Goal: Task Accomplishment & Management: Manage account settings

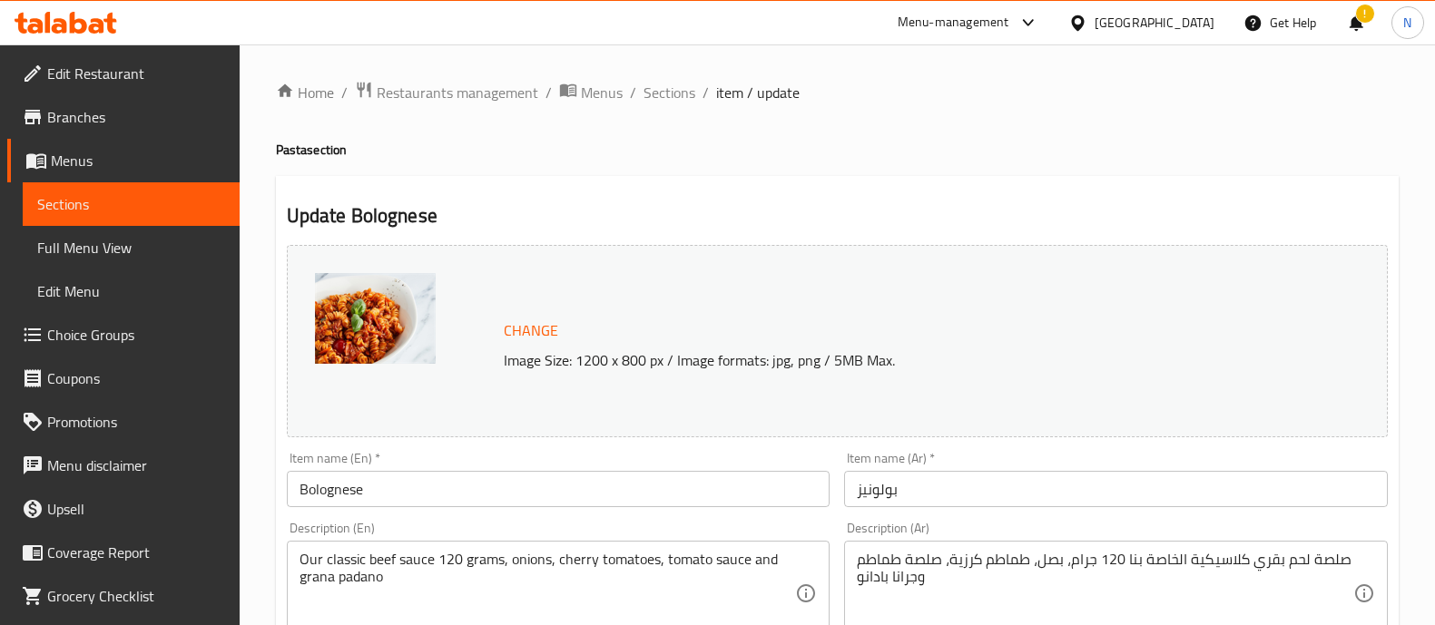
scroll to position [853, 0]
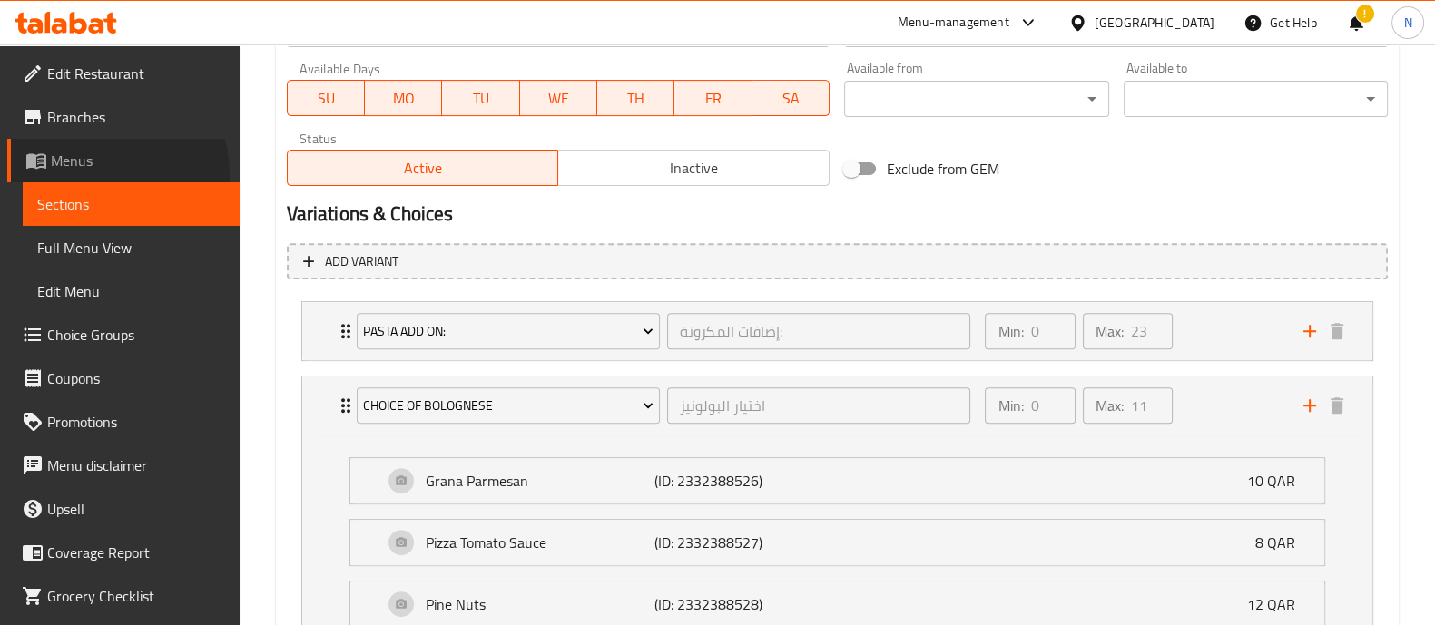
click at [100, 174] on link "Menus" at bounding box center [123, 161] width 232 height 44
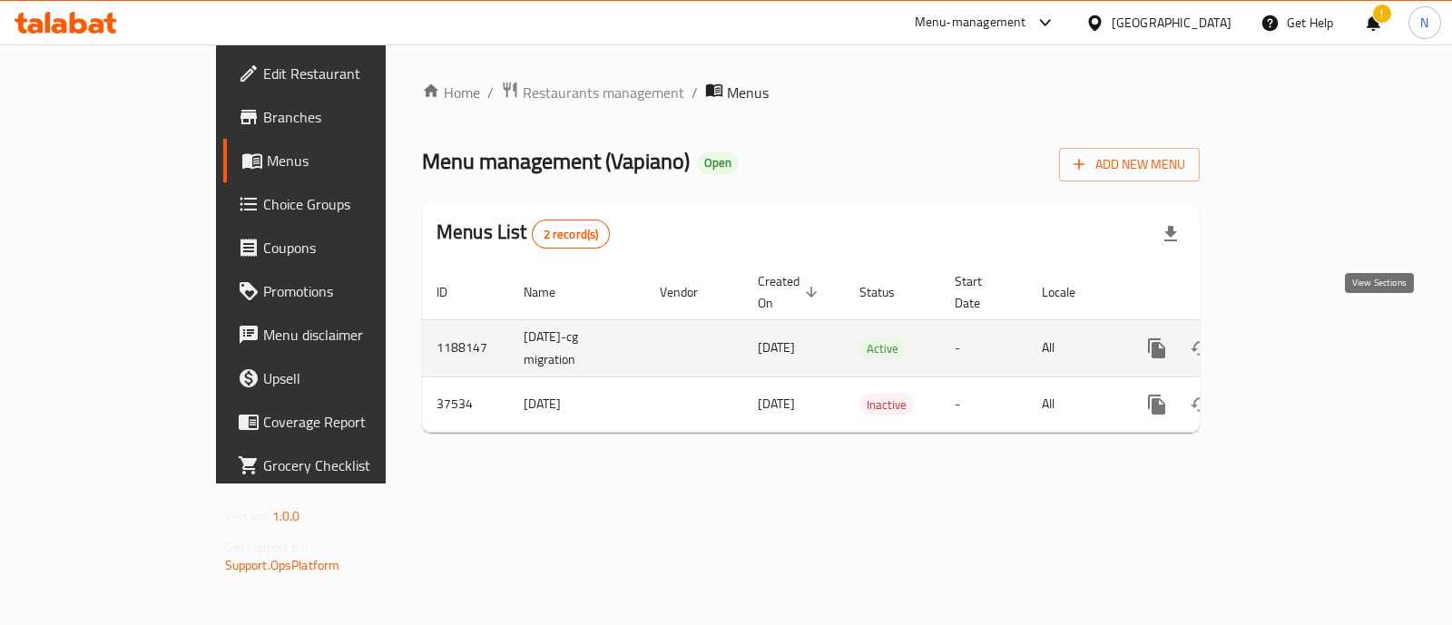
click at [1298, 338] on icon "enhanced table" at bounding box center [1288, 349] width 22 height 22
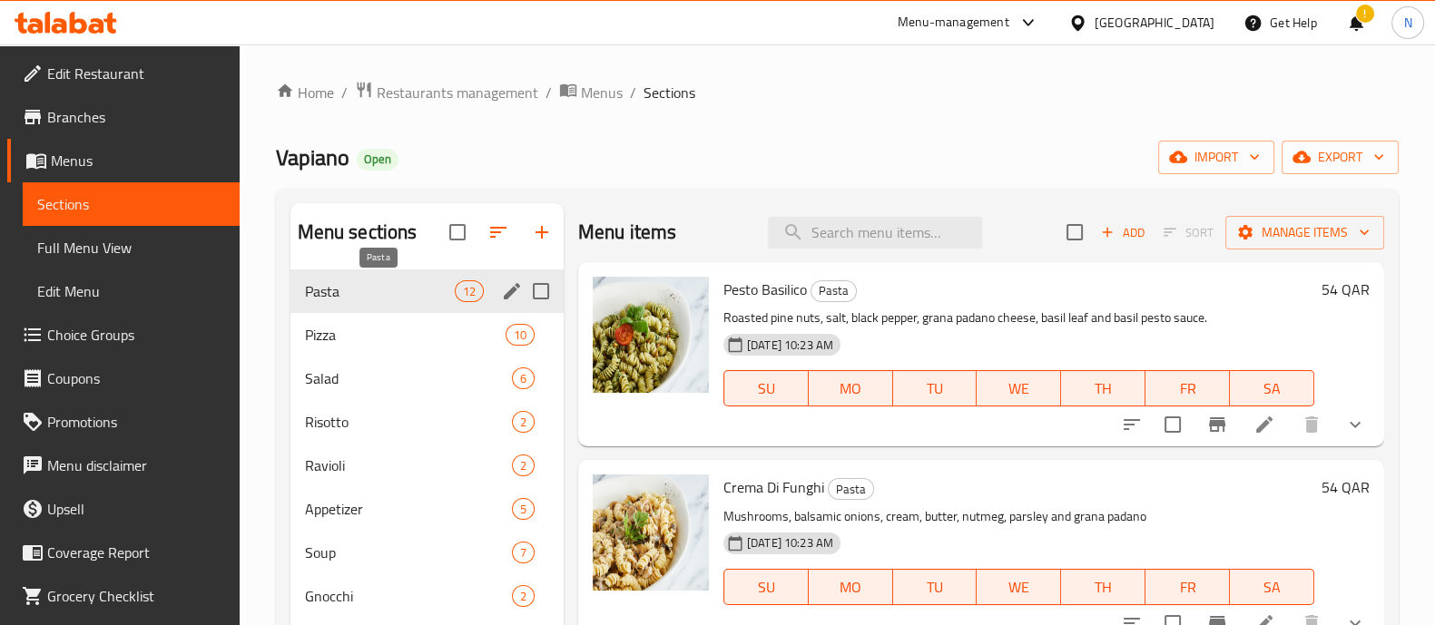
click at [397, 297] on span "Pasta" at bounding box center [380, 291] width 150 height 22
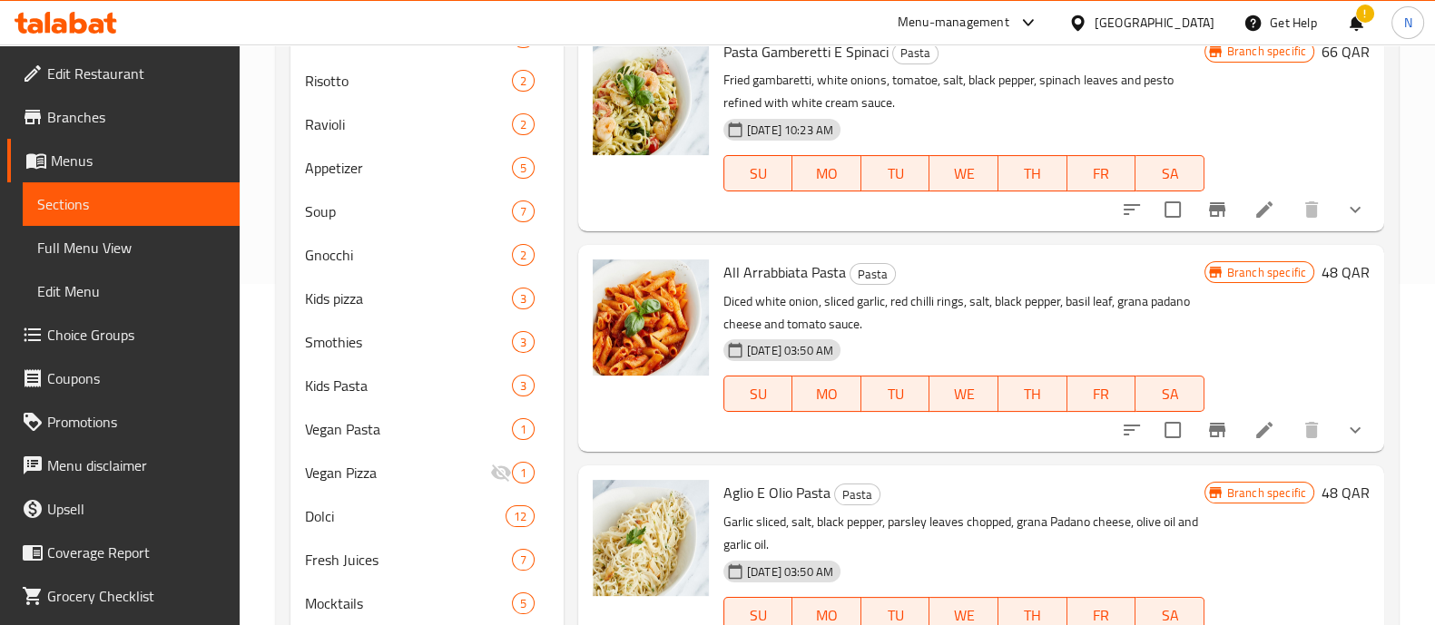
scroll to position [453, 0]
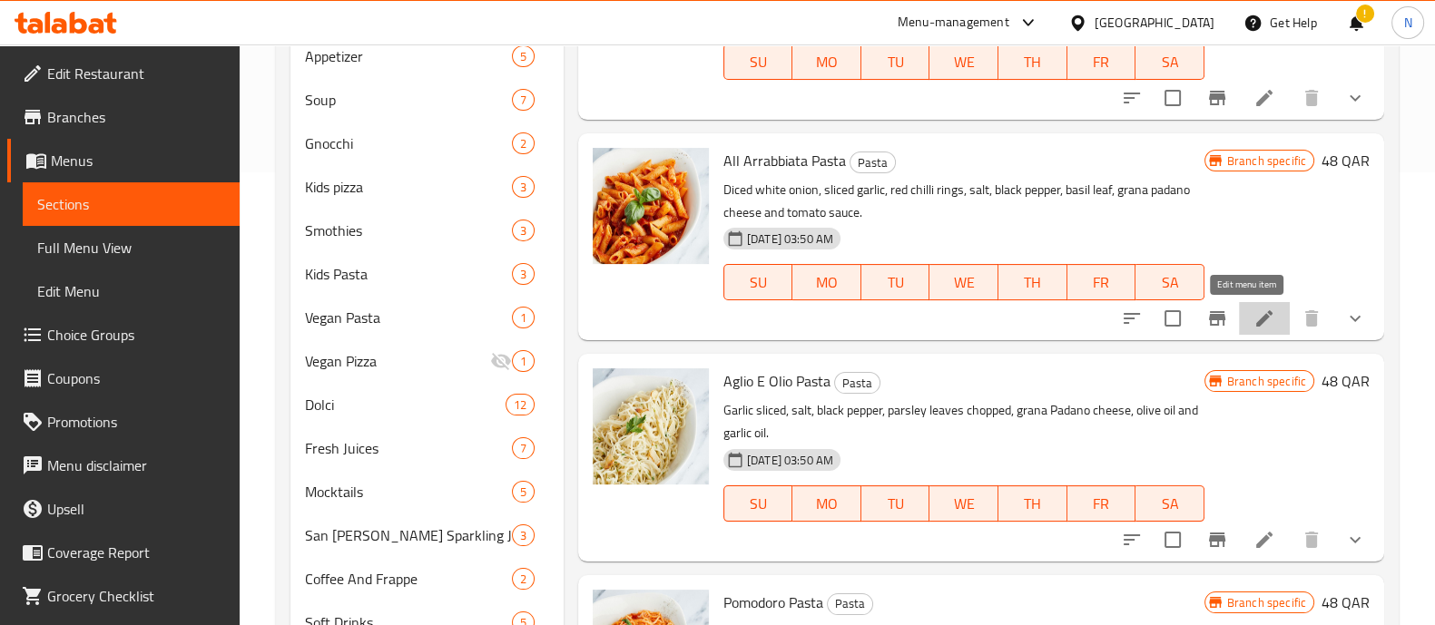
click at [1253, 325] on icon at bounding box center [1264, 319] width 22 height 22
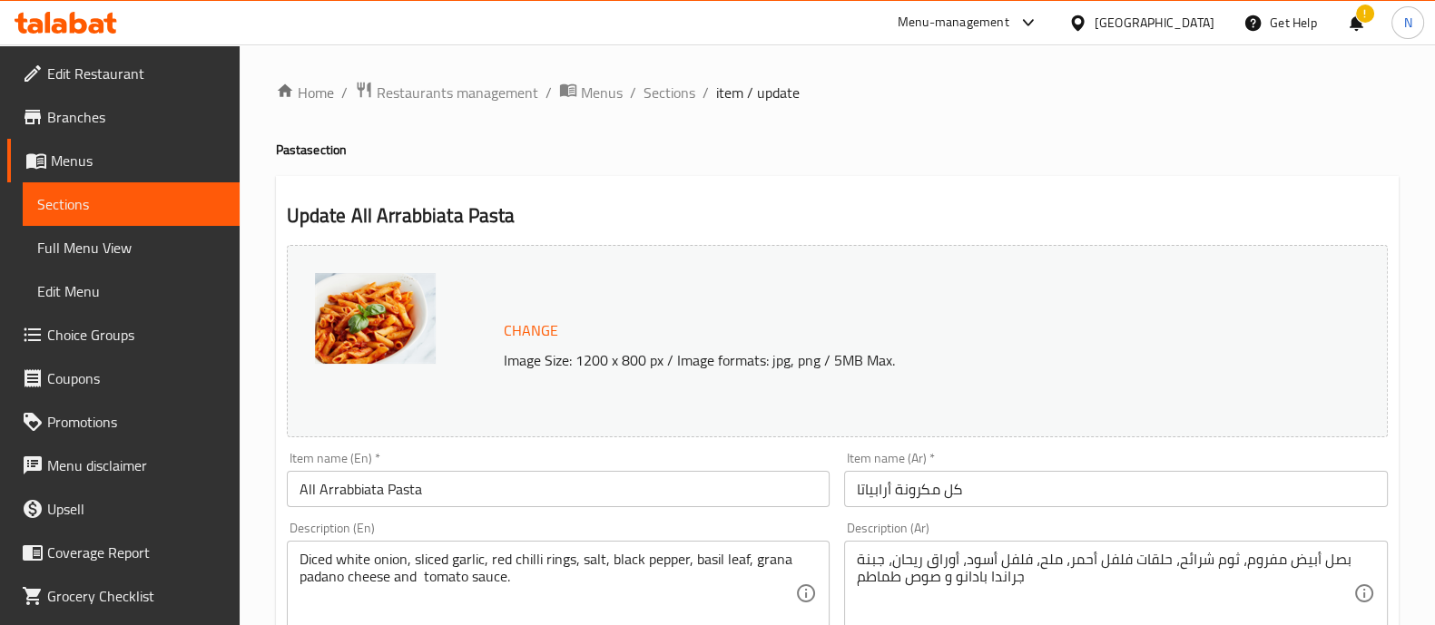
scroll to position [860, 0]
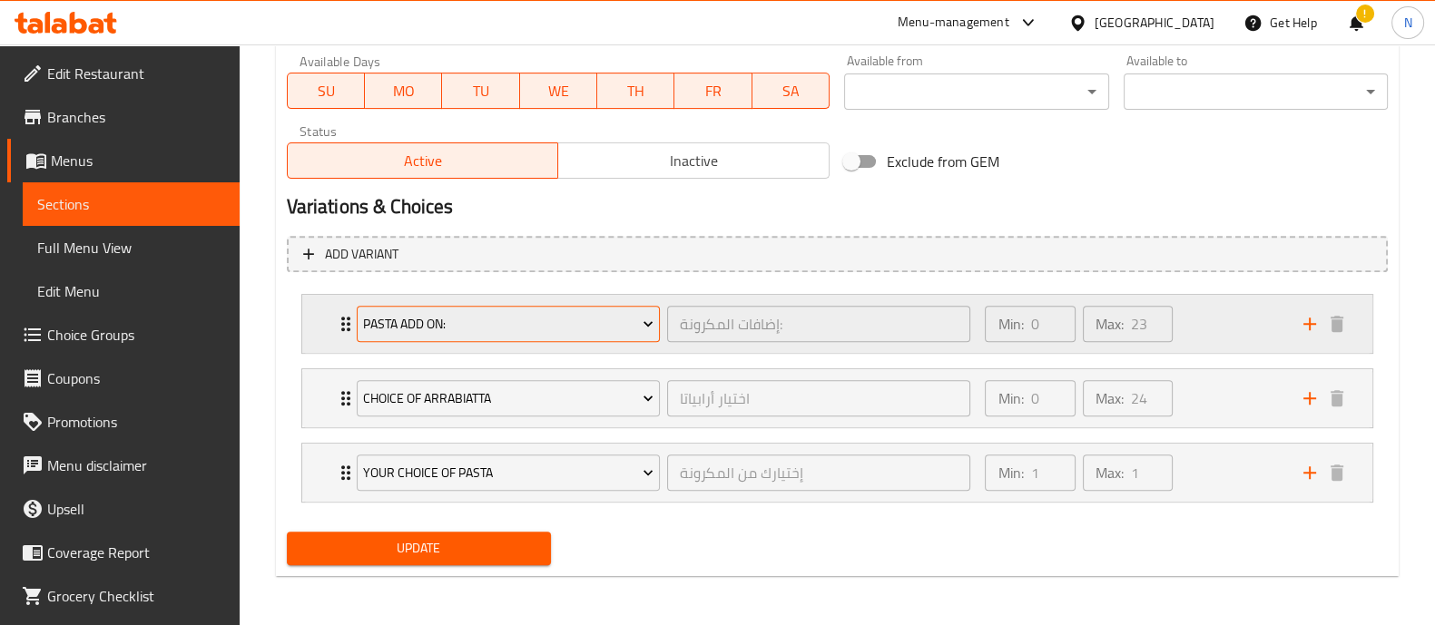
click at [649, 324] on icon "Expand" at bounding box center [648, 324] width 18 height 18
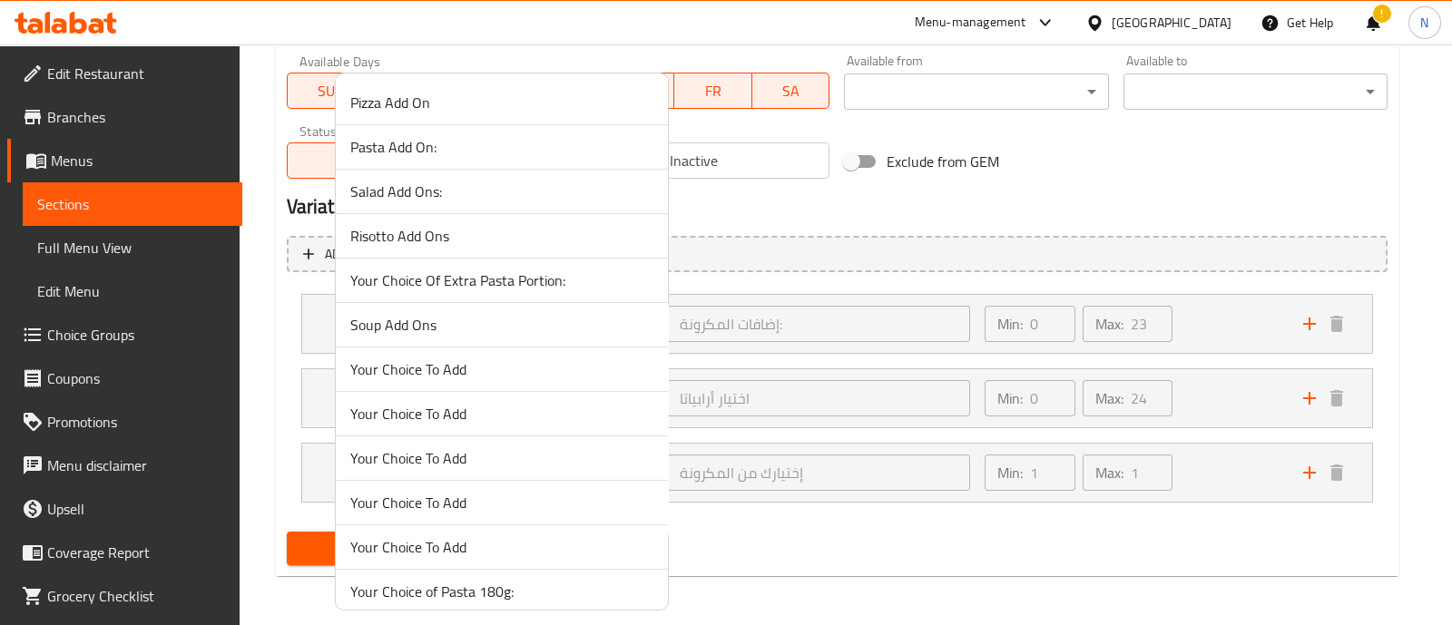
click at [739, 318] on div at bounding box center [726, 312] width 1452 height 625
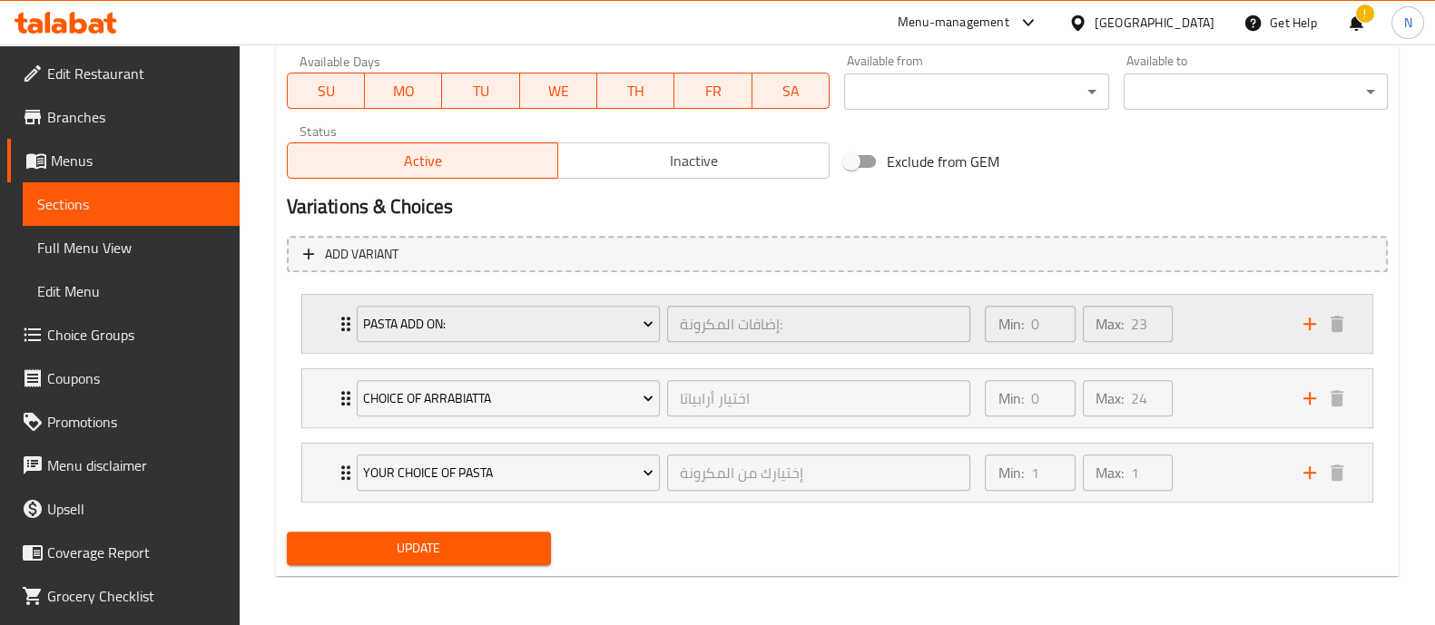
click at [337, 326] on icon "Expand" at bounding box center [346, 324] width 22 height 22
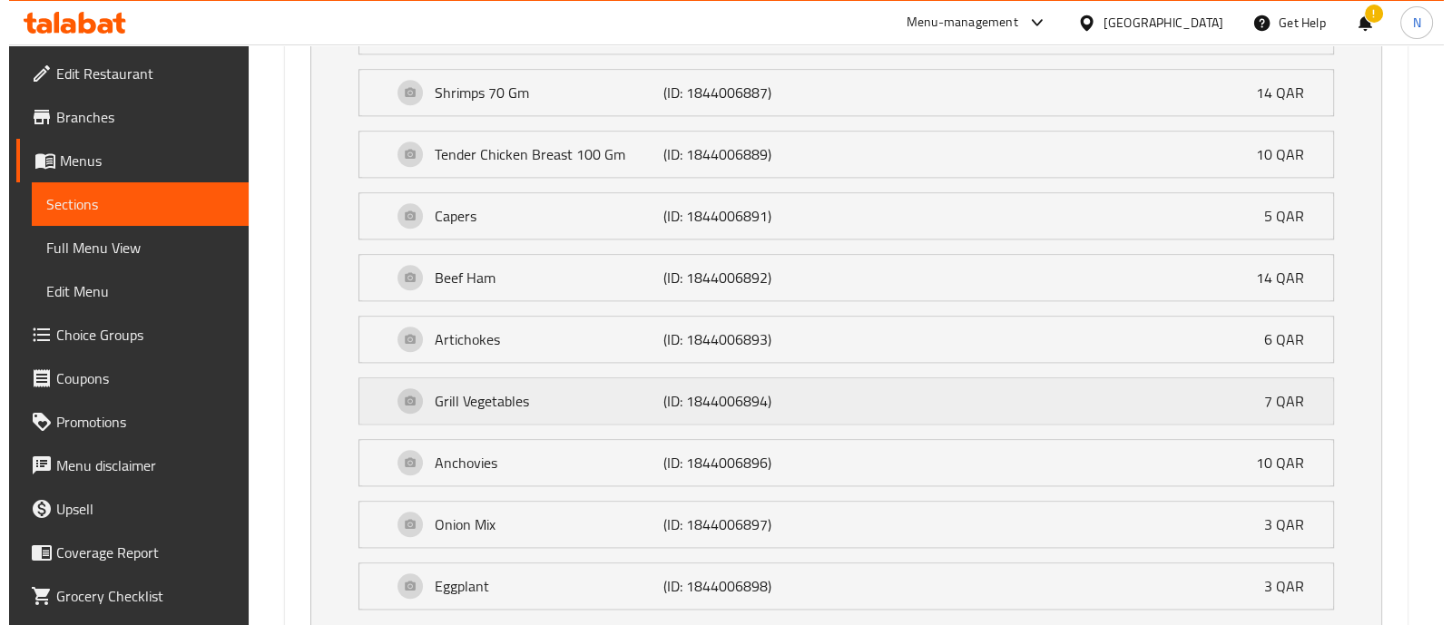
scroll to position [2807, 0]
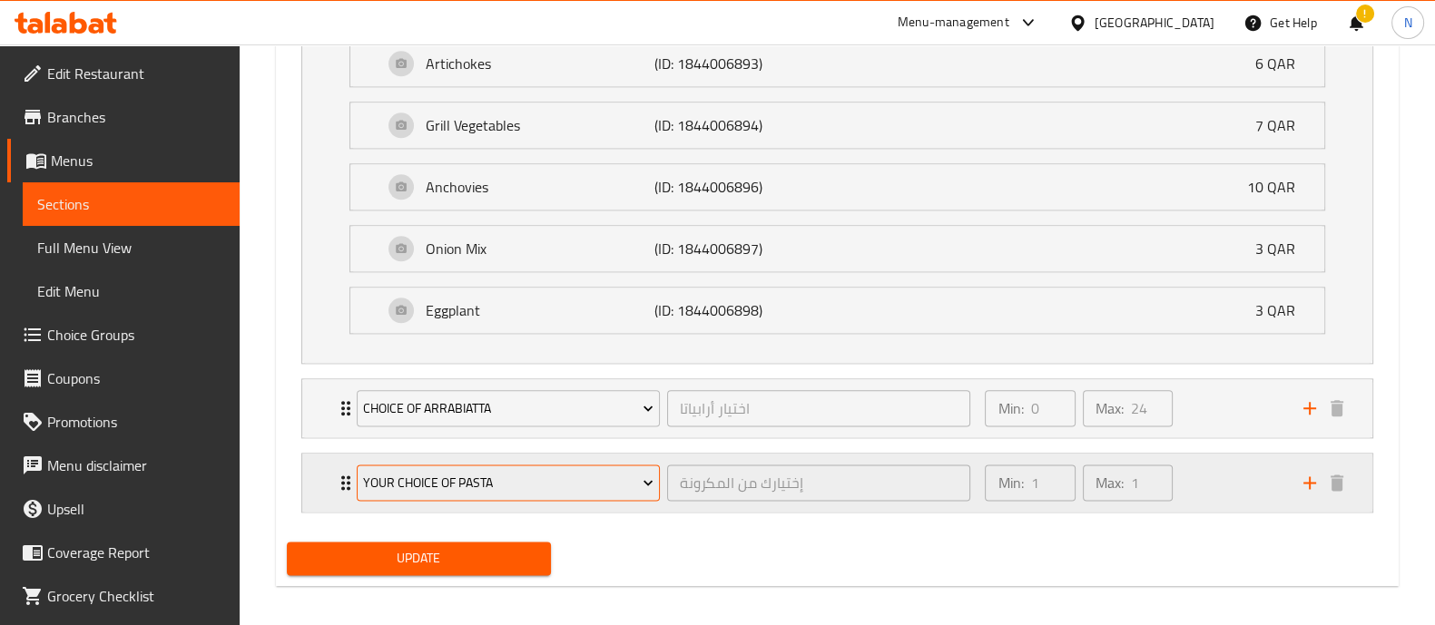
click at [361, 465] on button "Your Choice Of Pasta" at bounding box center [508, 483] width 303 height 36
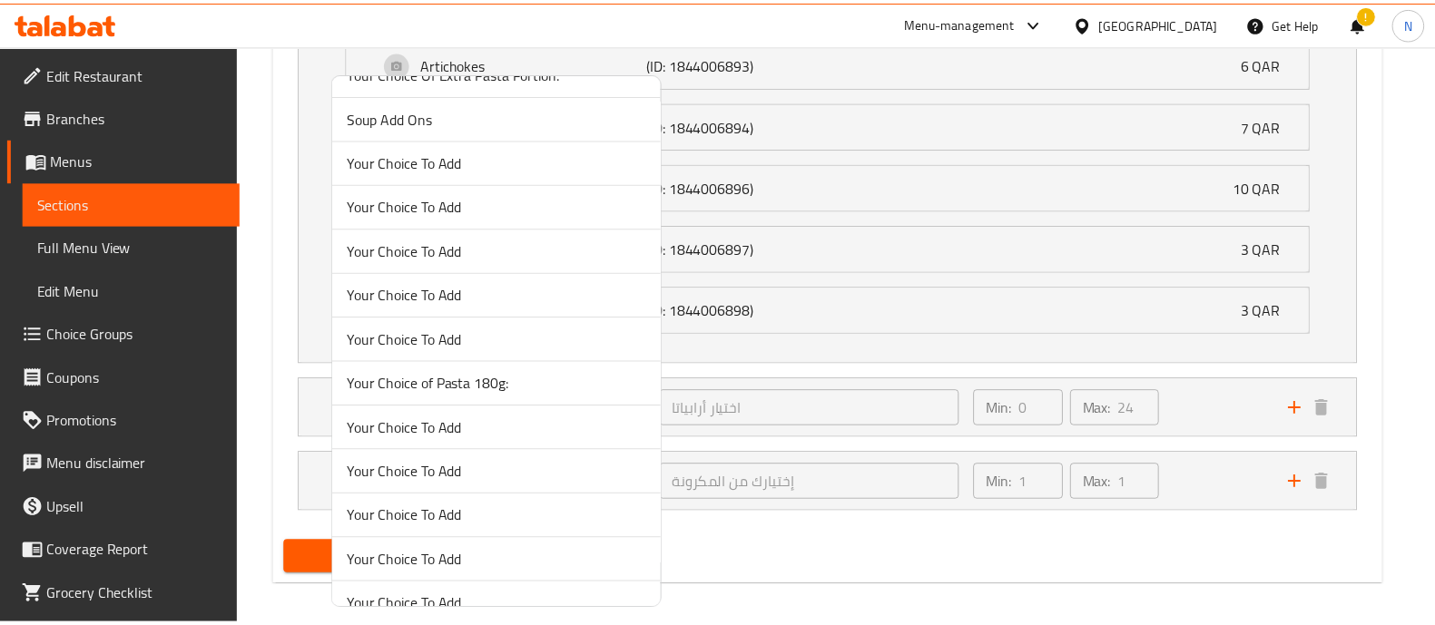
scroll to position [226, 0]
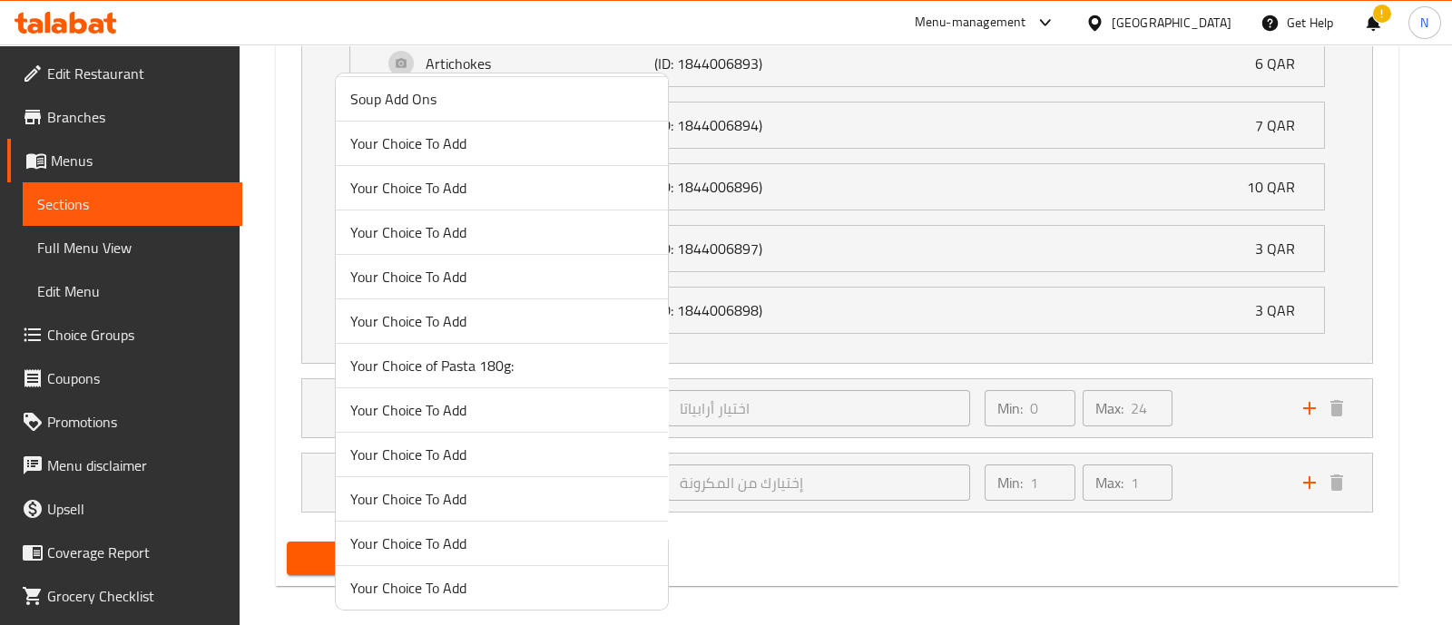
click at [904, 547] on div at bounding box center [726, 312] width 1452 height 625
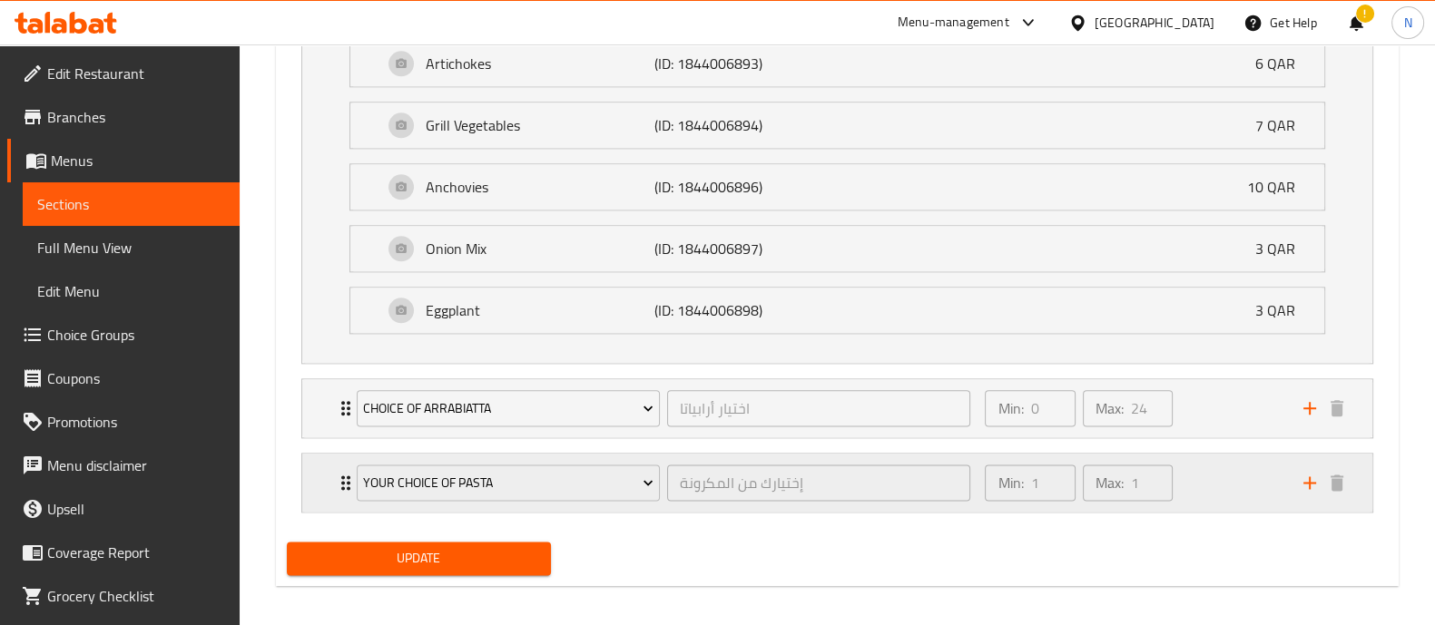
click at [346, 459] on div "Your Choice Of Pasta إختيارك من المكرونة ​" at bounding box center [664, 483] width 636 height 58
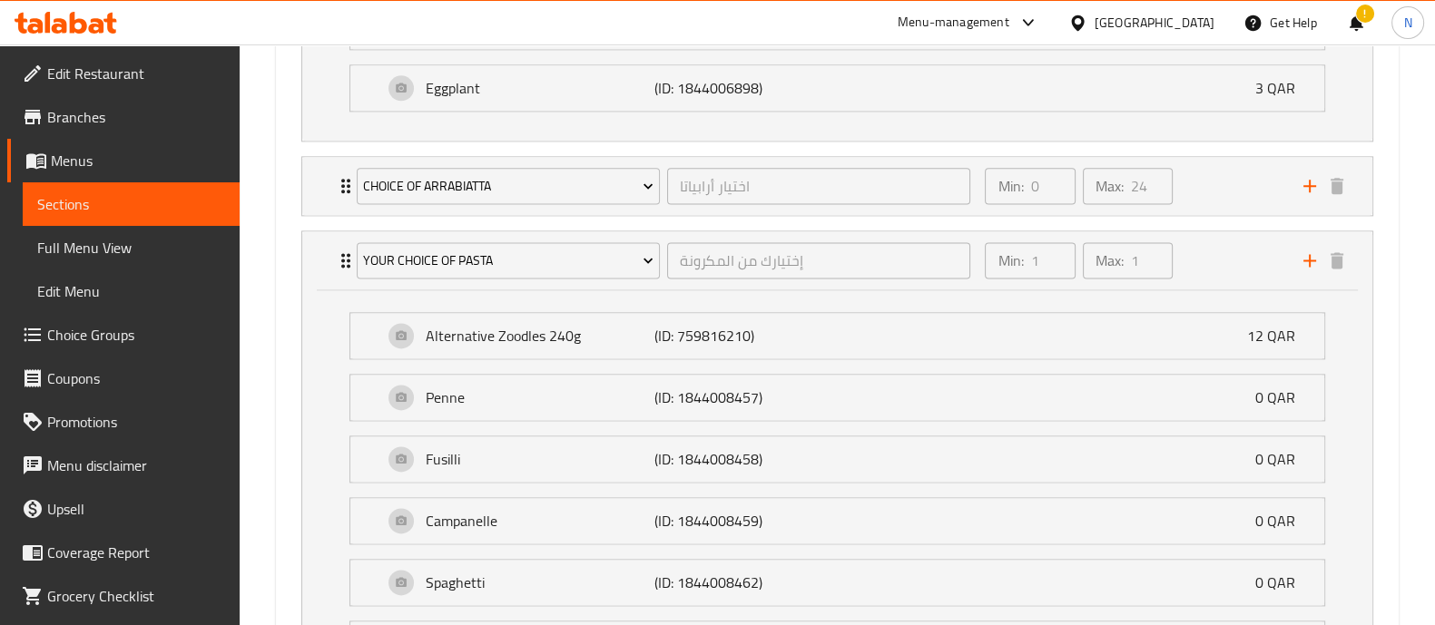
scroll to position [2995, 0]
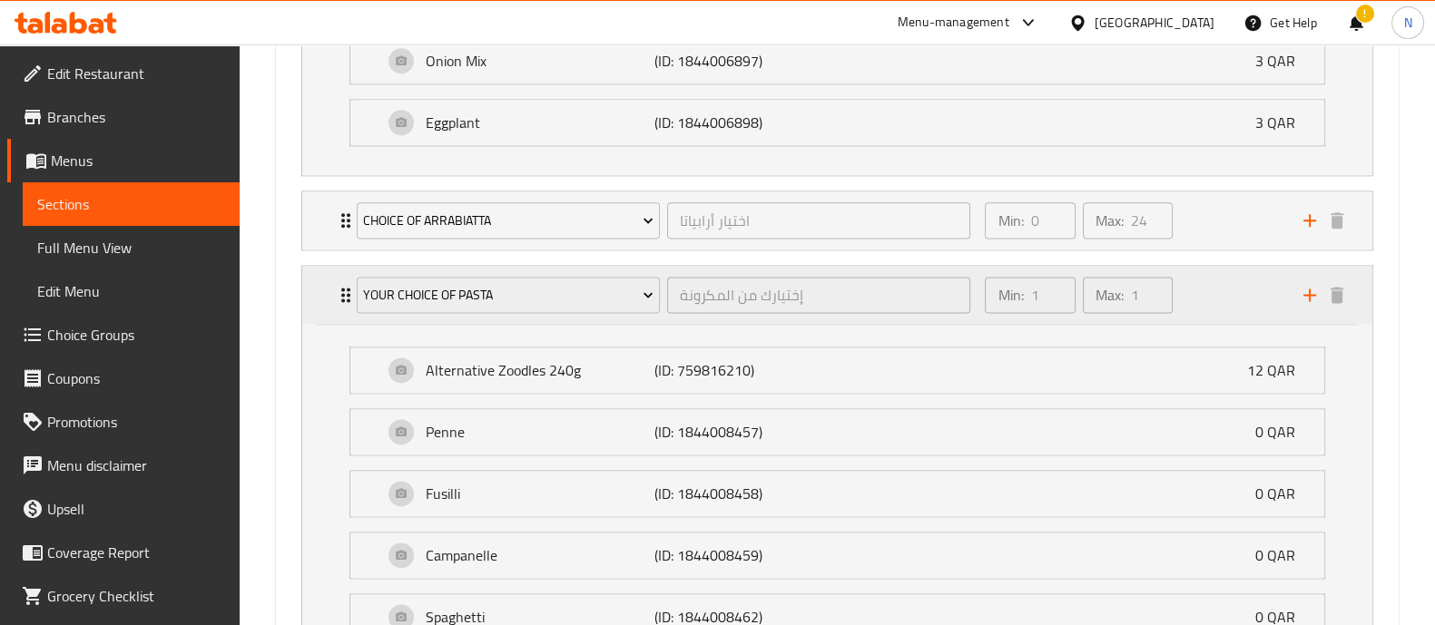
click at [320, 279] on div "Your Choice Of Pasta إختيارك من المكرونة ​ Min: 1 ​ Max: 1 ​" at bounding box center [837, 295] width 1070 height 58
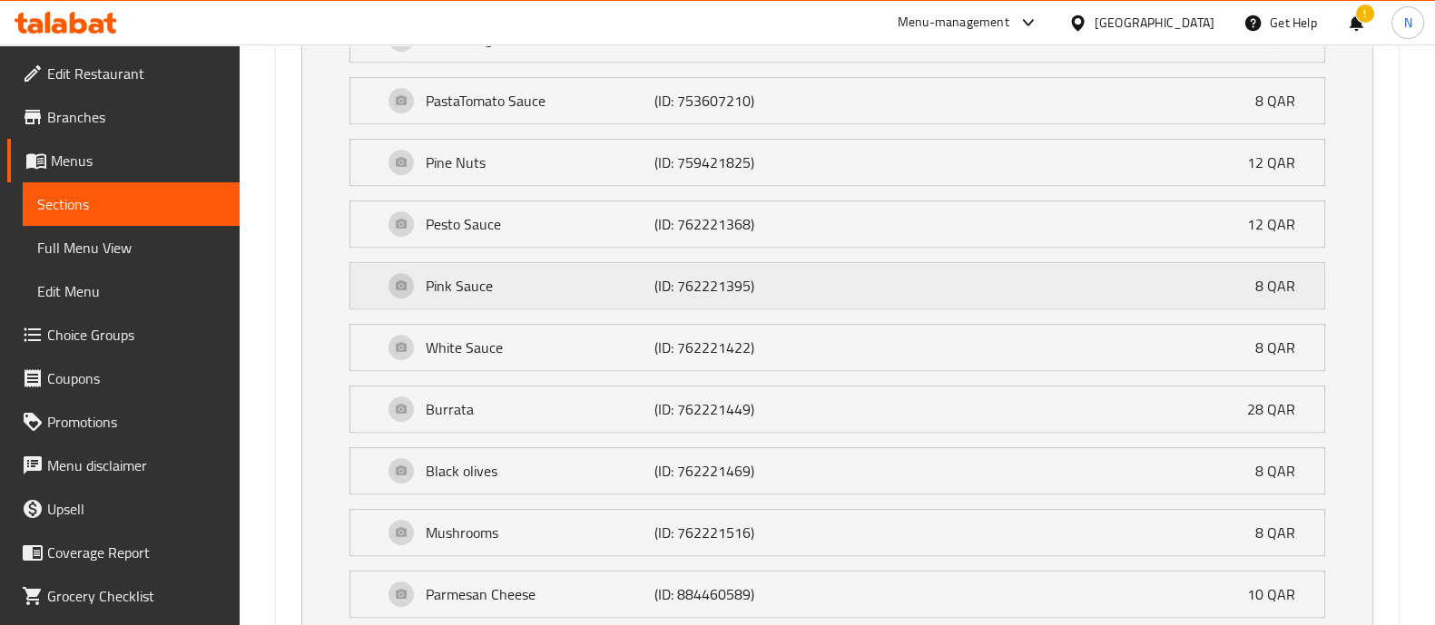
scroll to position [879, 0]
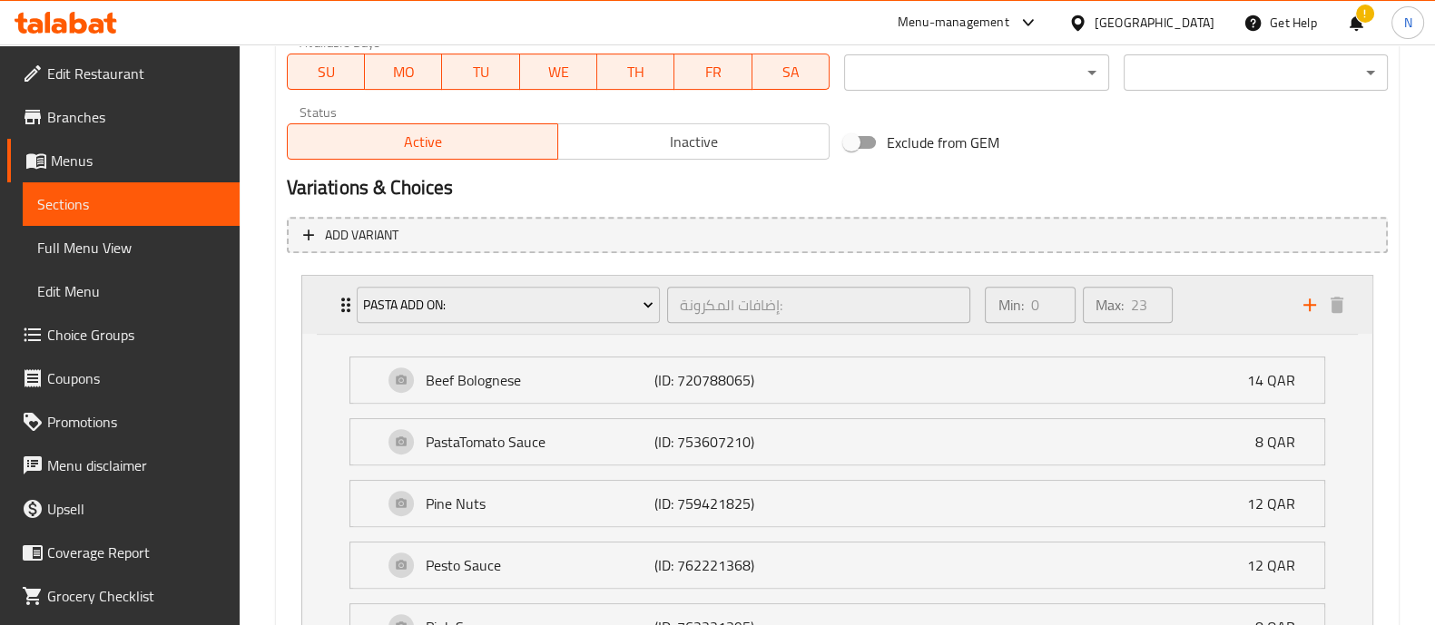
click at [323, 309] on div "Pasta Add On: إضافات المكرونة: ​ Min: 0 ​ Max: 23 ​" at bounding box center [837, 305] width 1070 height 58
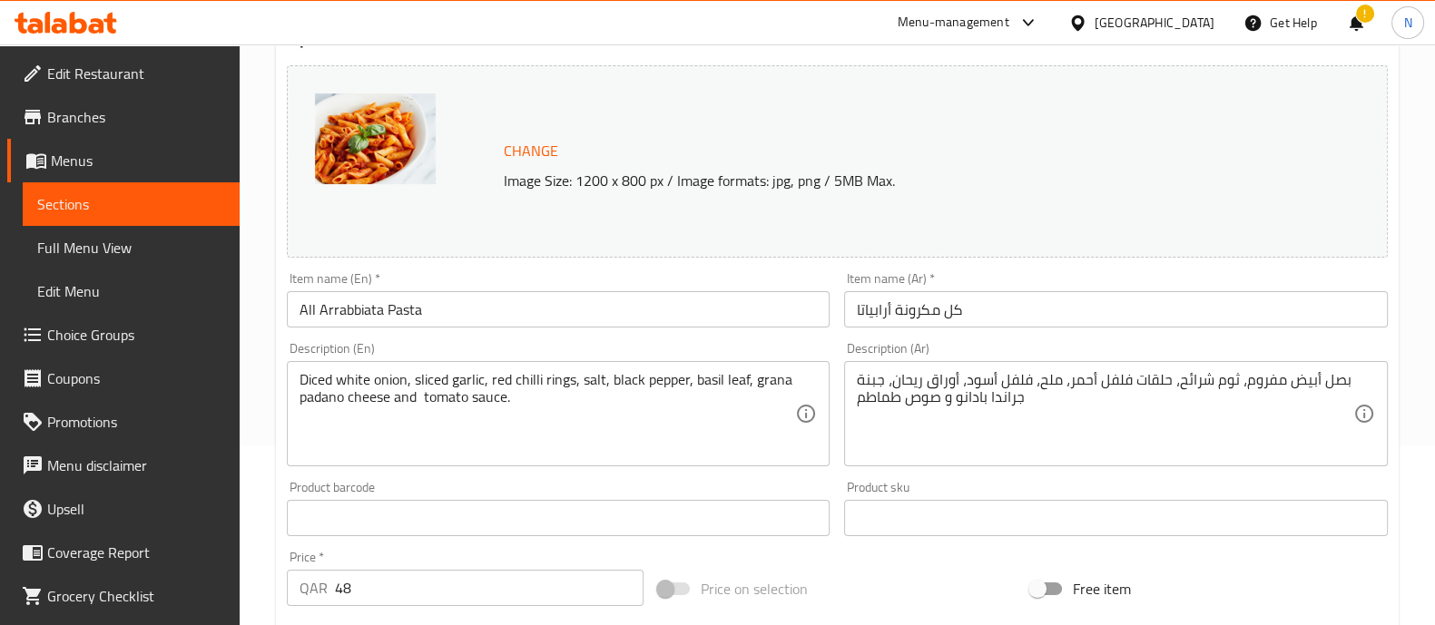
scroll to position [0, 0]
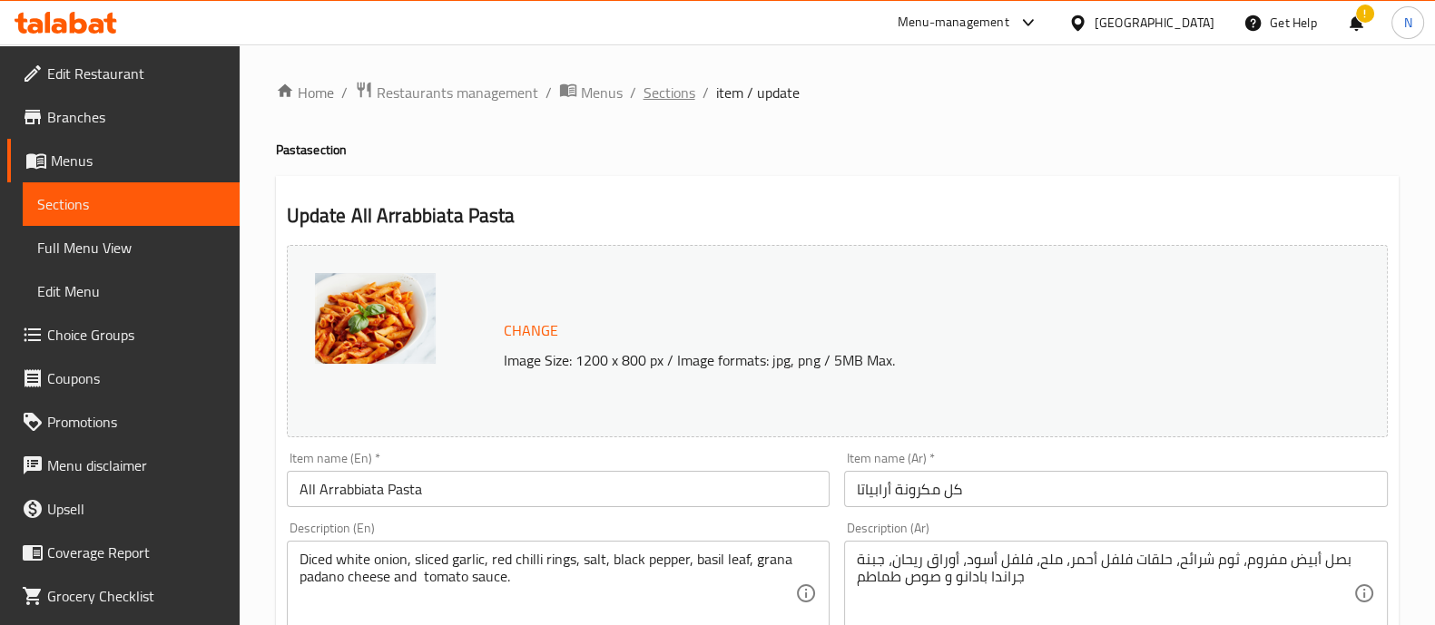
click at [663, 93] on span "Sections" at bounding box center [669, 93] width 52 height 22
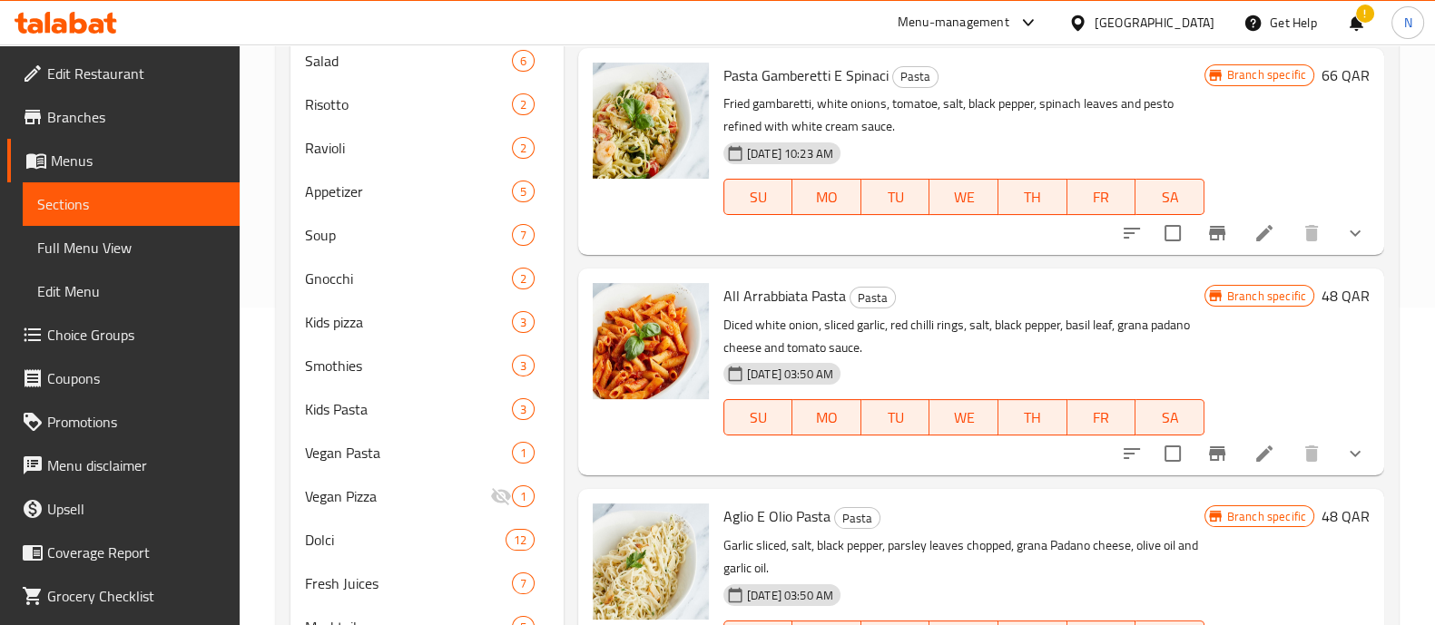
scroll to position [340, 0]
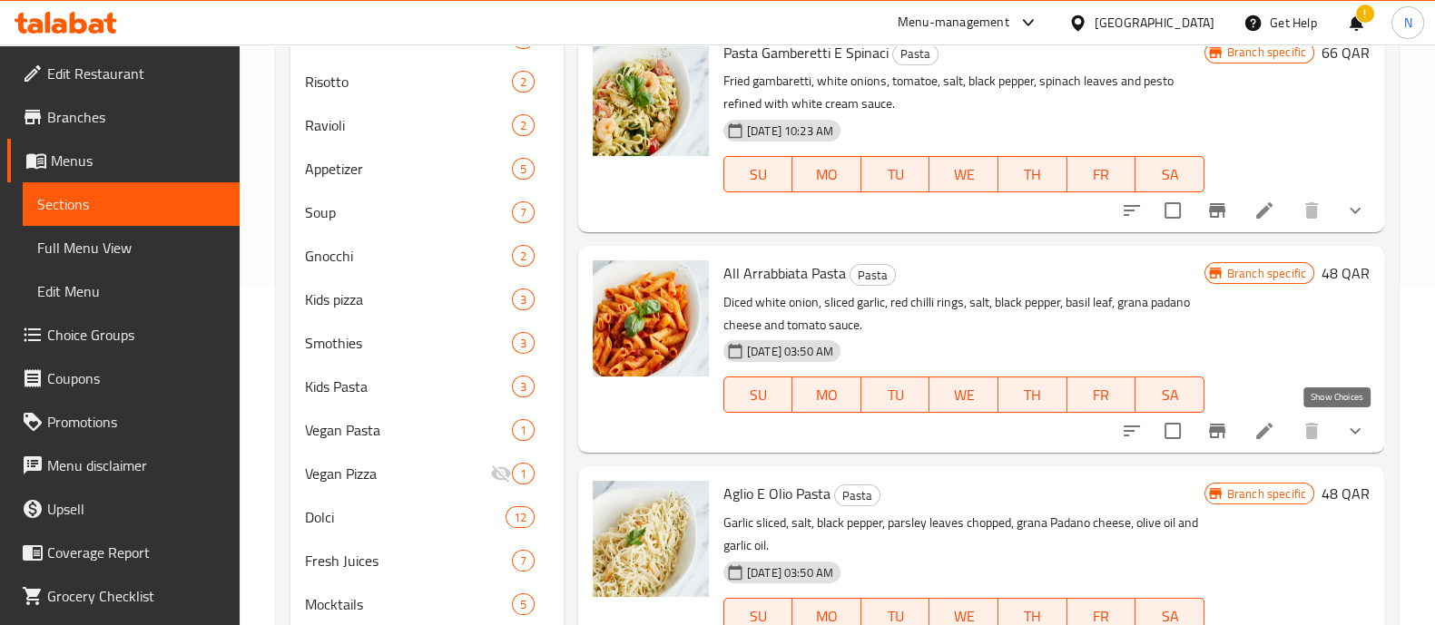
click at [1344, 426] on icon "show more" at bounding box center [1355, 431] width 22 height 22
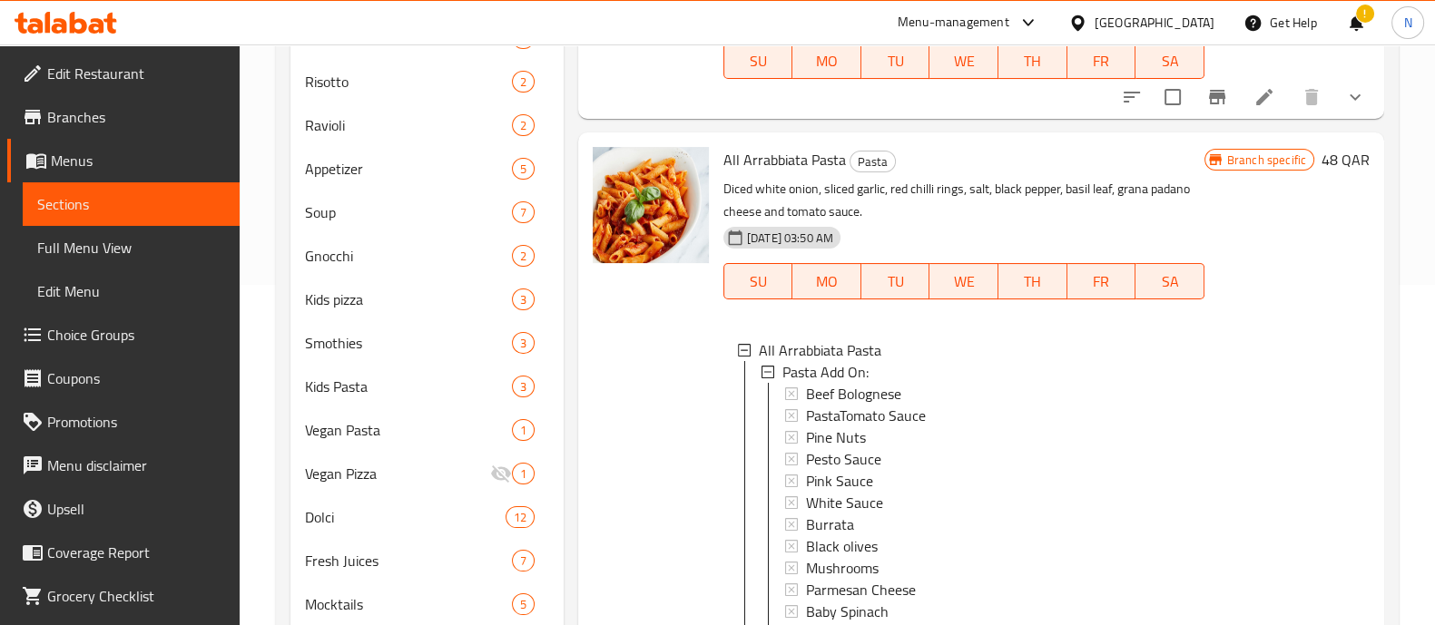
scroll to position [2, 0]
click at [765, 370] on icon at bounding box center [767, 370] width 13 height 13
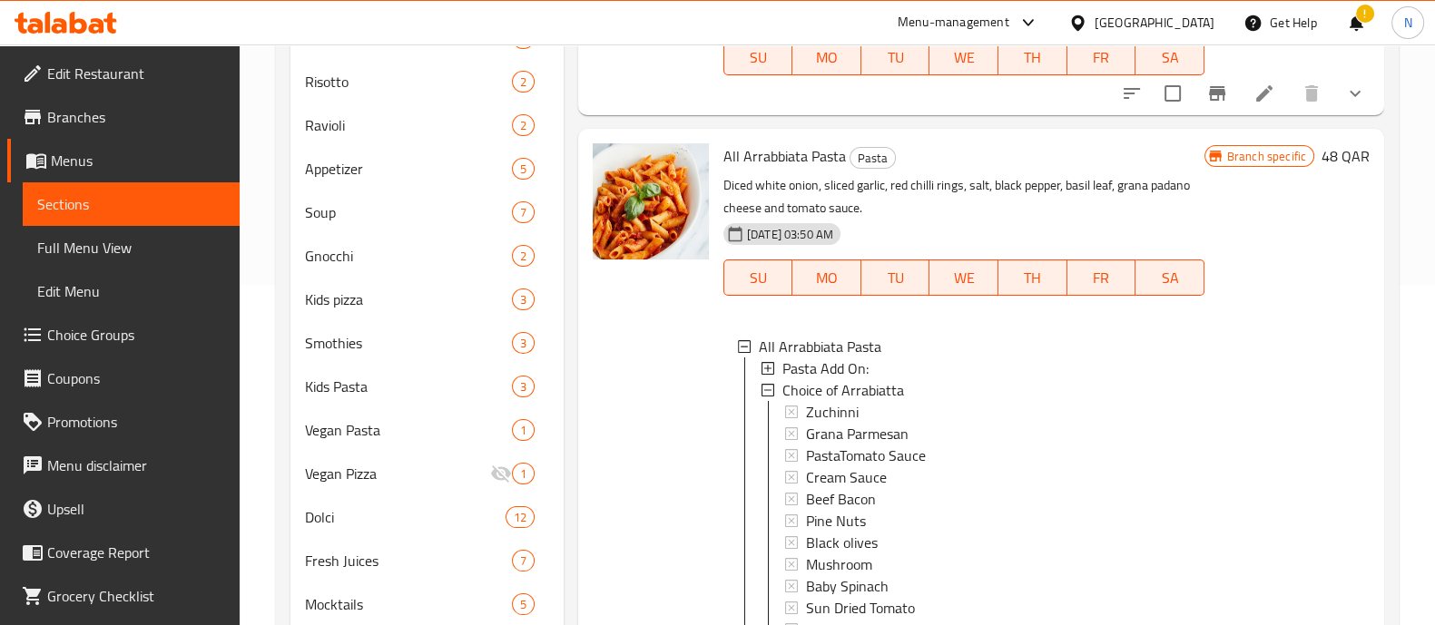
scroll to position [1732, 0]
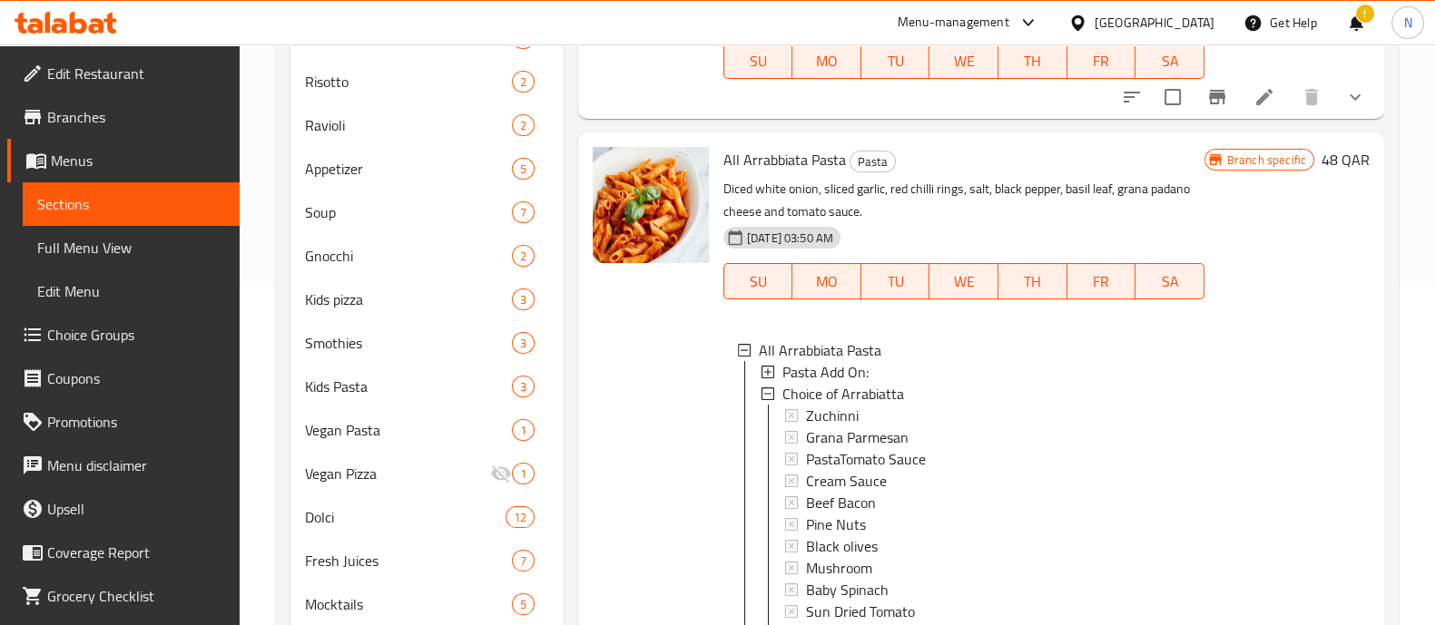
click at [805, 370] on span "Pasta Add On:" at bounding box center [825, 372] width 86 height 22
click at [770, 371] on icon at bounding box center [767, 372] width 13 height 13
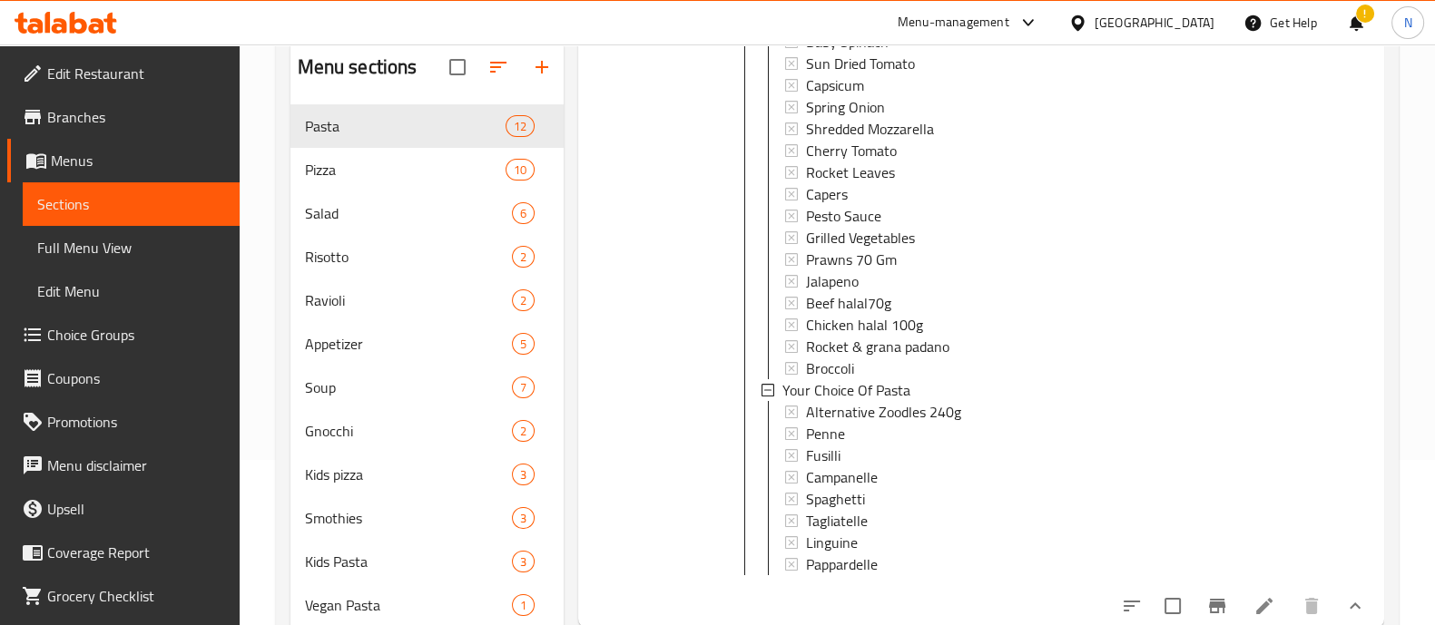
scroll to position [340, 0]
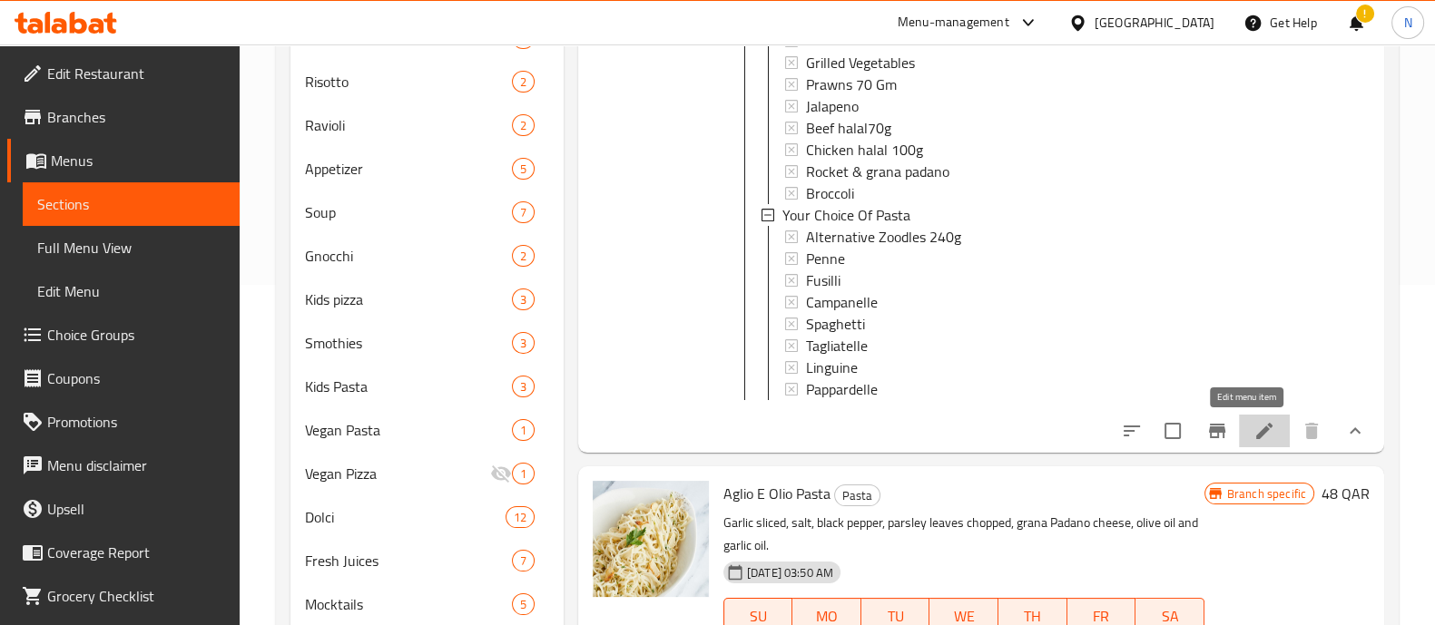
click at [1253, 429] on icon at bounding box center [1264, 431] width 22 height 22
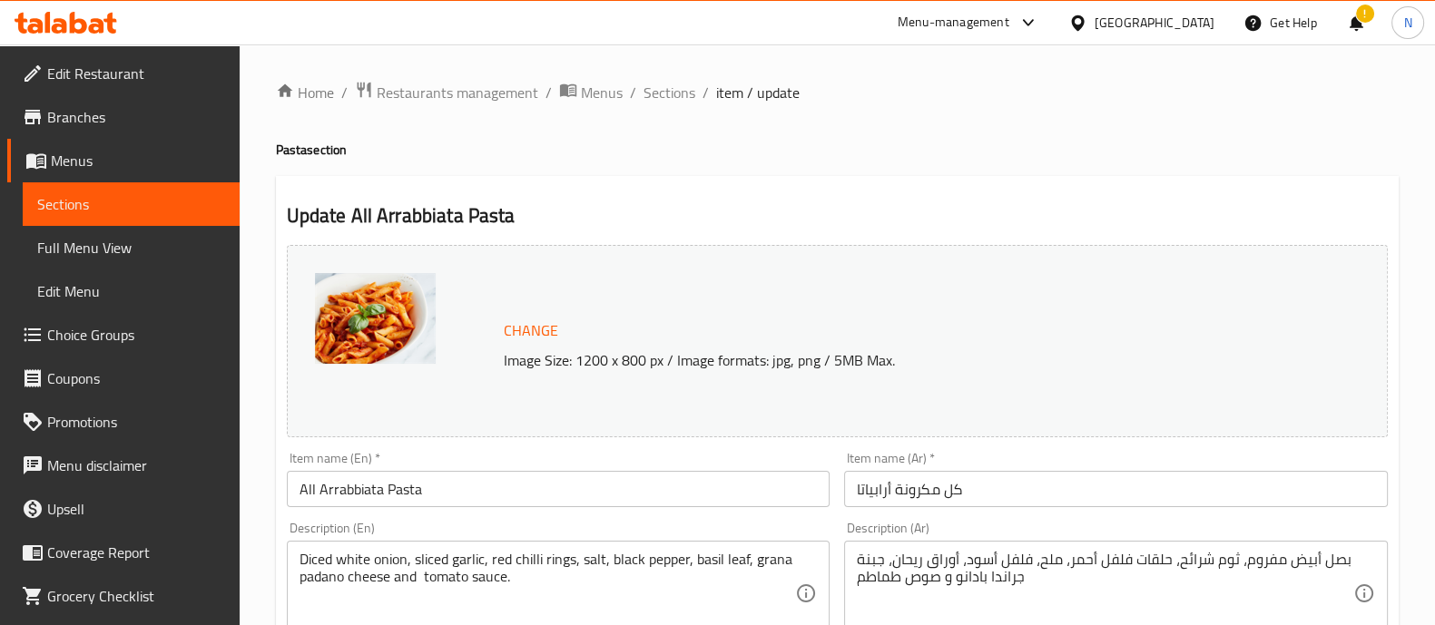
scroll to position [860, 0]
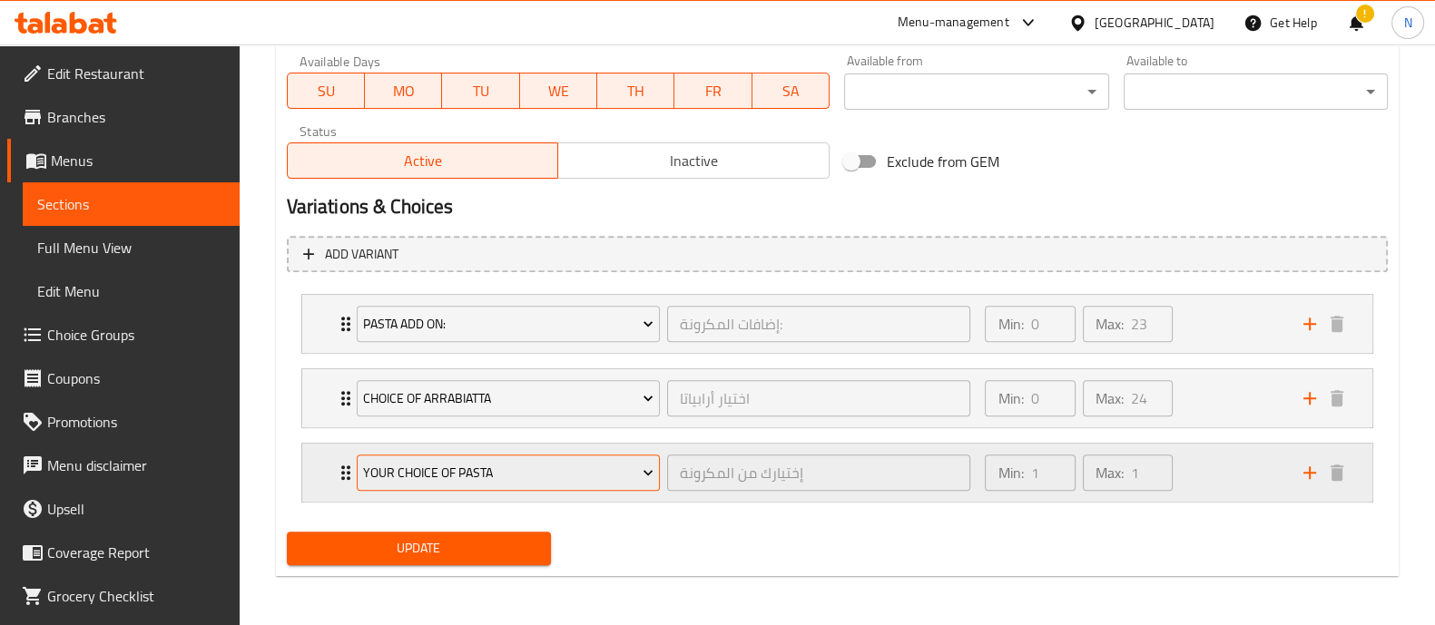
click at [649, 467] on icon "Expand" at bounding box center [648, 473] width 18 height 18
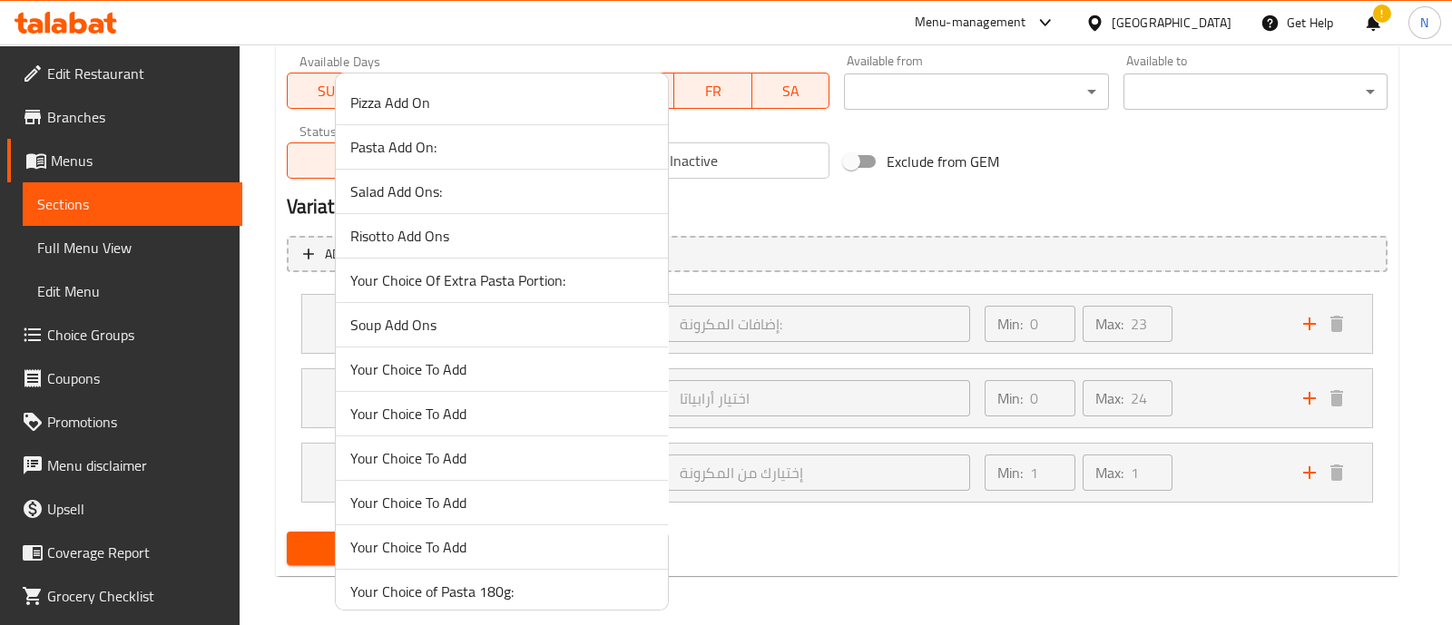
click at [765, 538] on div at bounding box center [726, 312] width 1452 height 625
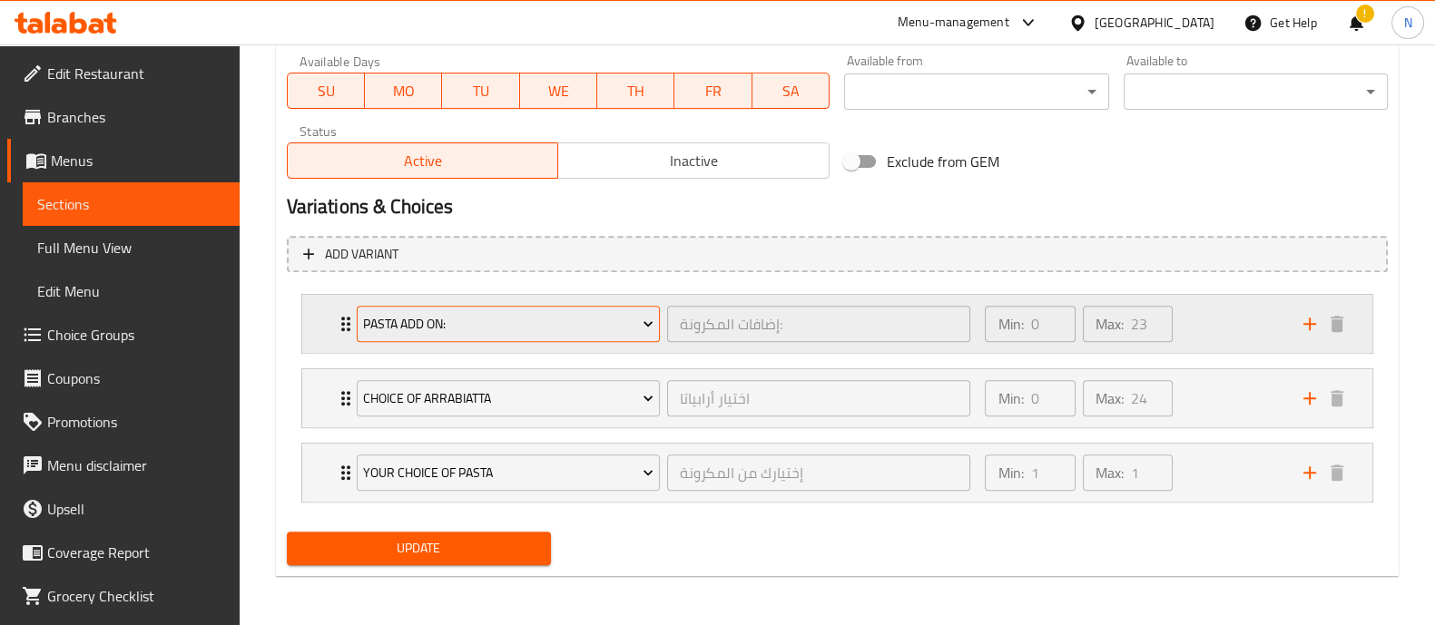
click at [648, 320] on icon "Expand" at bounding box center [648, 324] width 18 height 18
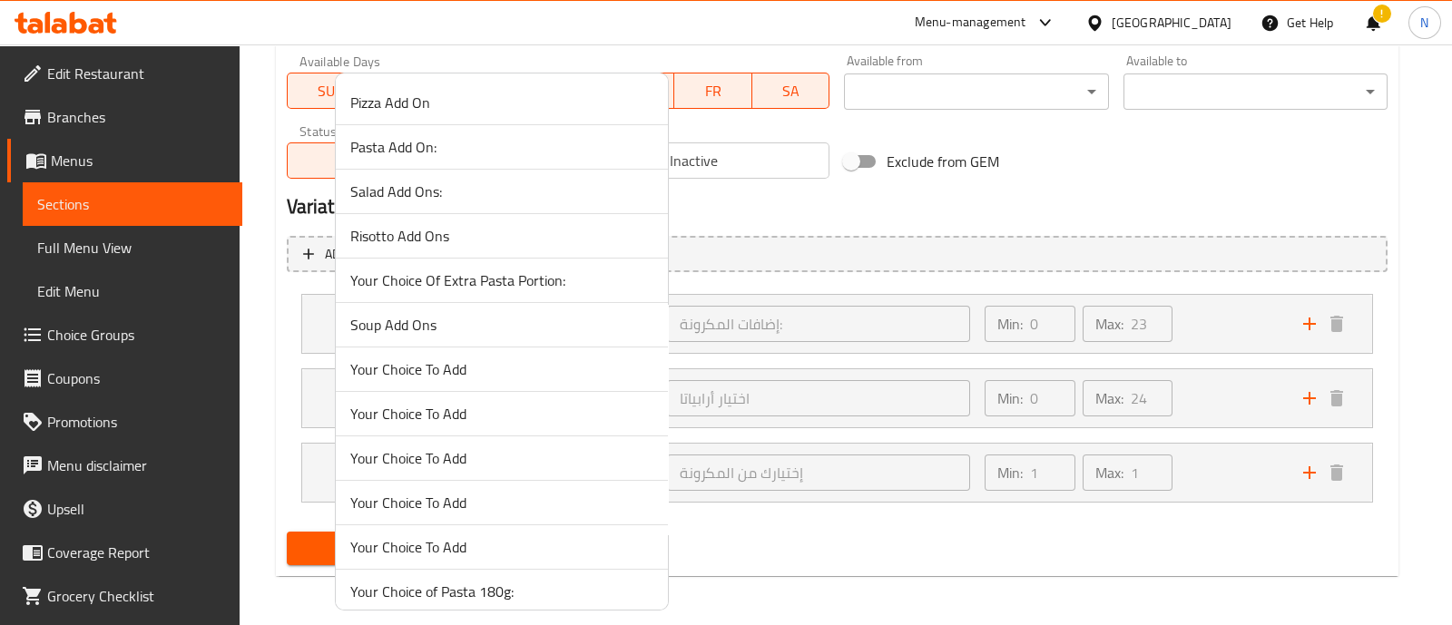
click at [763, 219] on div at bounding box center [726, 312] width 1452 height 625
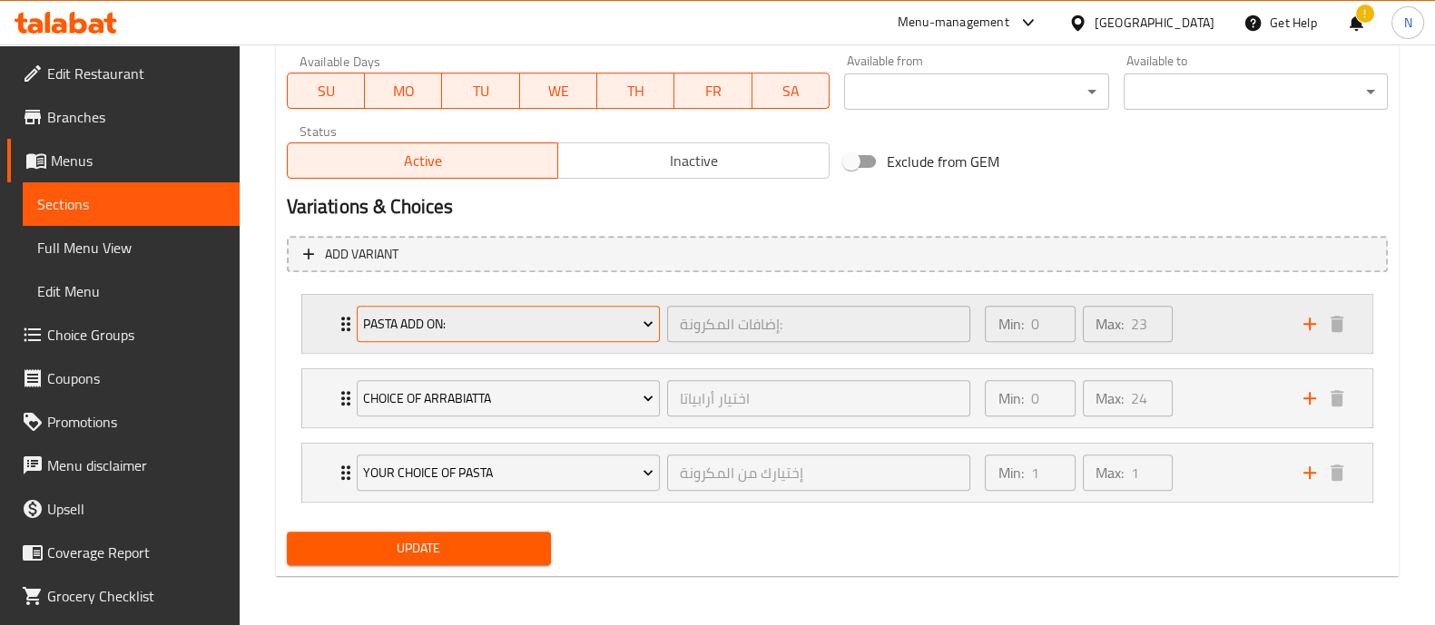
click at [494, 336] on button "Pasta Add On:" at bounding box center [508, 324] width 303 height 36
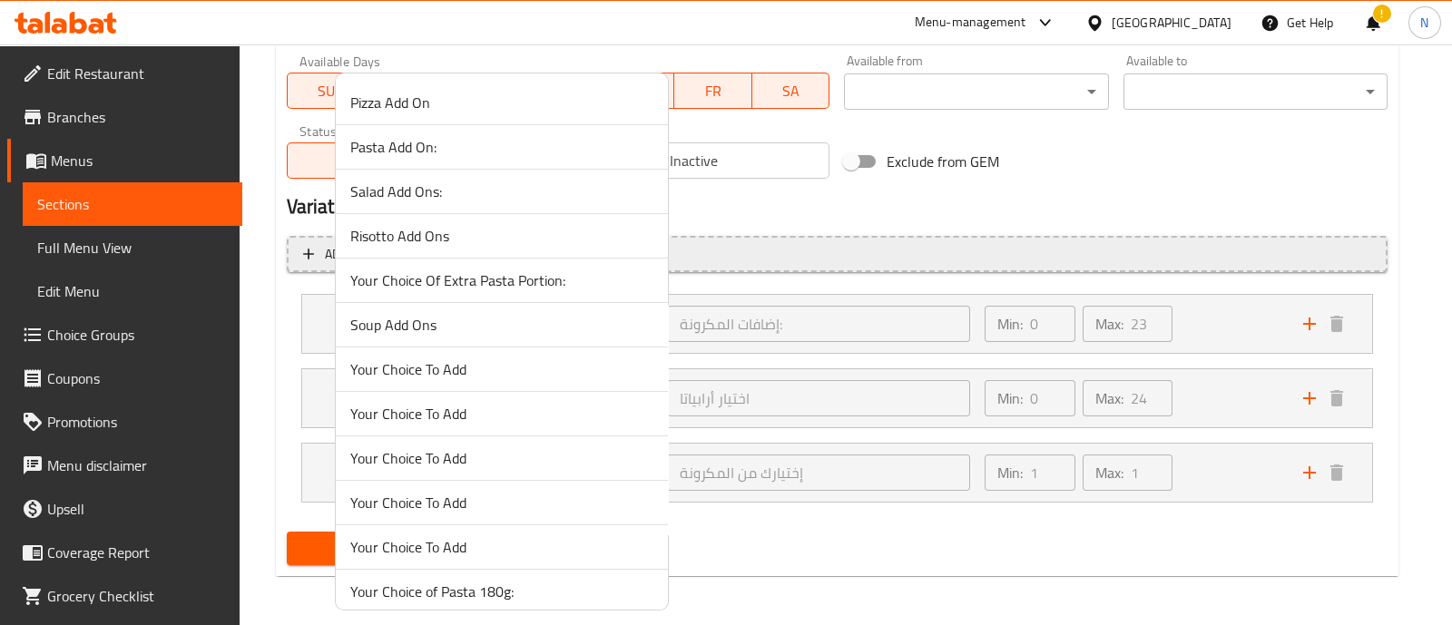
click at [799, 261] on div at bounding box center [726, 312] width 1452 height 625
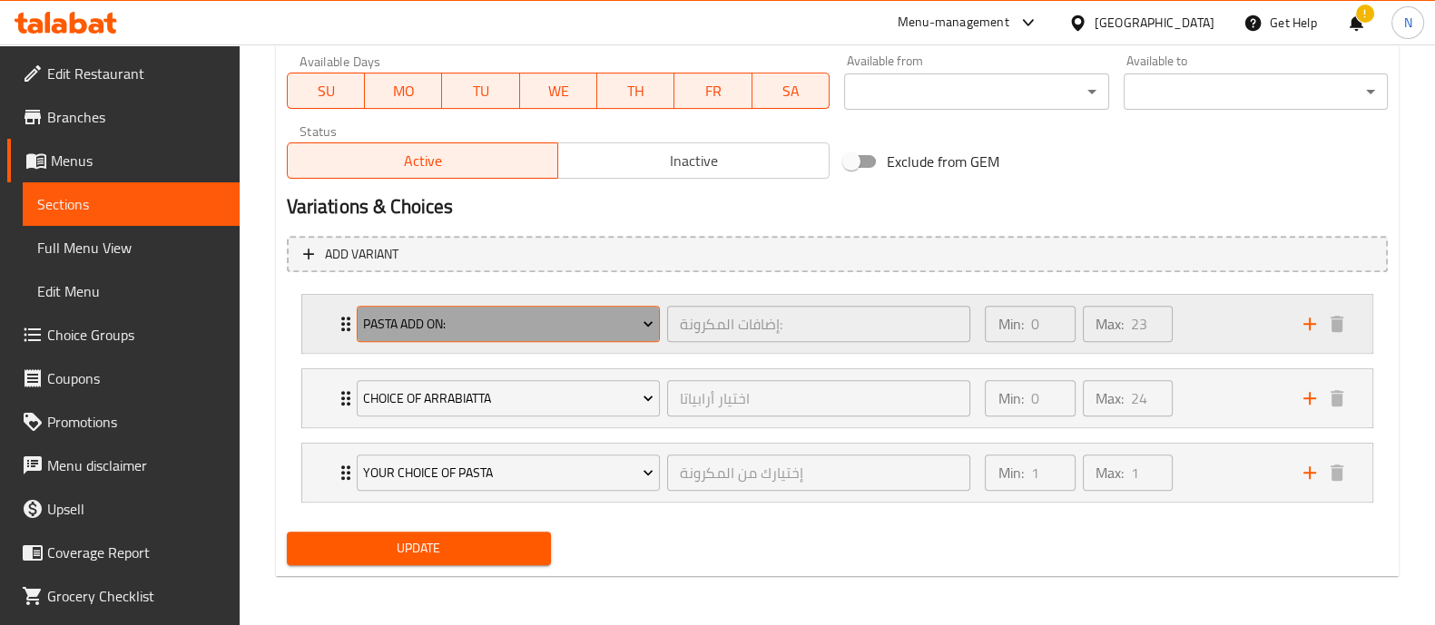
click at [531, 338] on button "Pasta Add On:" at bounding box center [508, 324] width 303 height 36
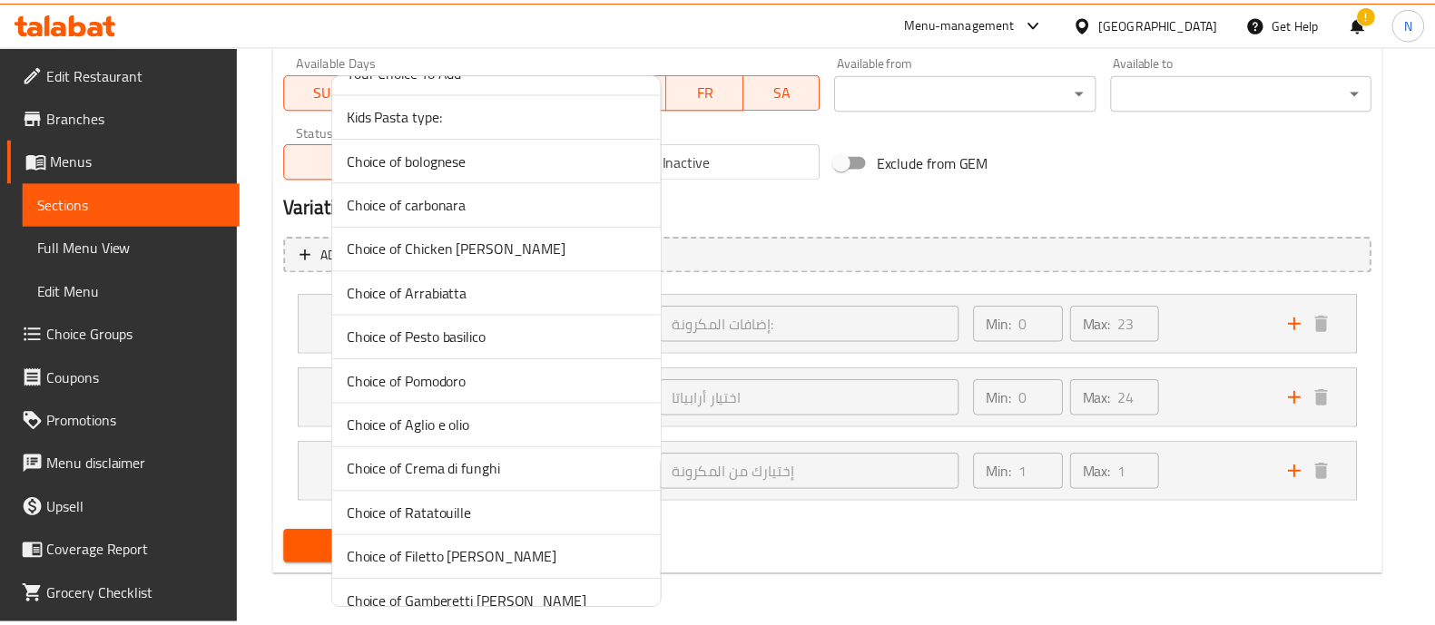
scroll to position [1134, 0]
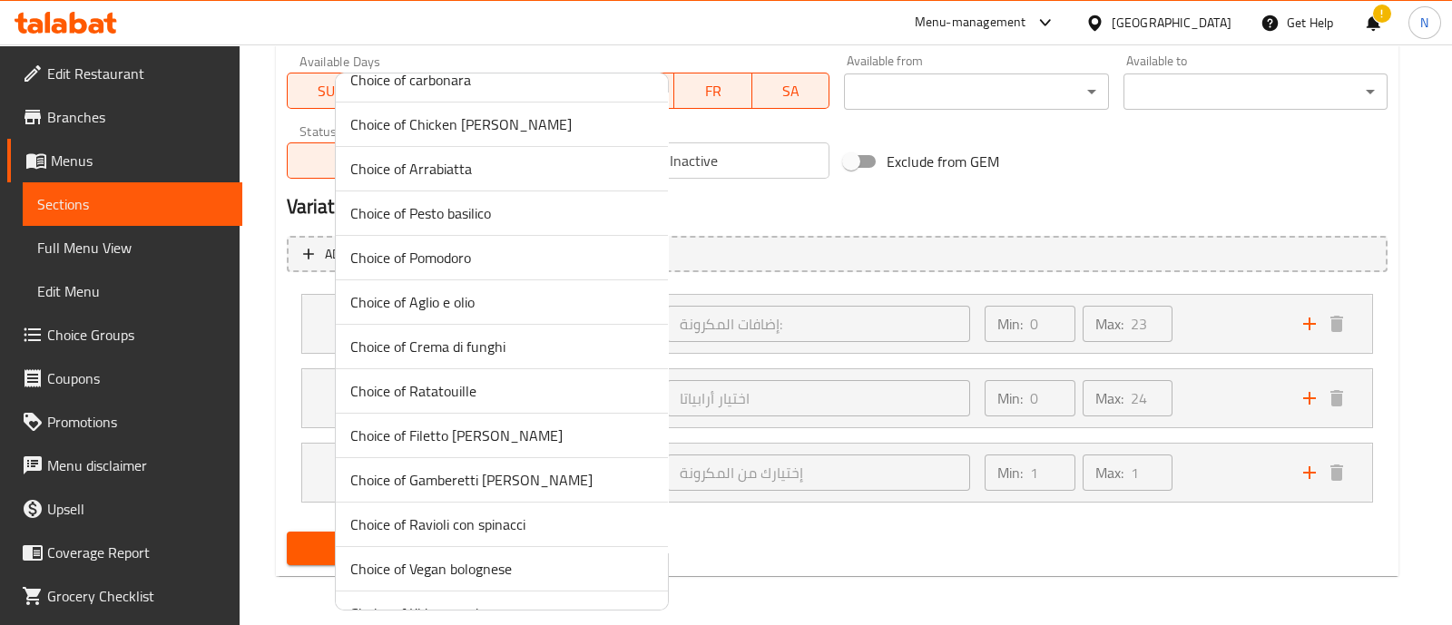
click at [483, 166] on span "Choice of Arrabiatta" at bounding box center [501, 169] width 303 height 22
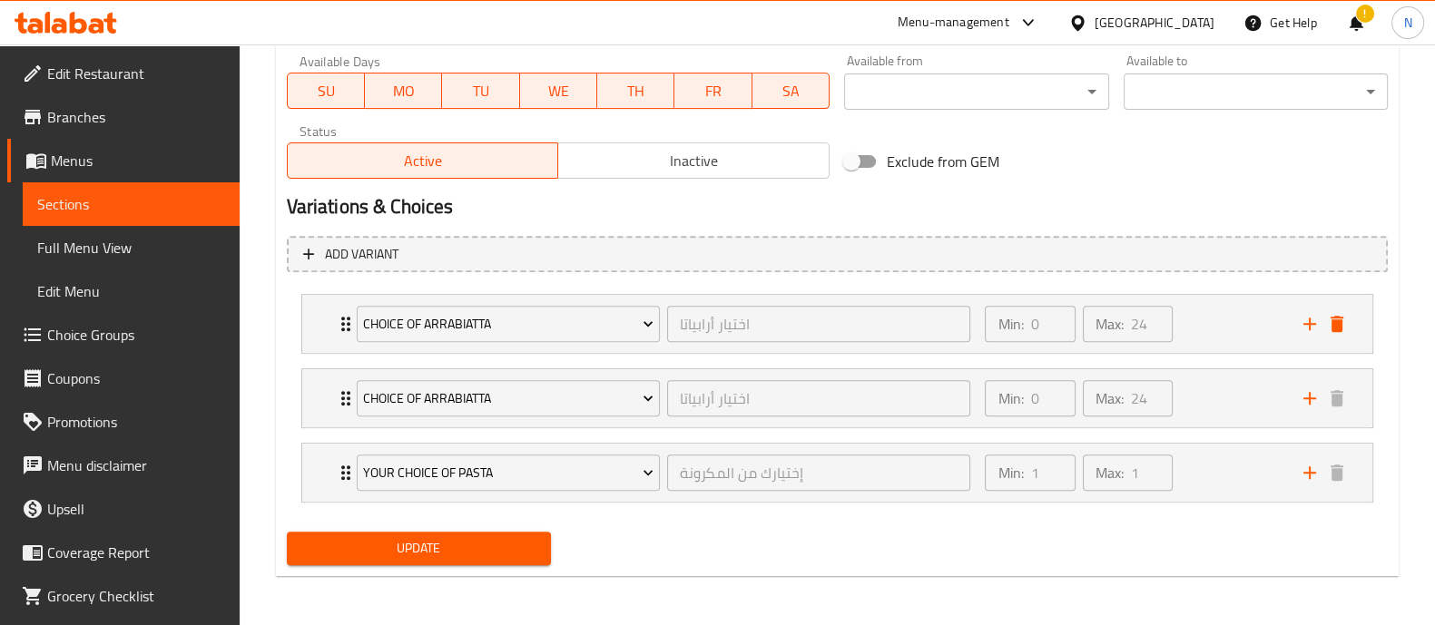
click at [485, 553] on span "Update" at bounding box center [418, 548] width 235 height 23
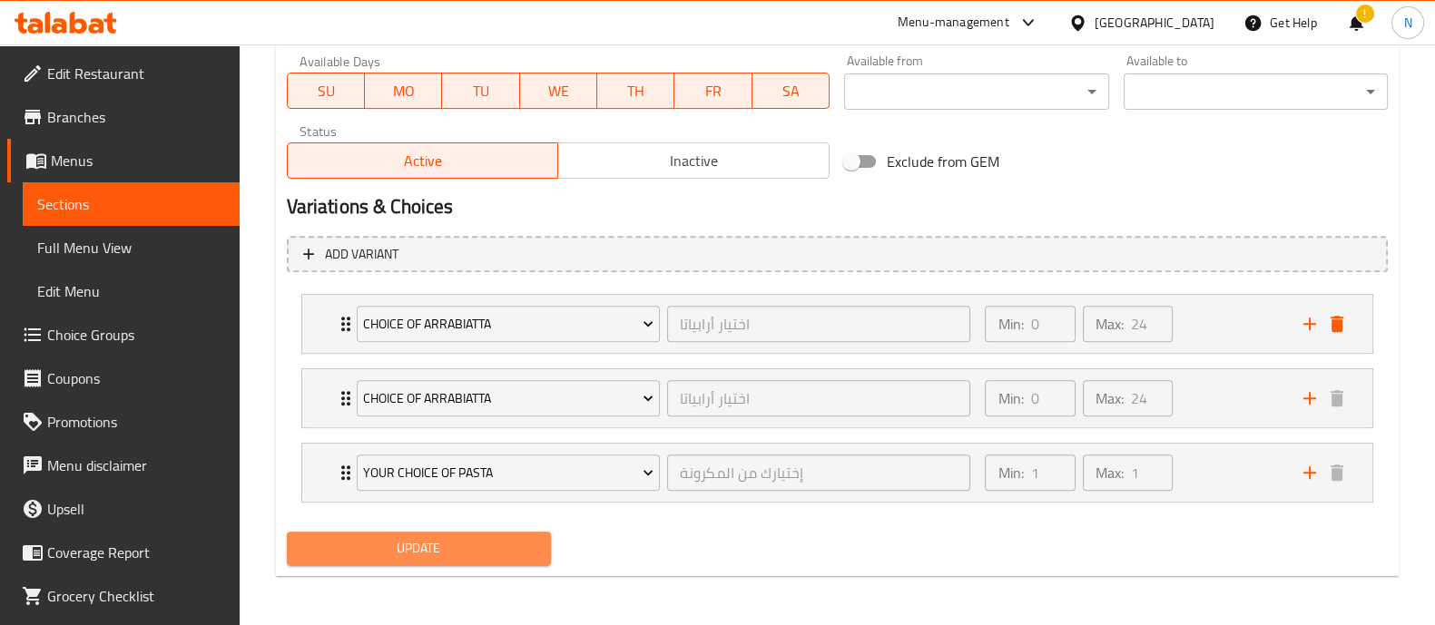
click at [494, 548] on span "Update" at bounding box center [418, 548] width 235 height 23
click at [481, 548] on span "Update" at bounding box center [418, 548] width 235 height 23
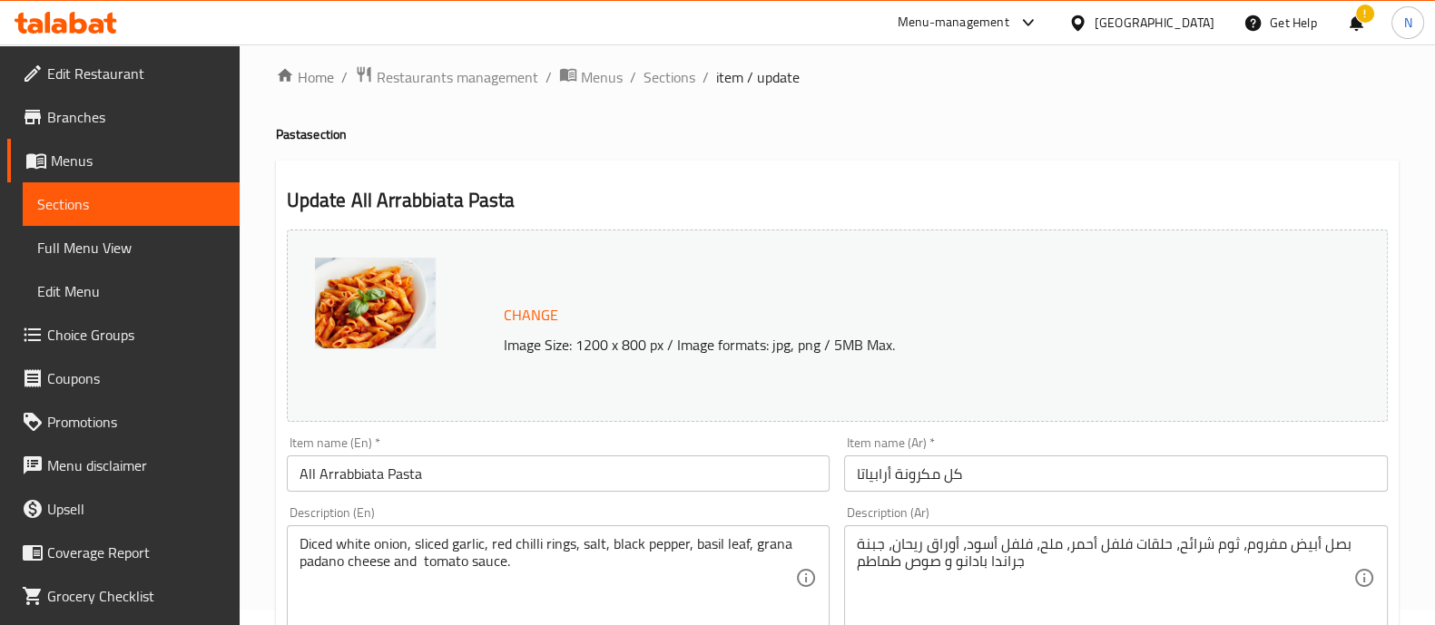
scroll to position [0, 0]
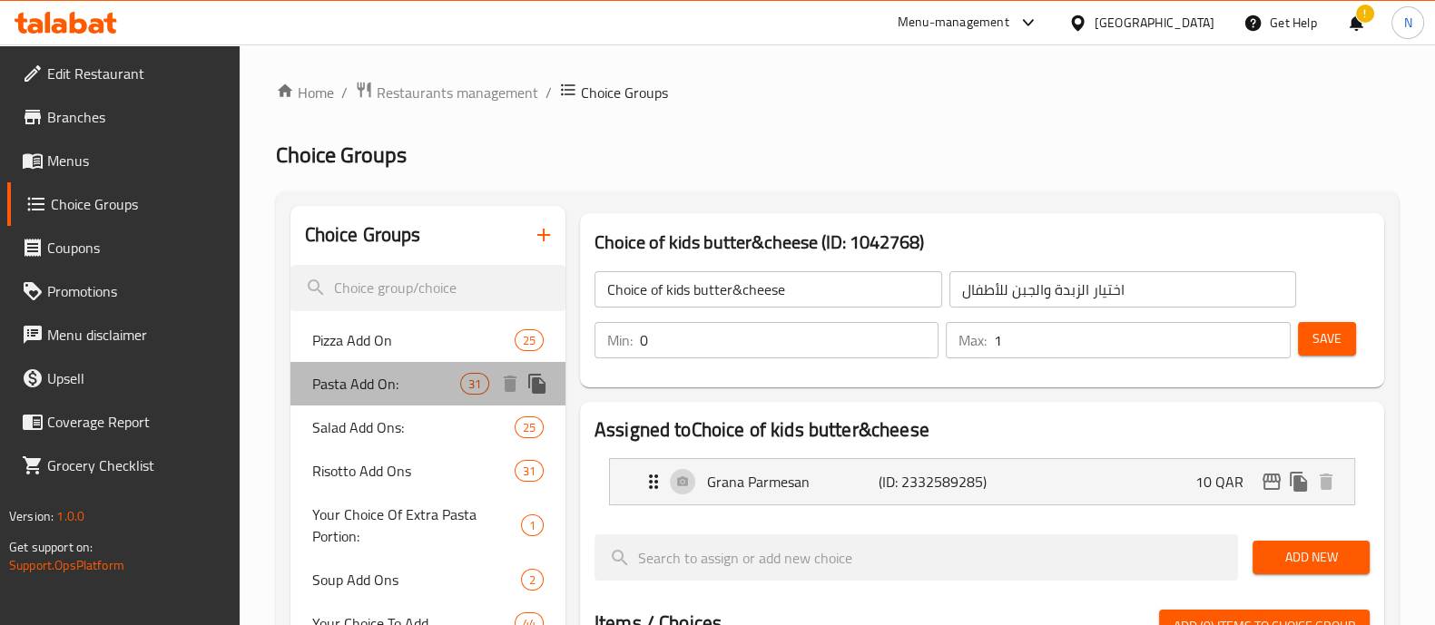
click at [385, 384] on span "Pasta Add On:" at bounding box center [386, 384] width 148 height 22
type input "Pasta Add On:"
type input "إضافات المكرونة:"
type input "23"
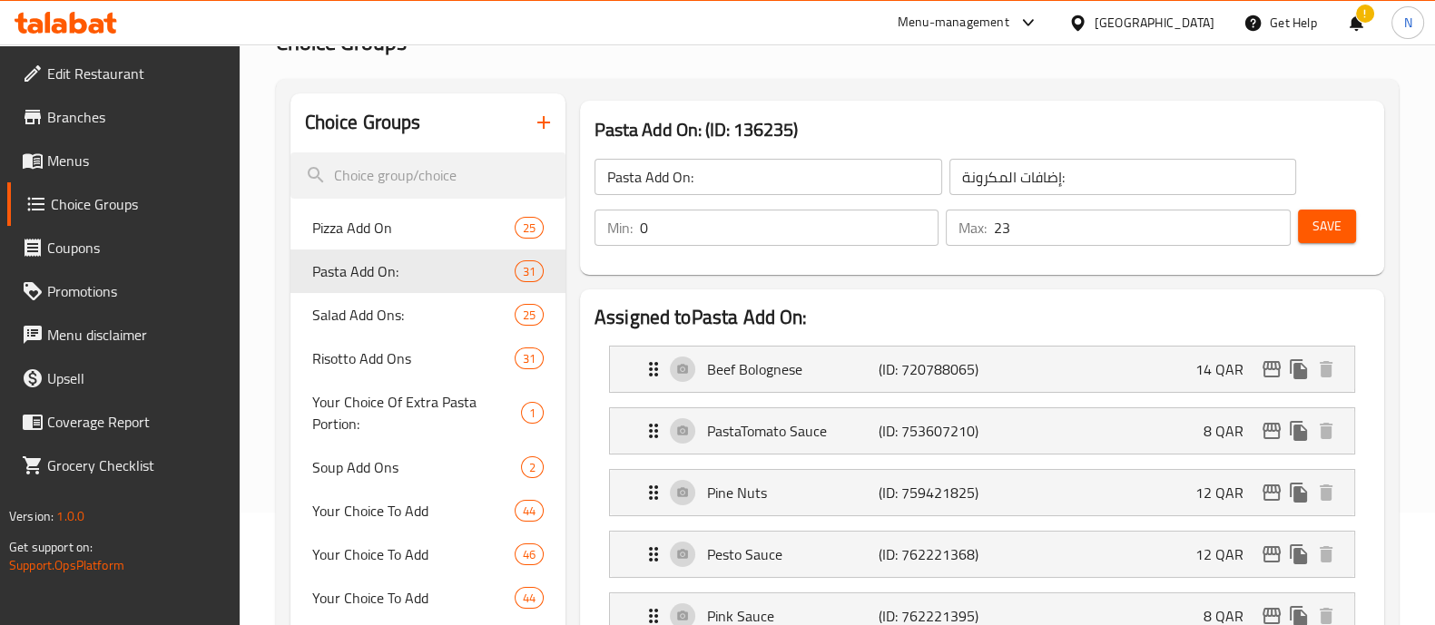
scroll to position [226, 0]
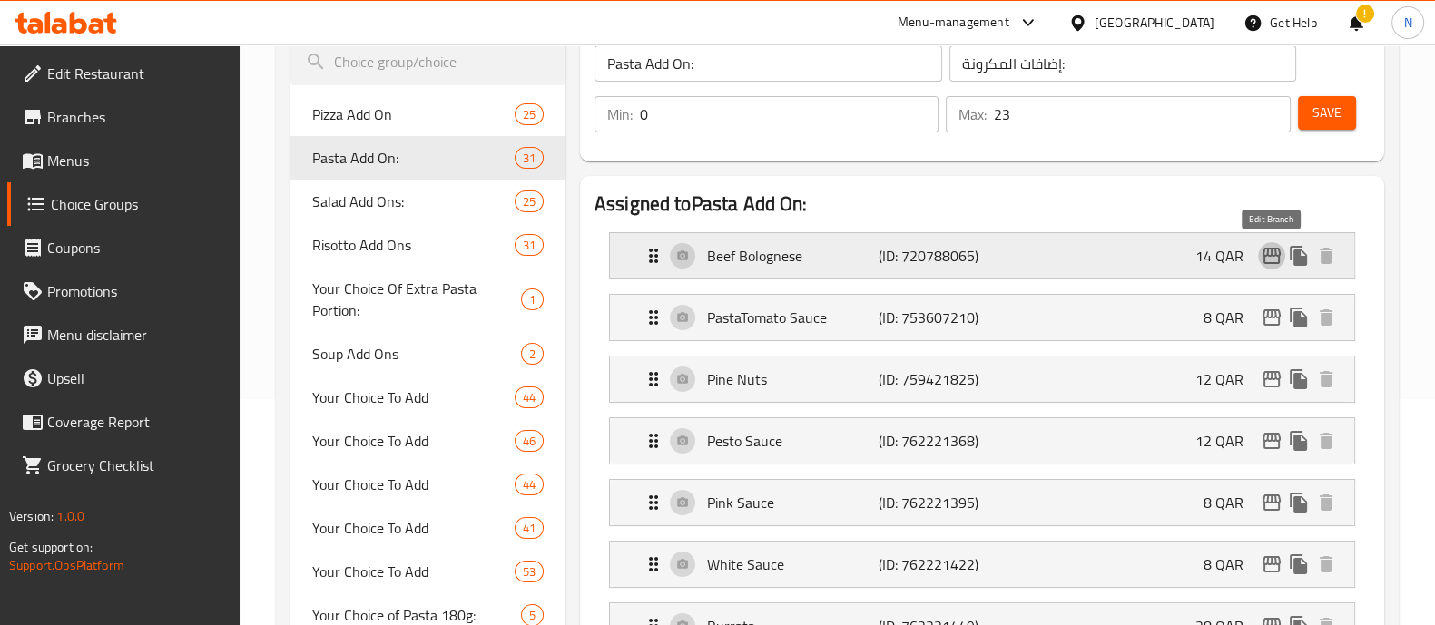
click at [1276, 252] on icon "edit" at bounding box center [1271, 256] width 22 height 22
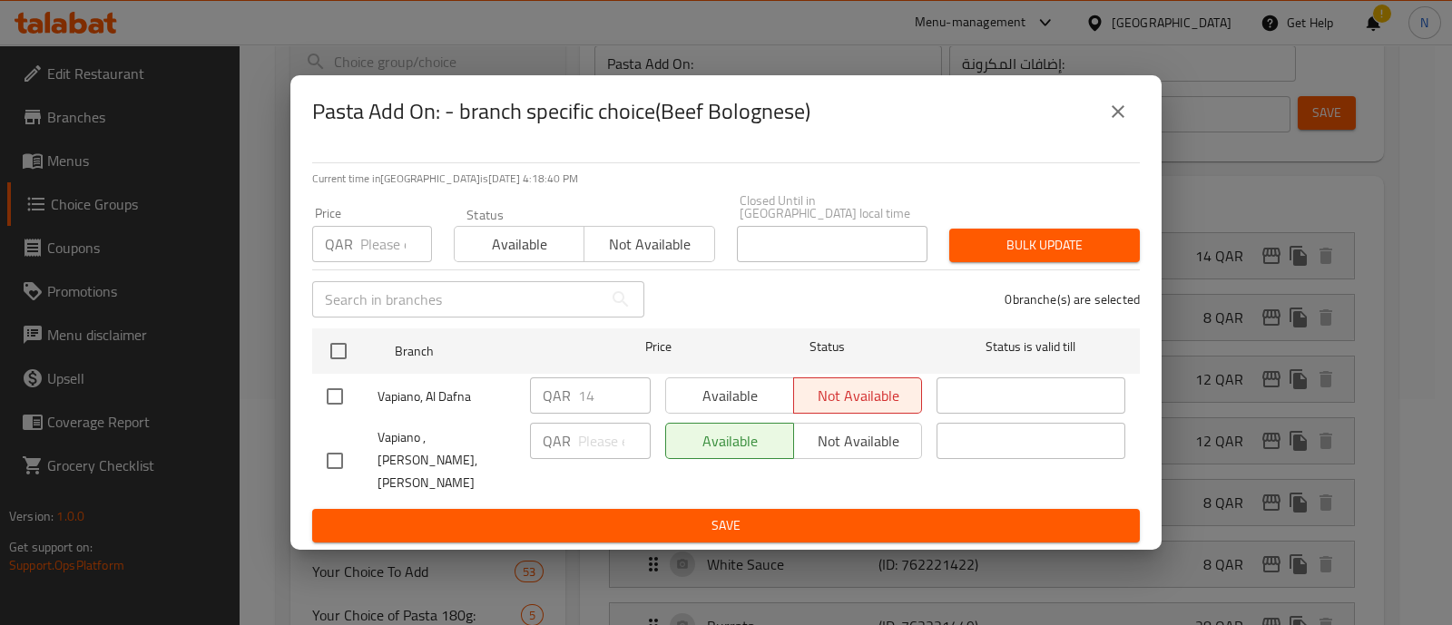
click at [869, 443] on div "Available Not available" at bounding box center [793, 441] width 257 height 36
click at [610, 251] on span "Not available" at bounding box center [649, 244] width 115 height 26
click at [867, 449] on div "Available Not available" at bounding box center [793, 441] width 257 height 36
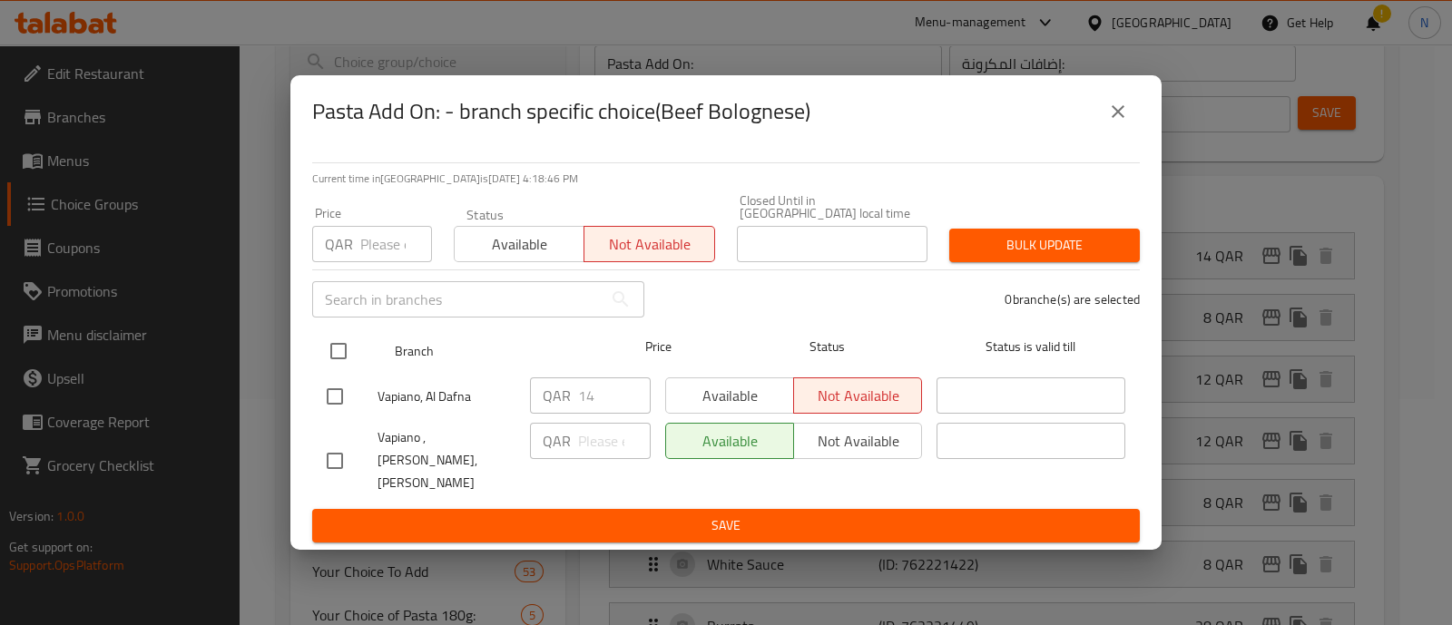
click at [340, 354] on input "checkbox" at bounding box center [338, 351] width 38 height 38
checkbox input "true"
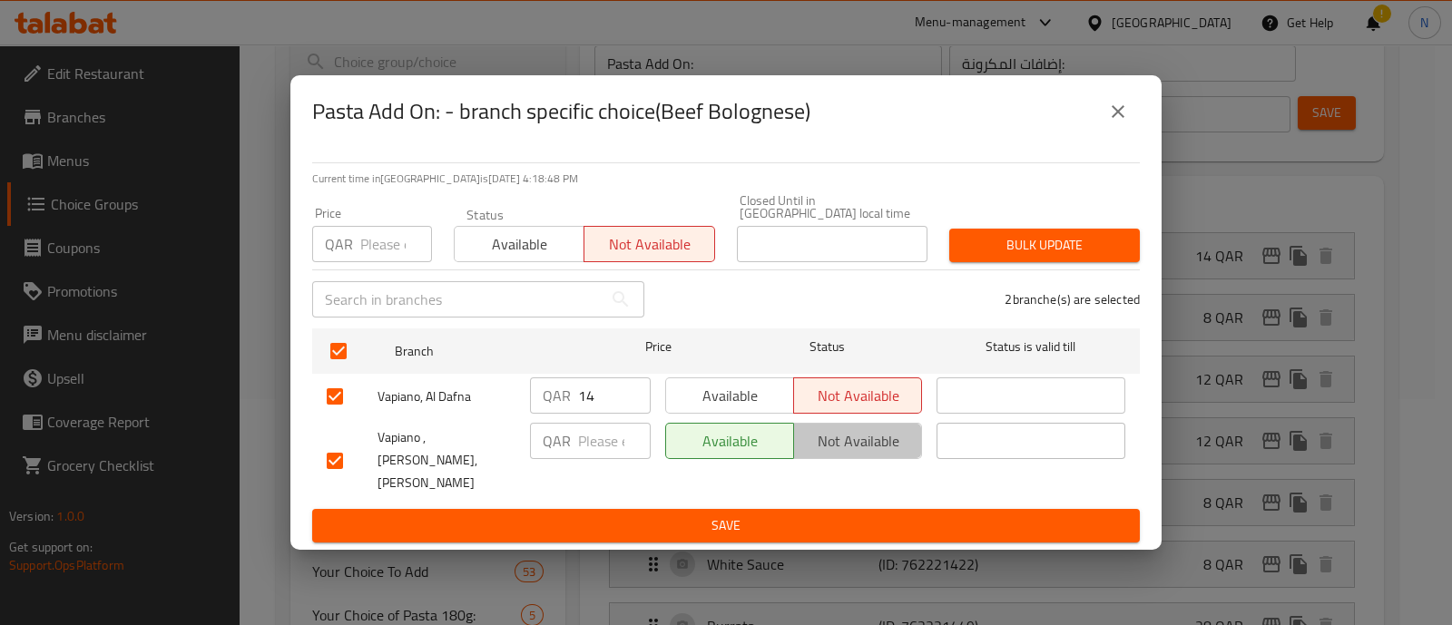
click at [850, 437] on span "Not available" at bounding box center [857, 441] width 113 height 26
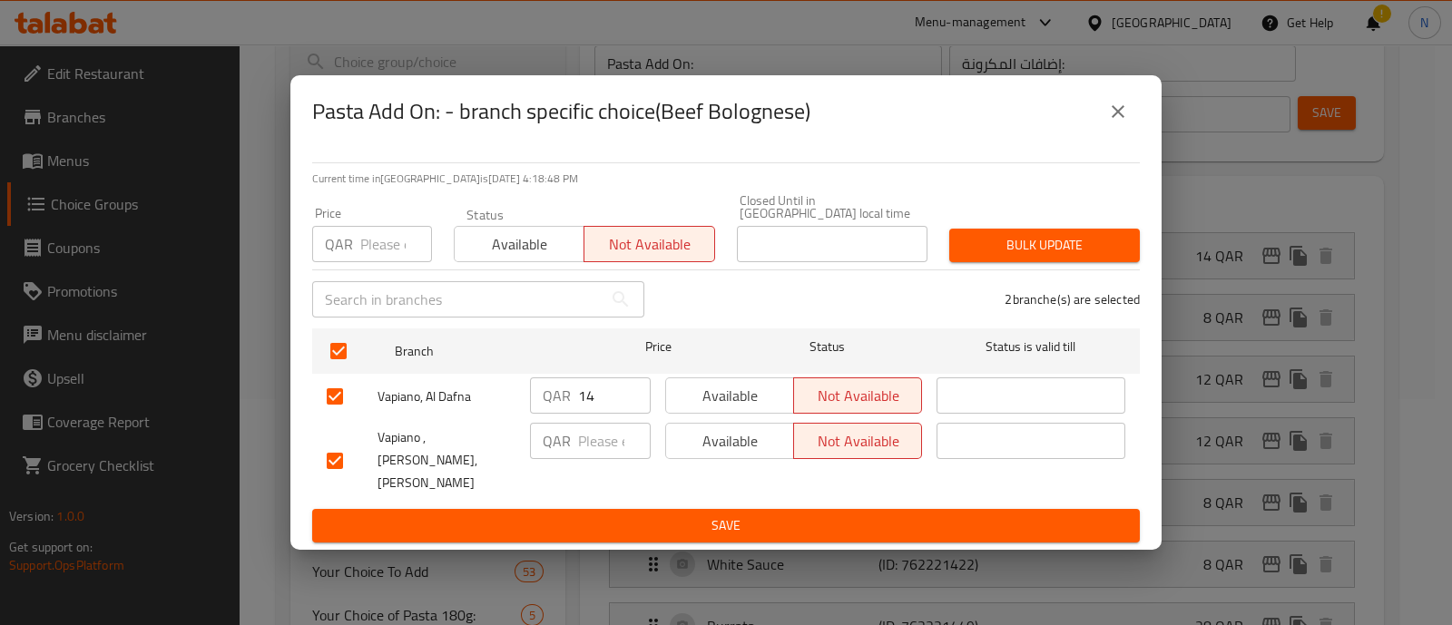
click at [875, 514] on span "Save" at bounding box center [726, 525] width 798 height 23
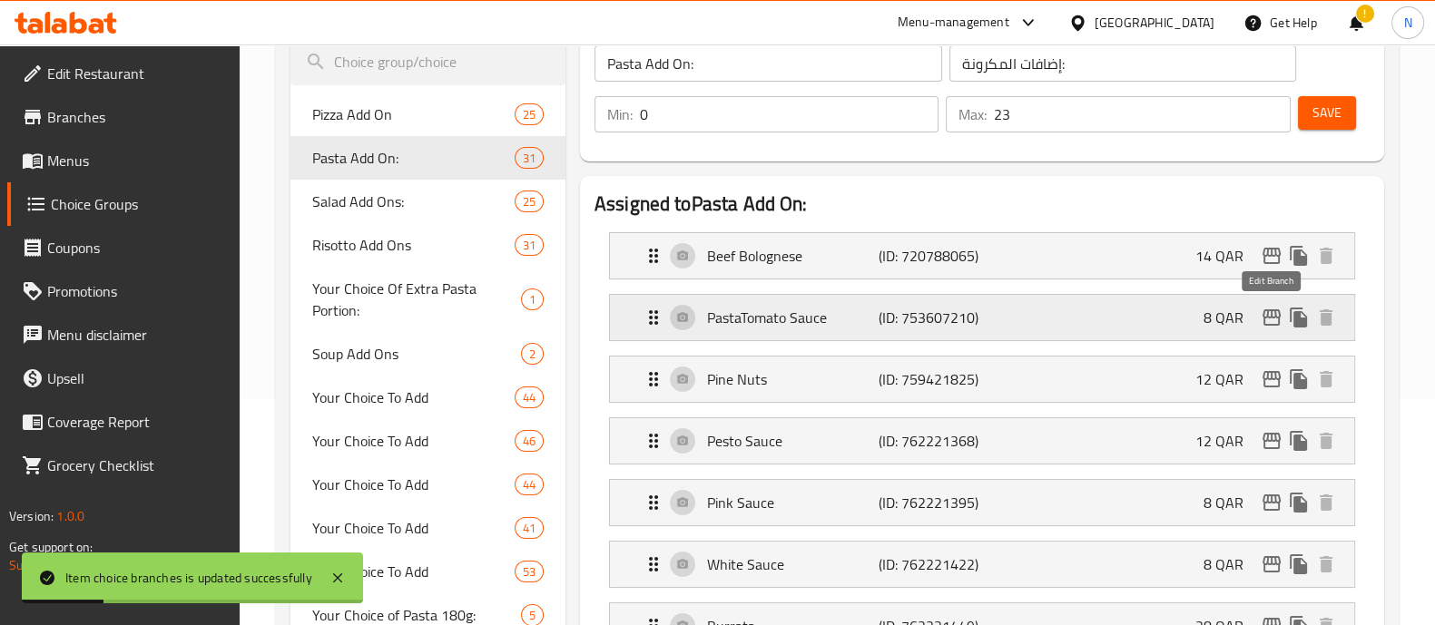
click at [1277, 318] on icon "edit" at bounding box center [1271, 318] width 22 height 22
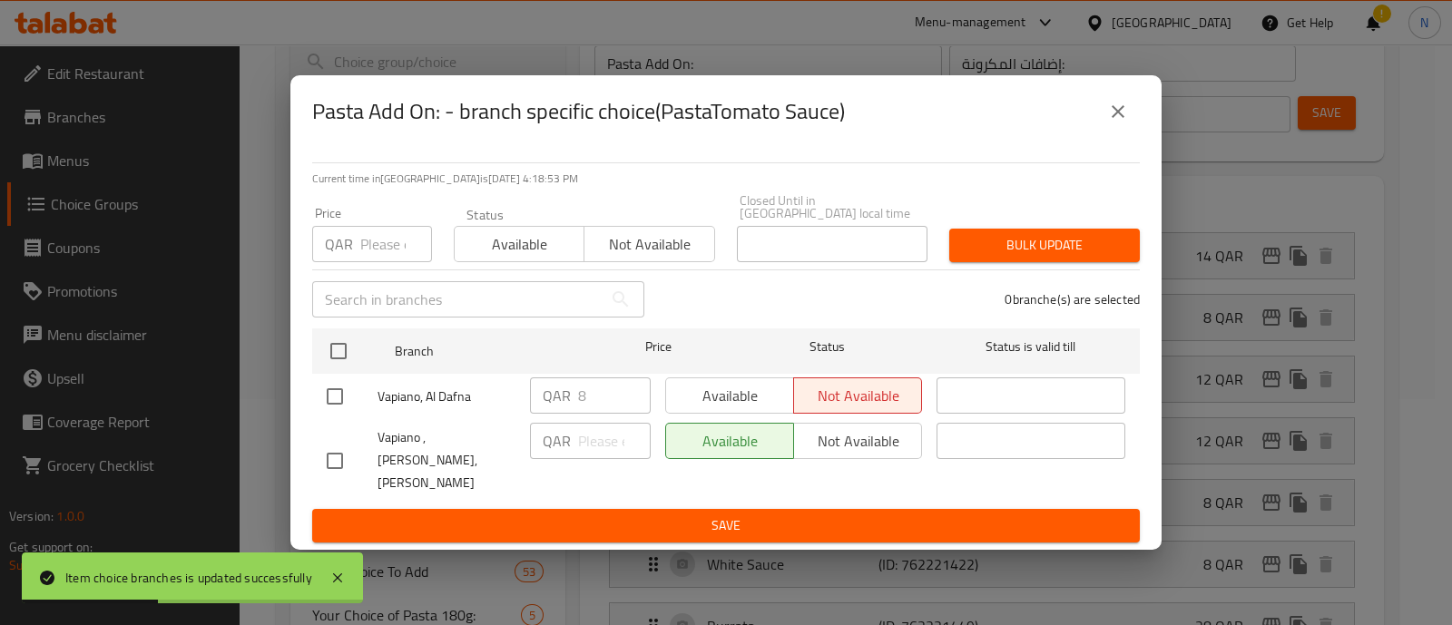
click at [622, 257] on span "Not available" at bounding box center [649, 244] width 115 height 26
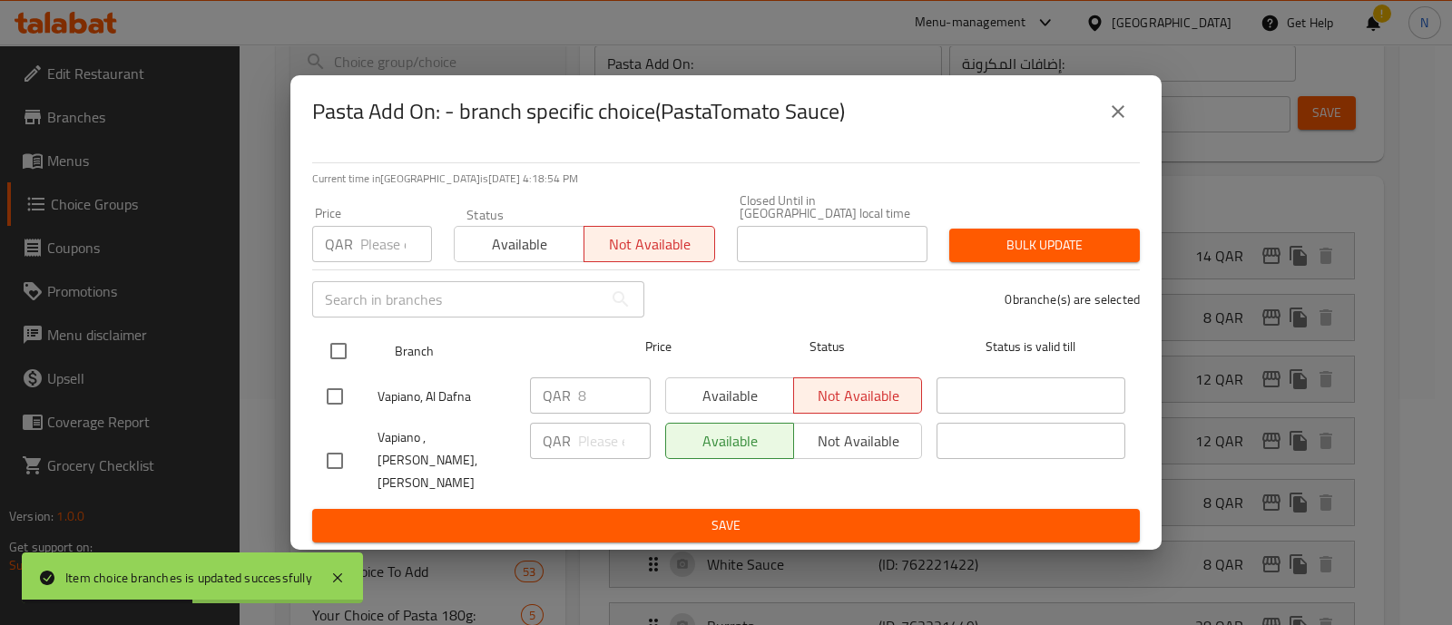
click at [346, 353] on input "checkbox" at bounding box center [338, 351] width 38 height 38
checkbox input "true"
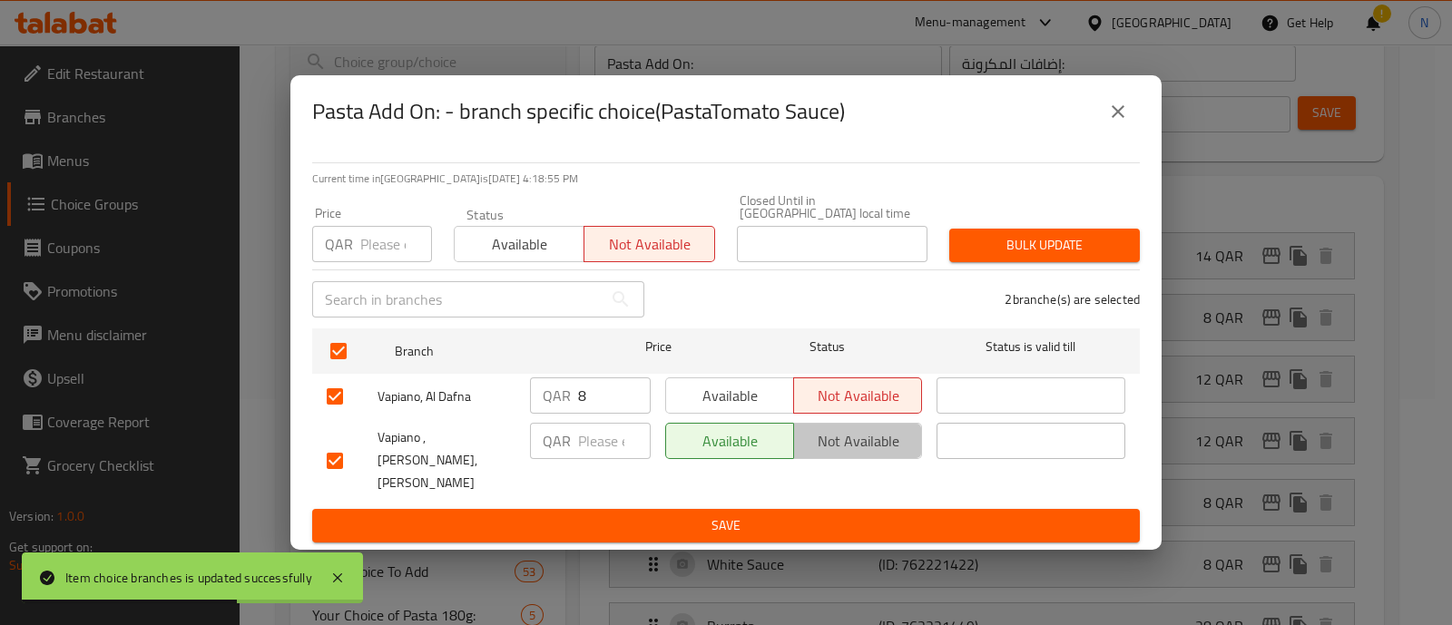
click at [844, 455] on span "Not available" at bounding box center [857, 441] width 113 height 26
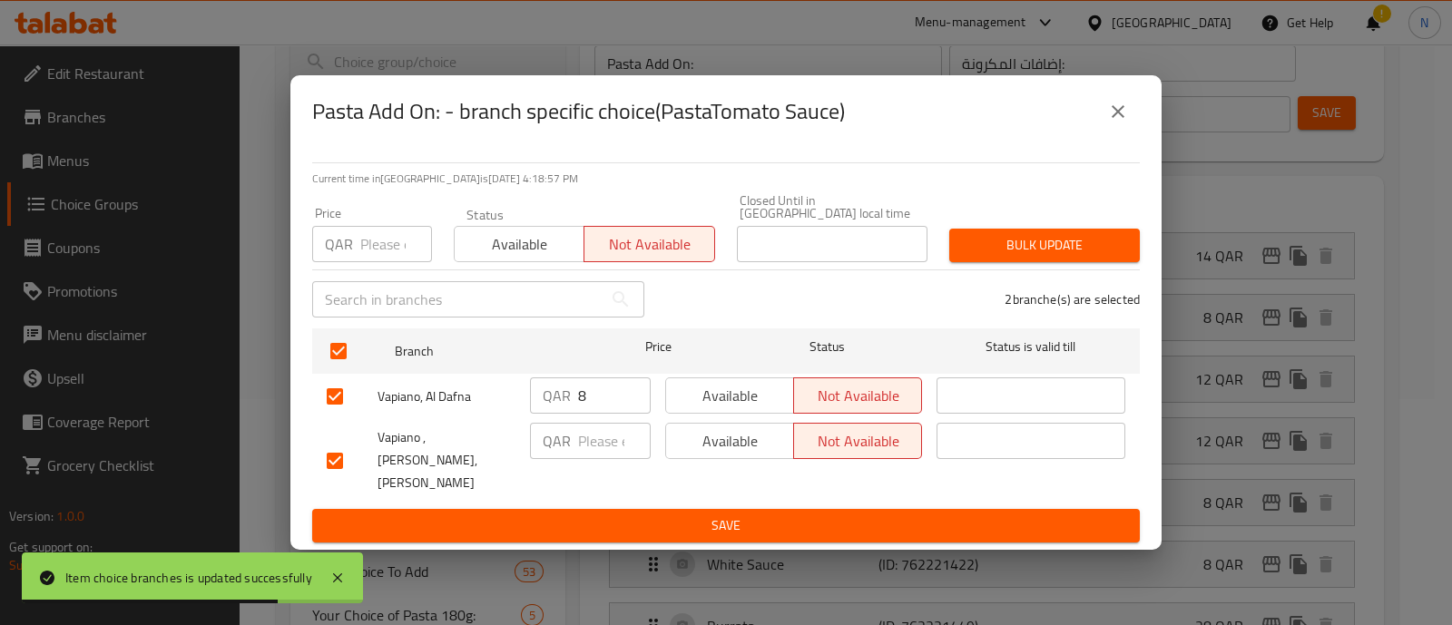
click at [849, 514] on span "Save" at bounding box center [726, 525] width 798 height 23
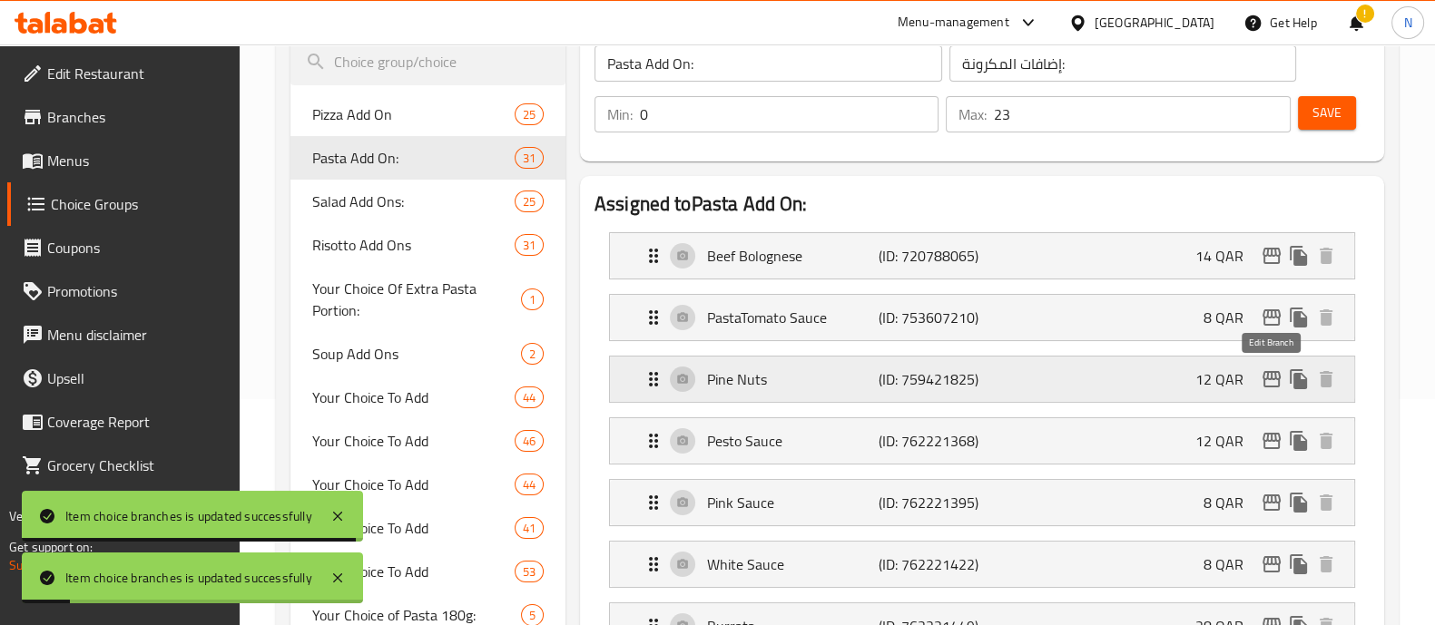
click at [1272, 371] on icon "edit" at bounding box center [1271, 379] width 22 height 22
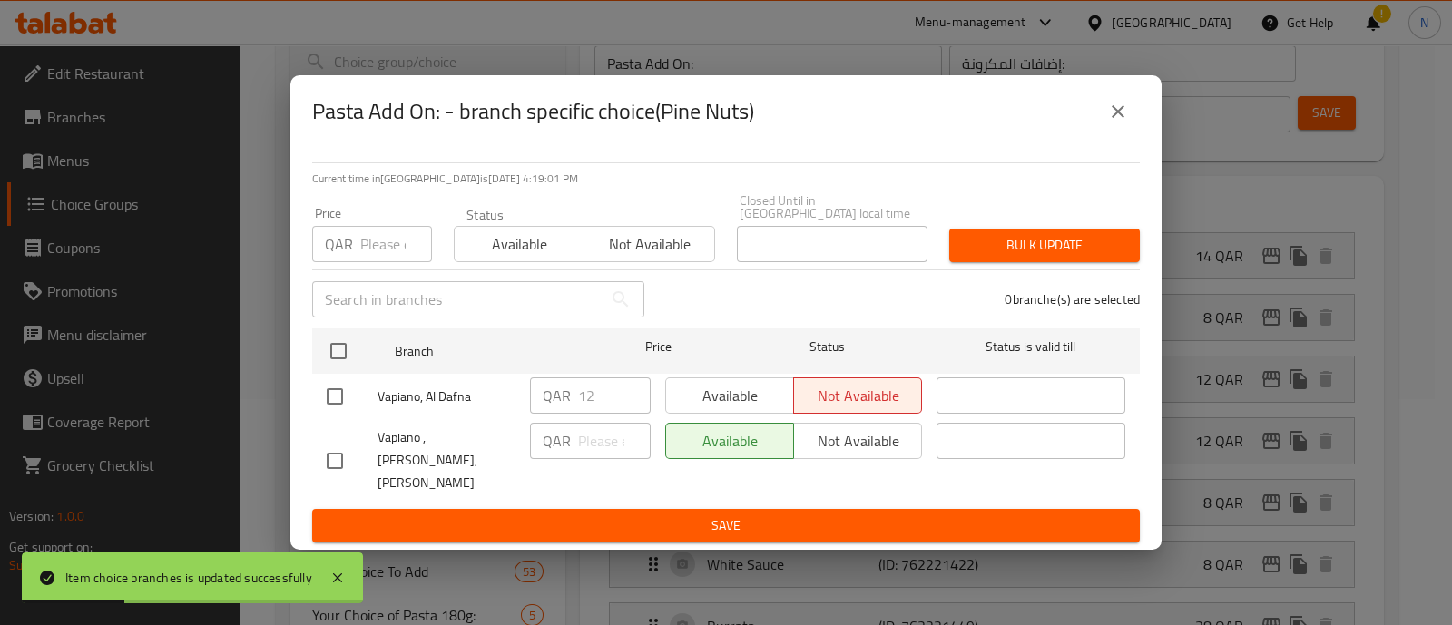
click at [662, 242] on span "Not available" at bounding box center [649, 244] width 115 height 26
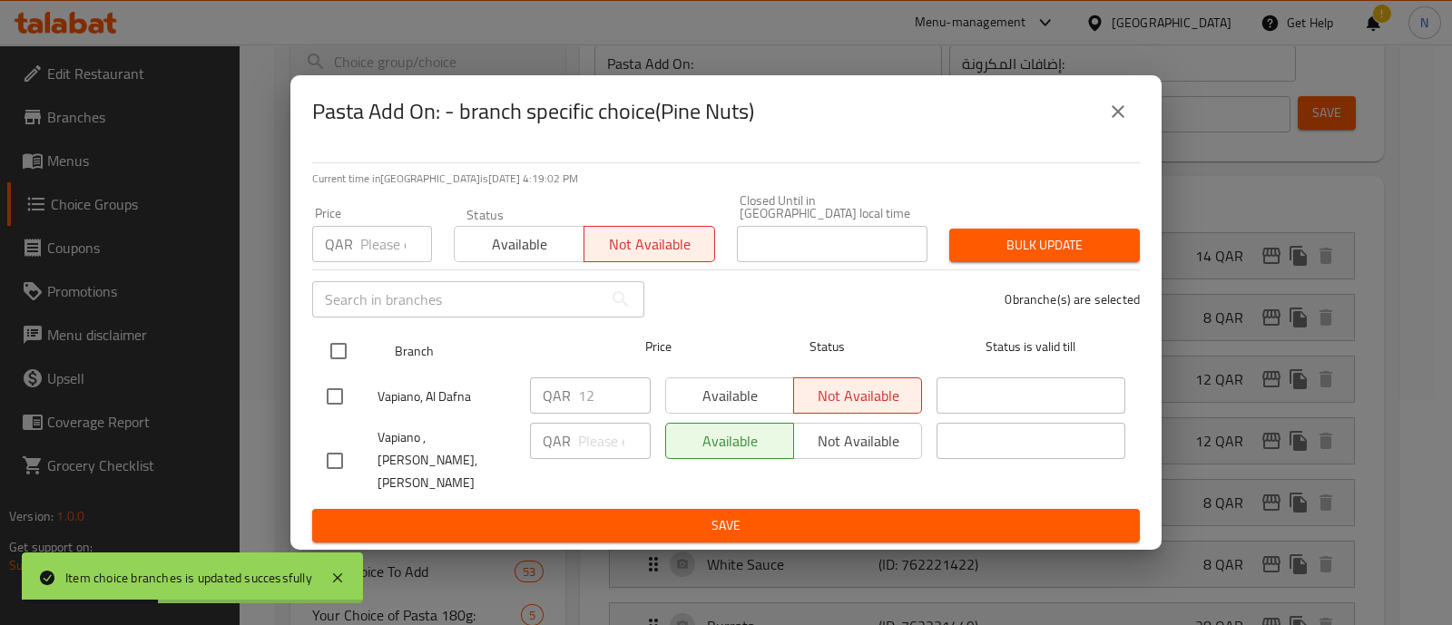
click at [336, 351] on input "checkbox" at bounding box center [338, 351] width 38 height 38
checkbox input "true"
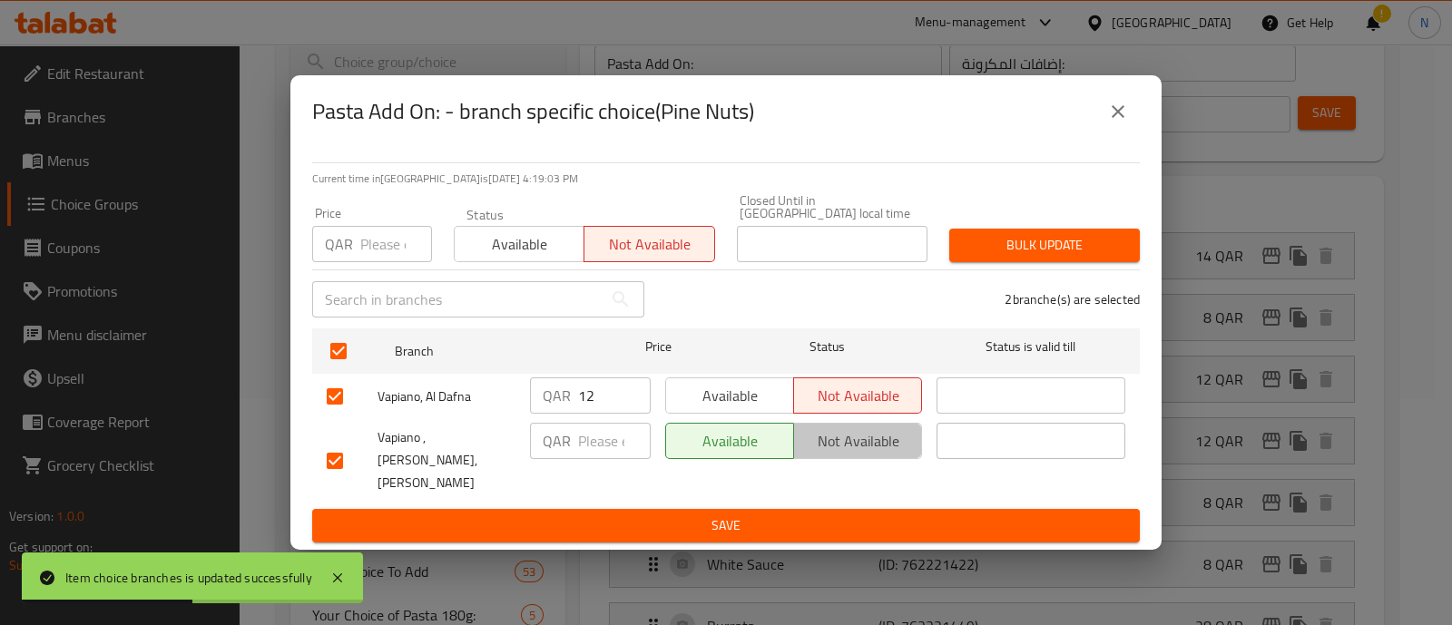
click at [803, 440] on span "Not available" at bounding box center [857, 441] width 113 height 26
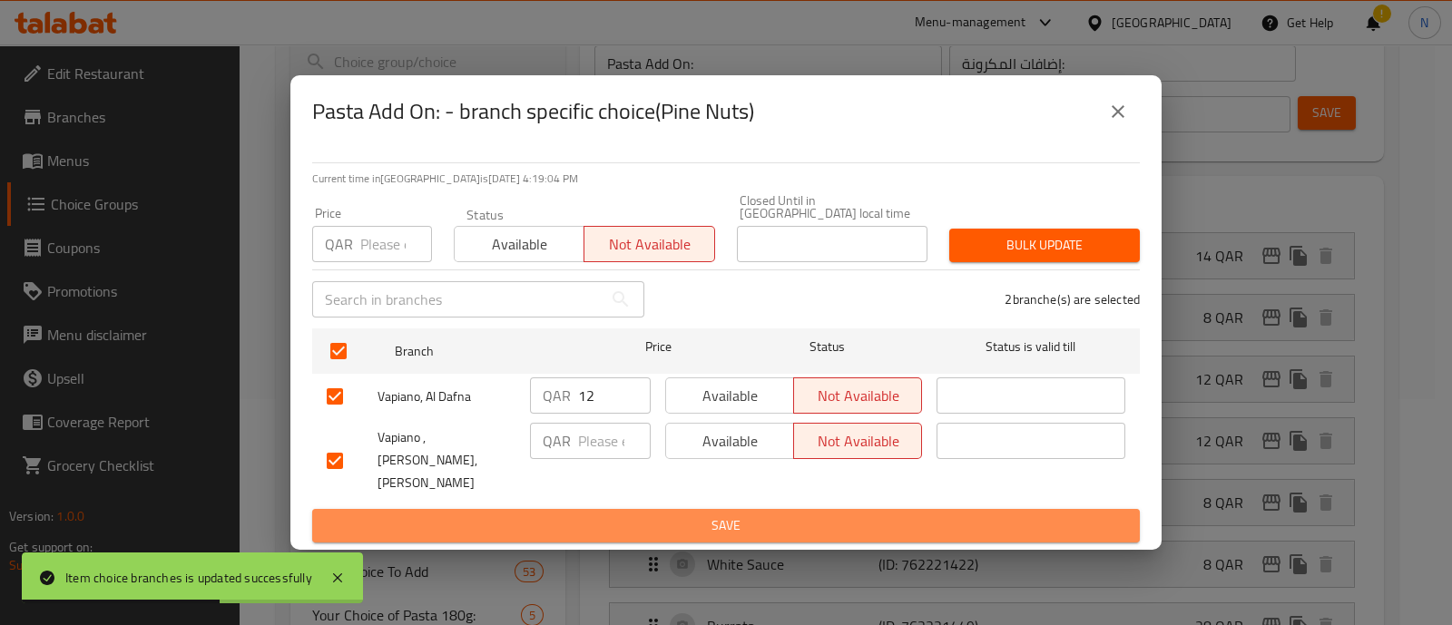
click at [828, 514] on span "Save" at bounding box center [726, 525] width 798 height 23
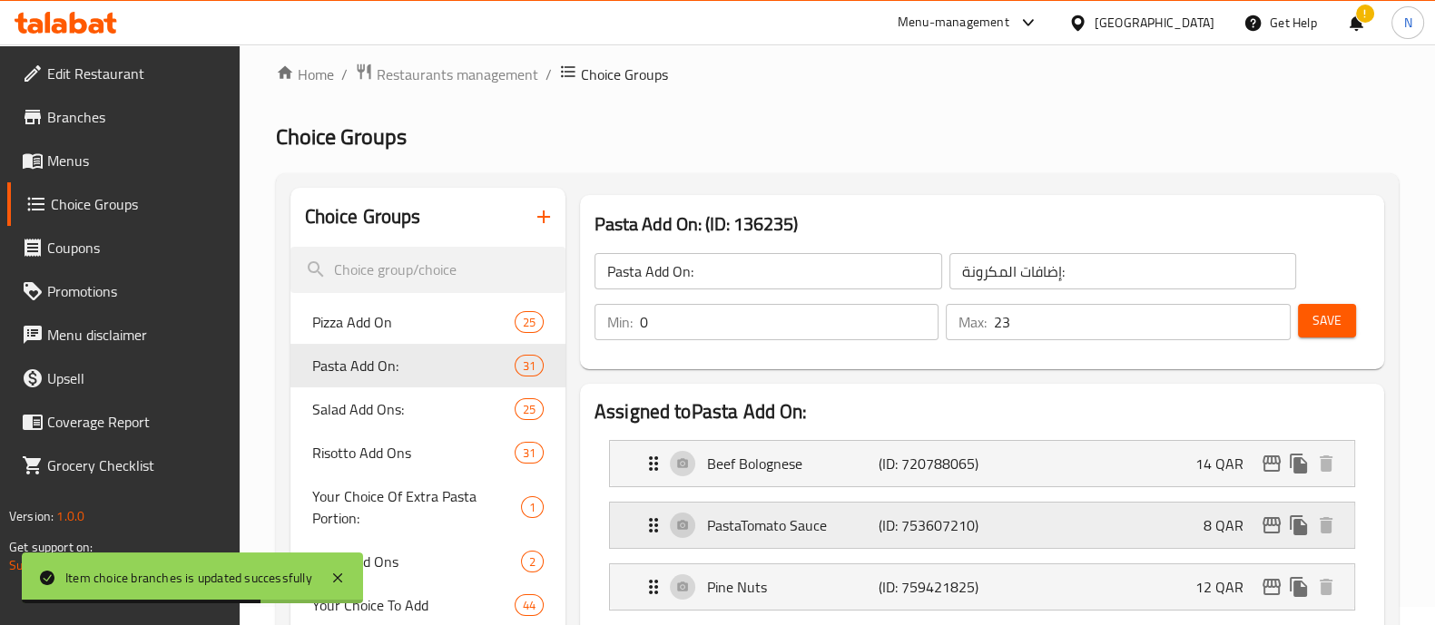
scroll to position [0, 0]
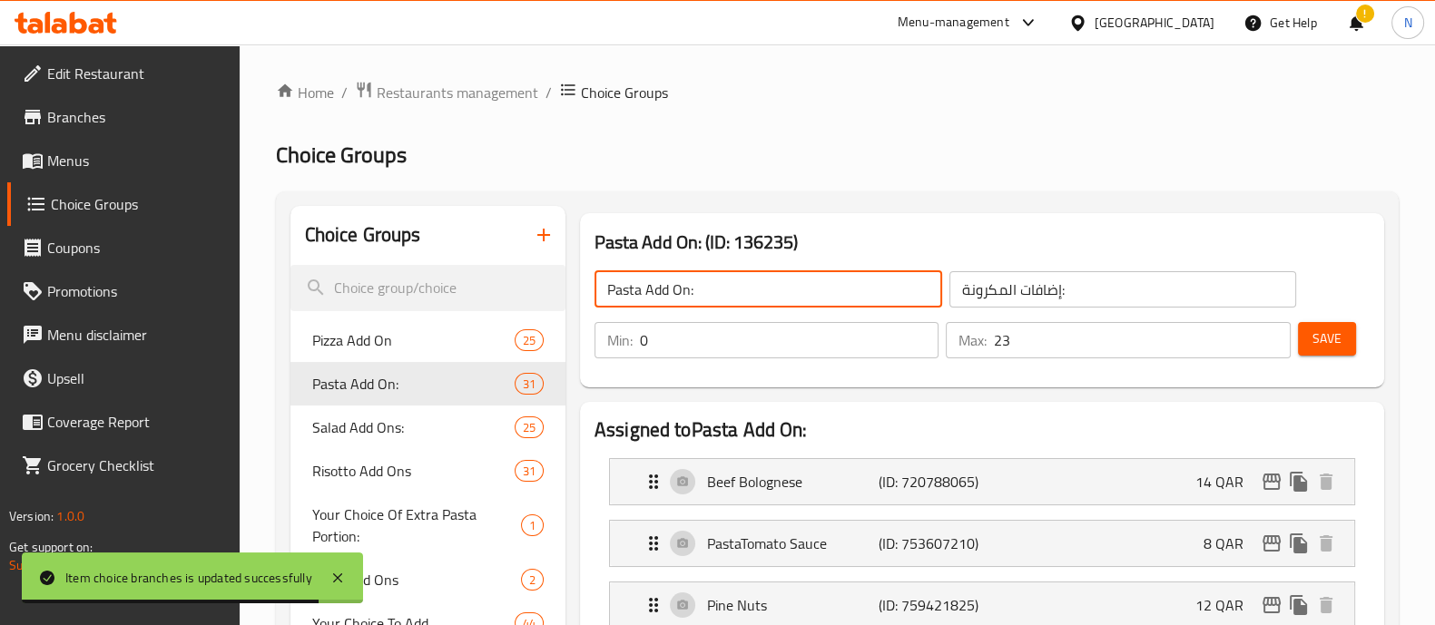
click at [735, 290] on input "Pasta Add On:" at bounding box center [768, 289] width 348 height 36
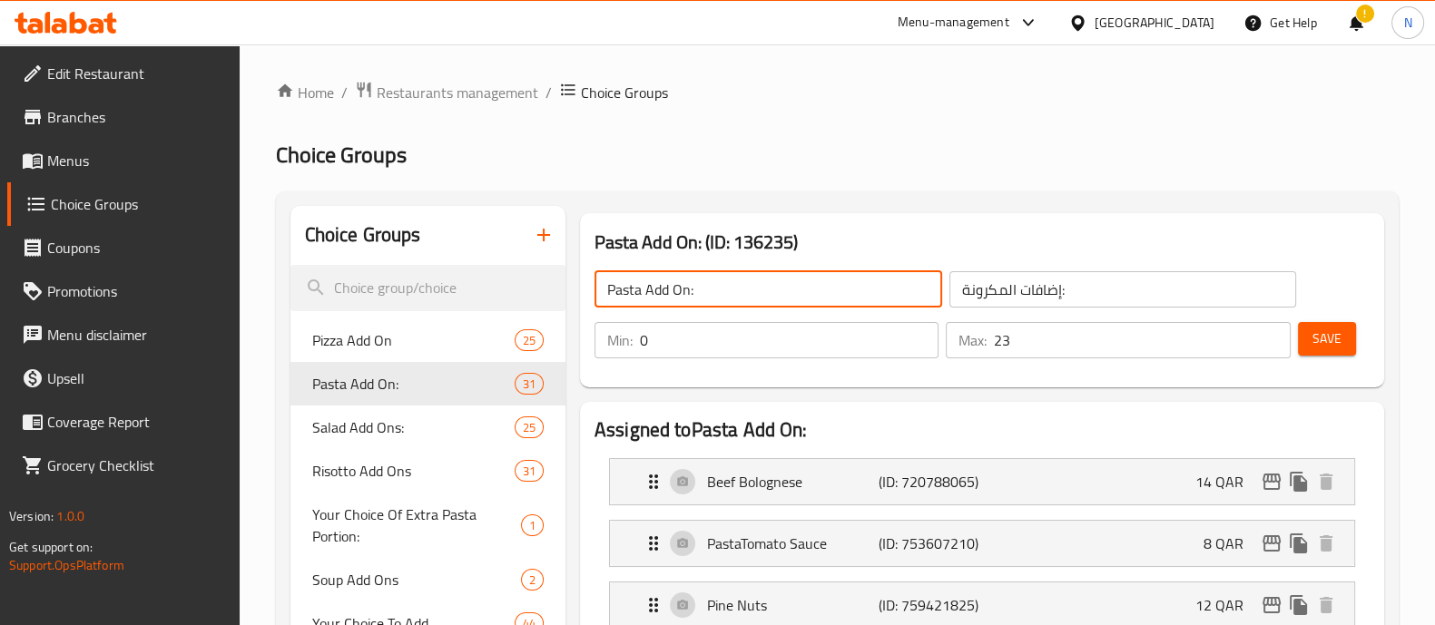
scroll to position [113, 0]
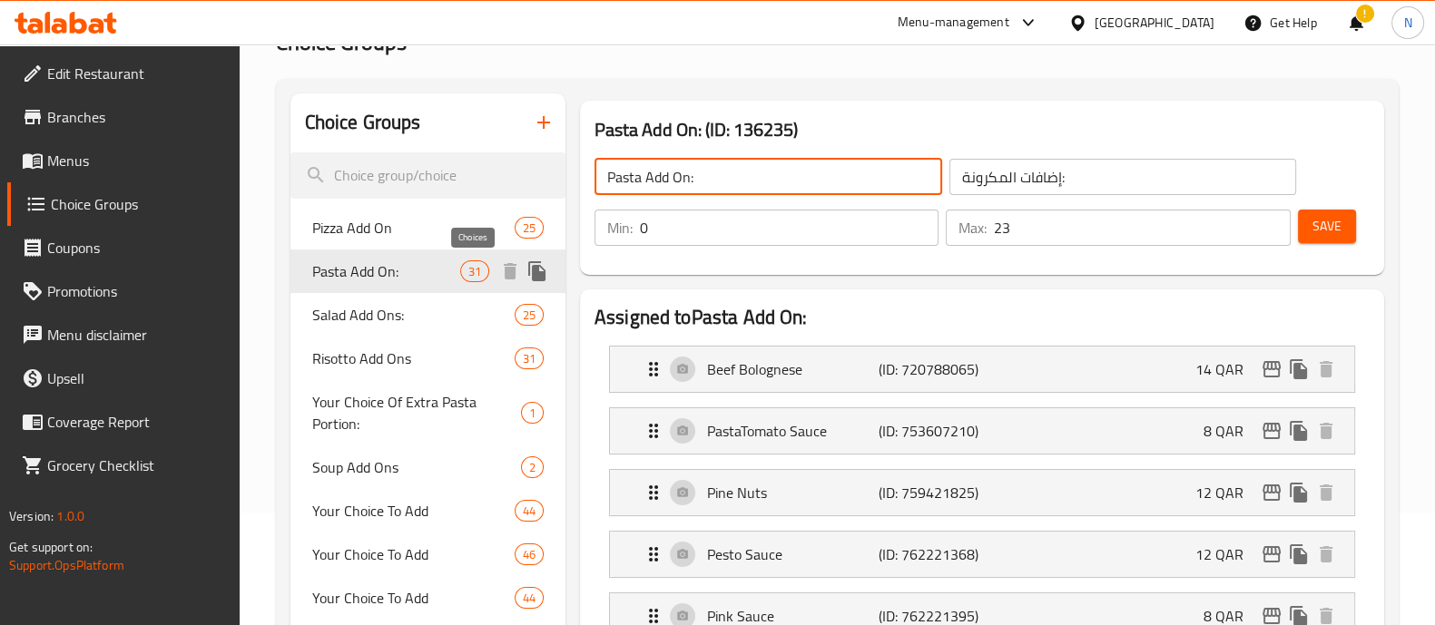
click at [471, 276] on span "31" at bounding box center [474, 271] width 27 height 17
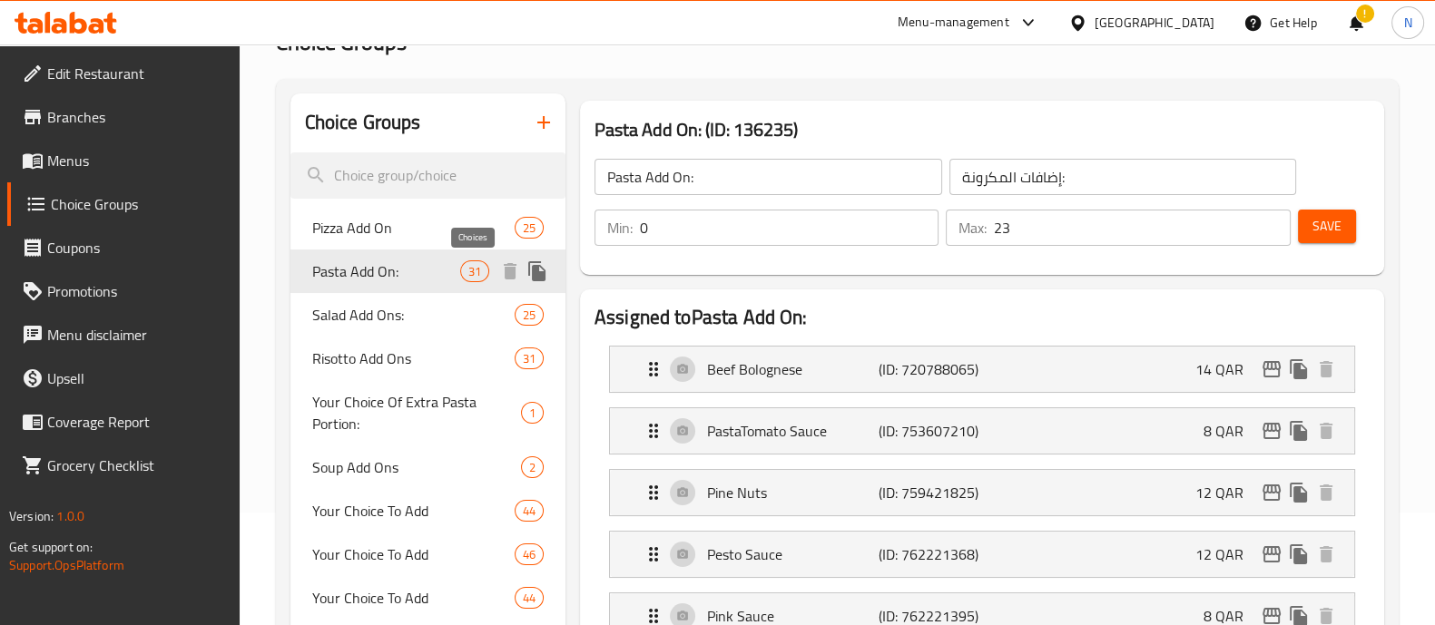
click at [471, 276] on span "31" at bounding box center [474, 271] width 27 height 17
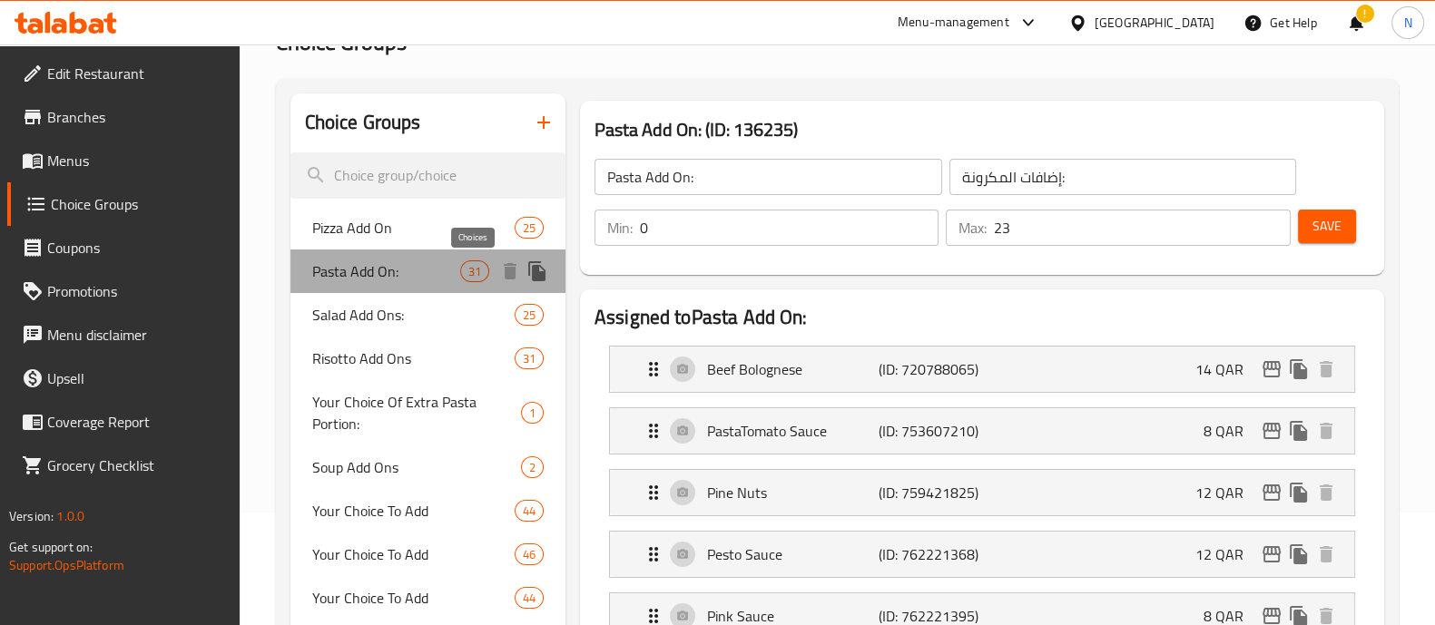
click at [471, 276] on span "31" at bounding box center [474, 271] width 27 height 17
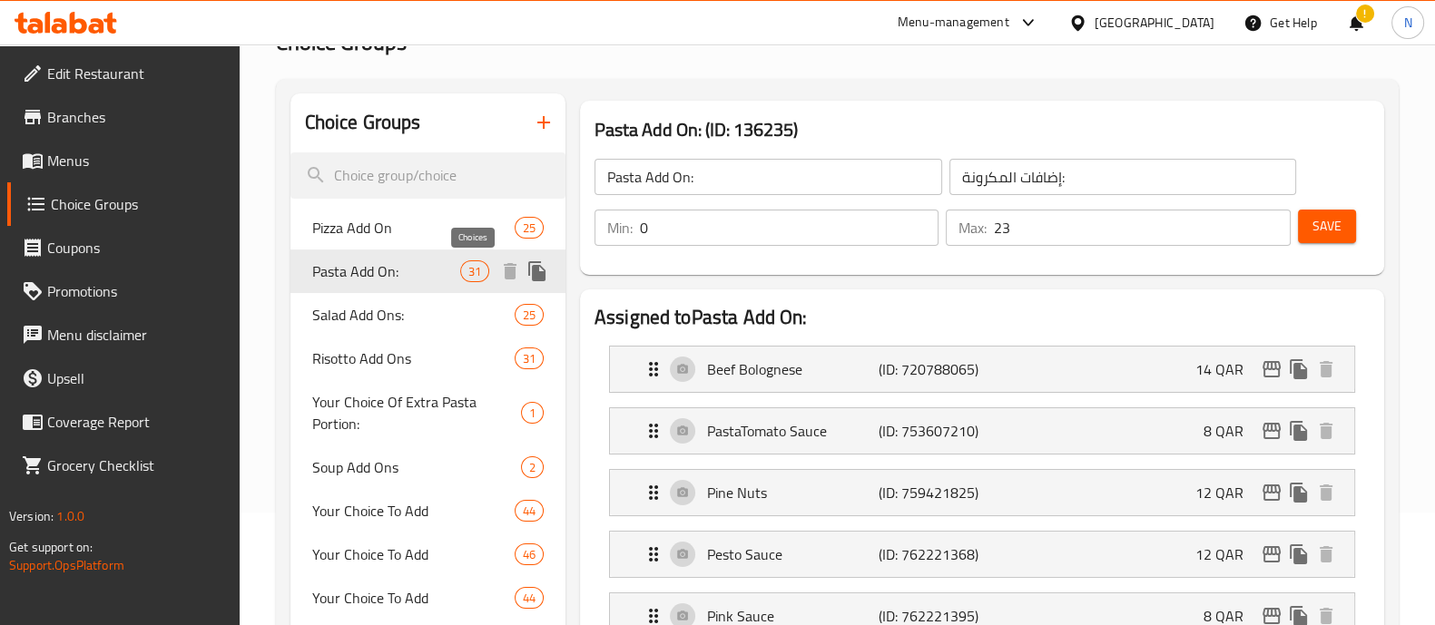
click at [471, 276] on span "31" at bounding box center [474, 271] width 27 height 17
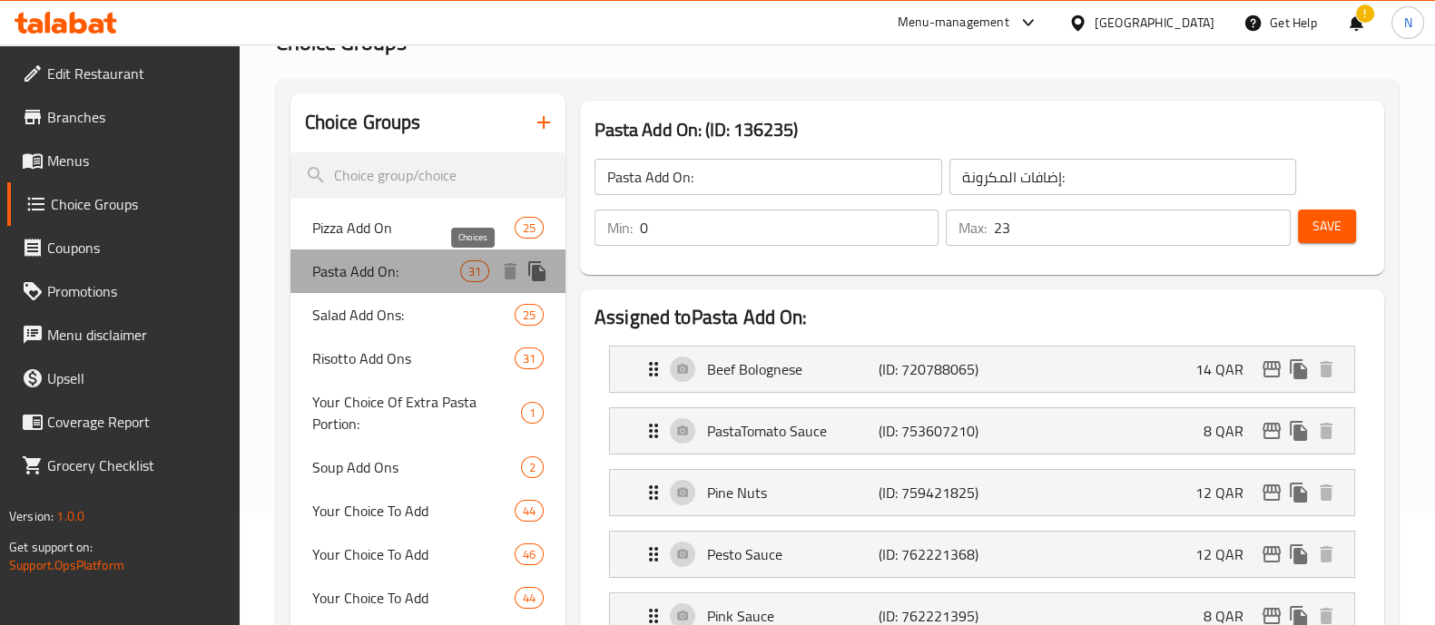
click at [471, 276] on span "31" at bounding box center [474, 271] width 27 height 17
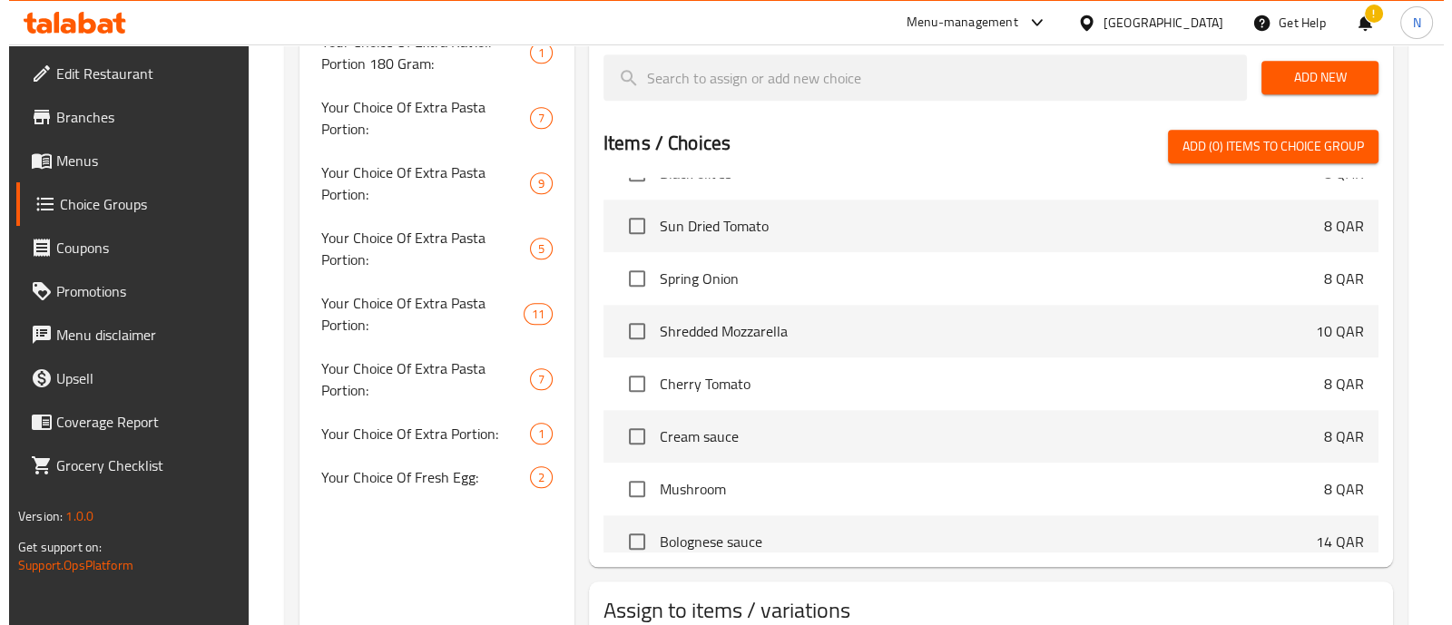
scroll to position [2463, 0]
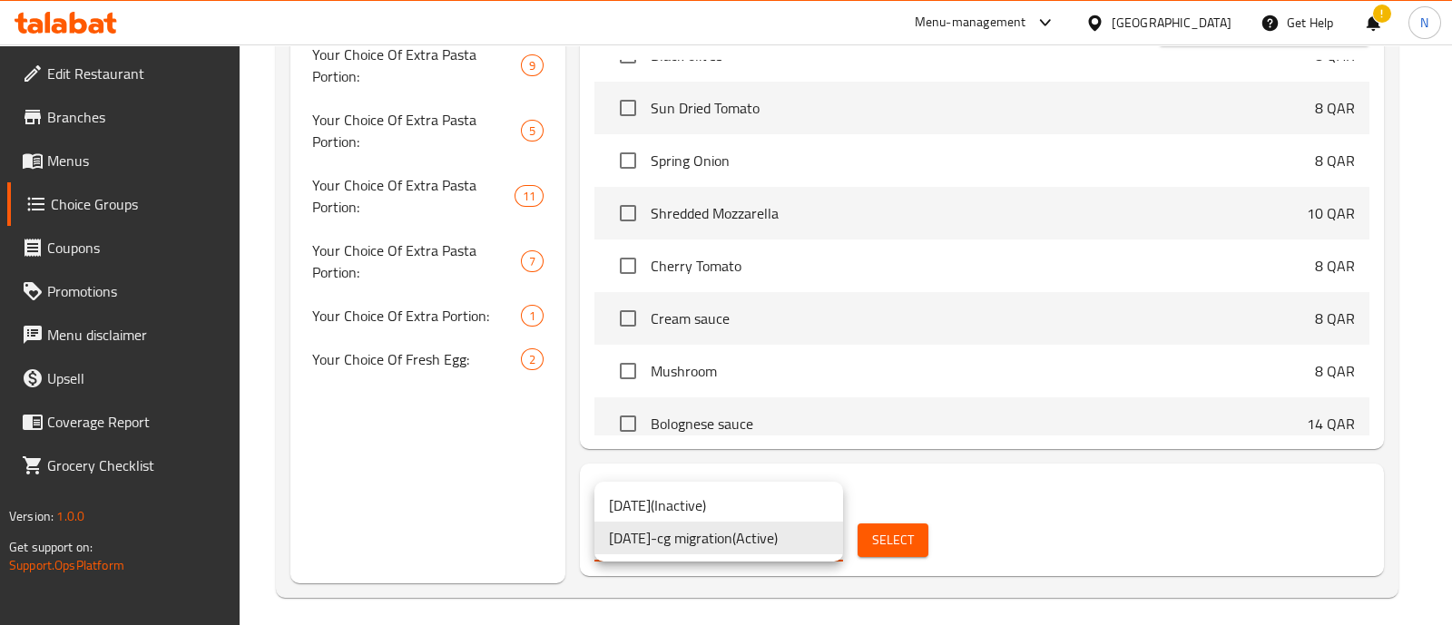
click at [792, 500] on li "[DATE] ( Inactive )" at bounding box center [718, 505] width 249 height 33
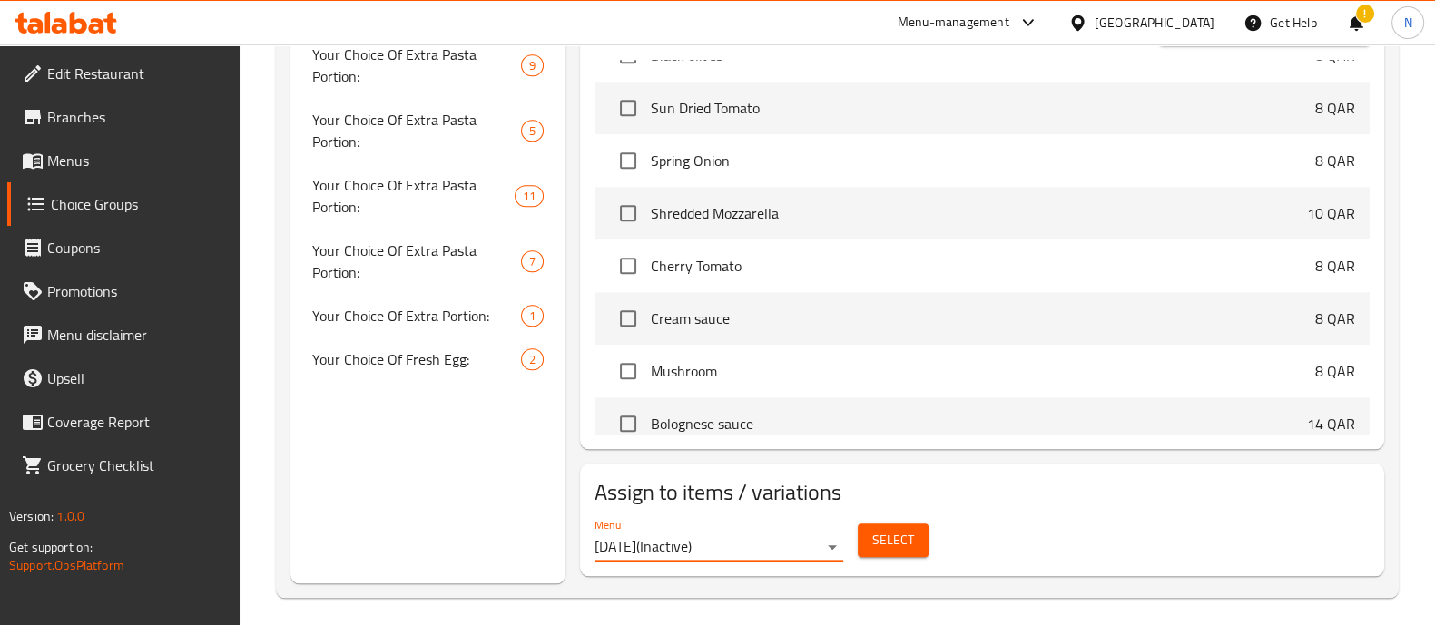
click at [907, 533] on span "Select" at bounding box center [893, 540] width 42 height 23
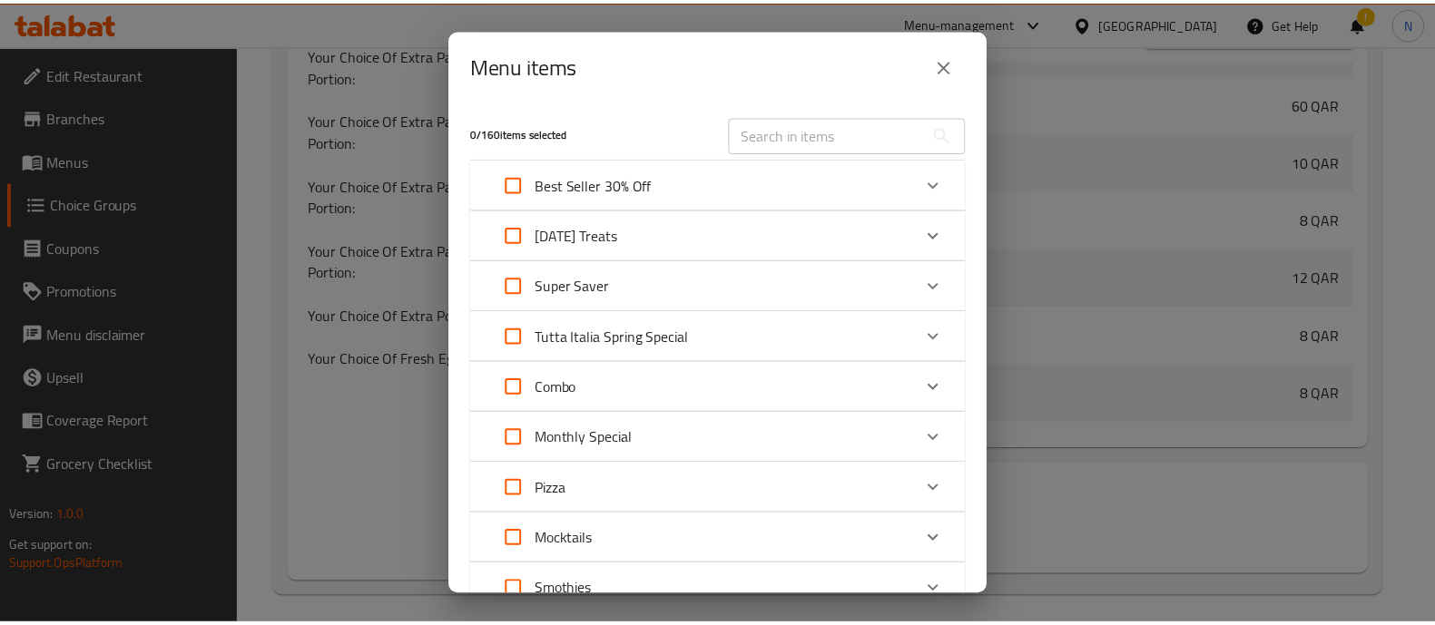
scroll to position [113, 0]
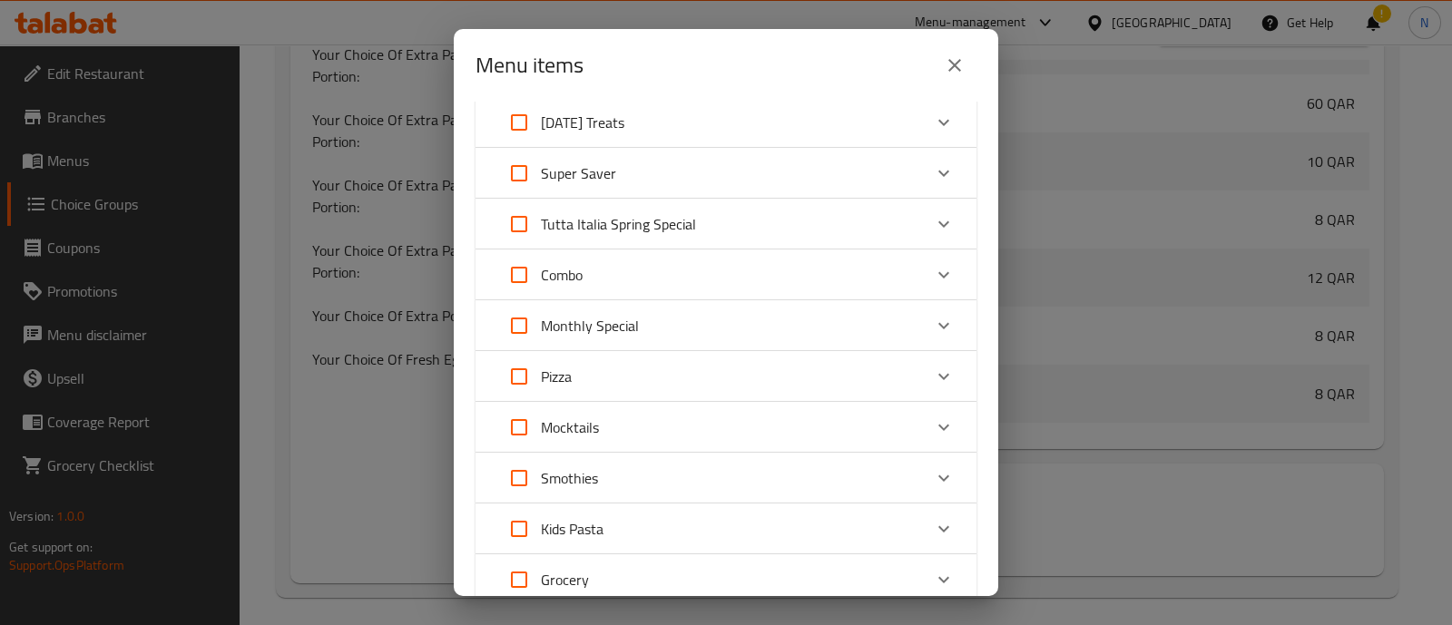
click at [945, 64] on icon "close" at bounding box center [955, 65] width 22 height 22
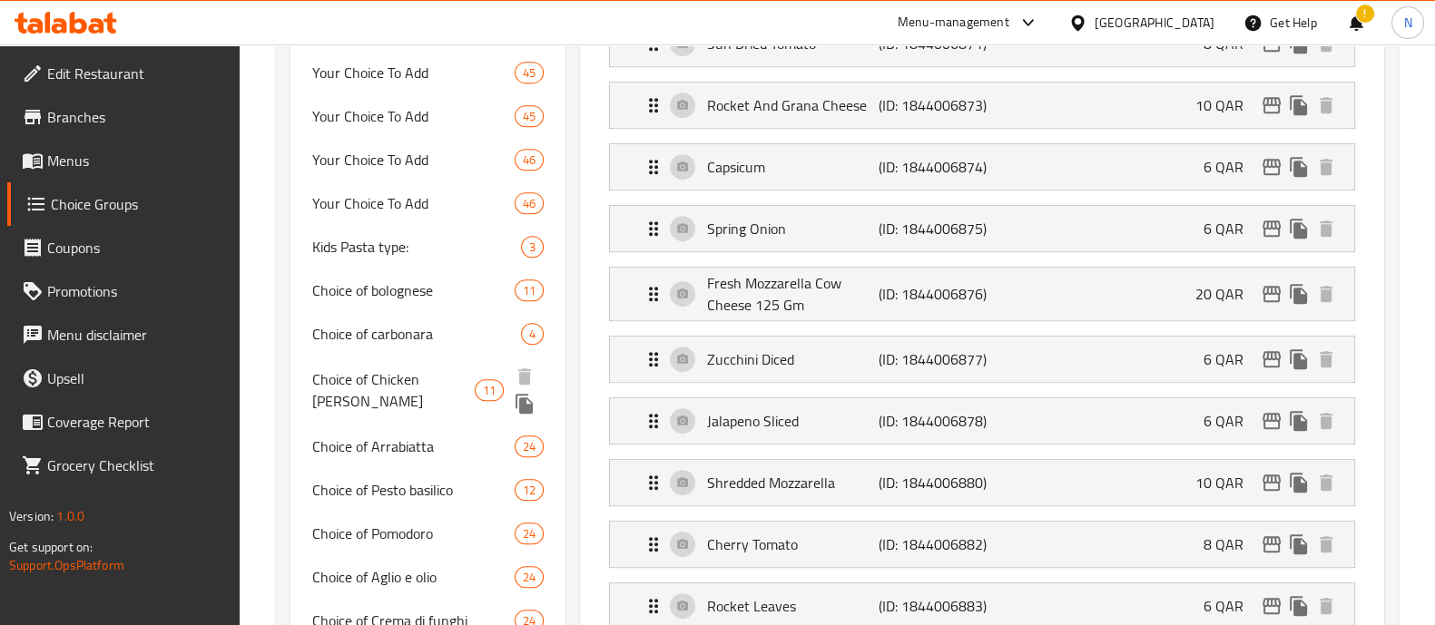
scroll to position [1134, 0]
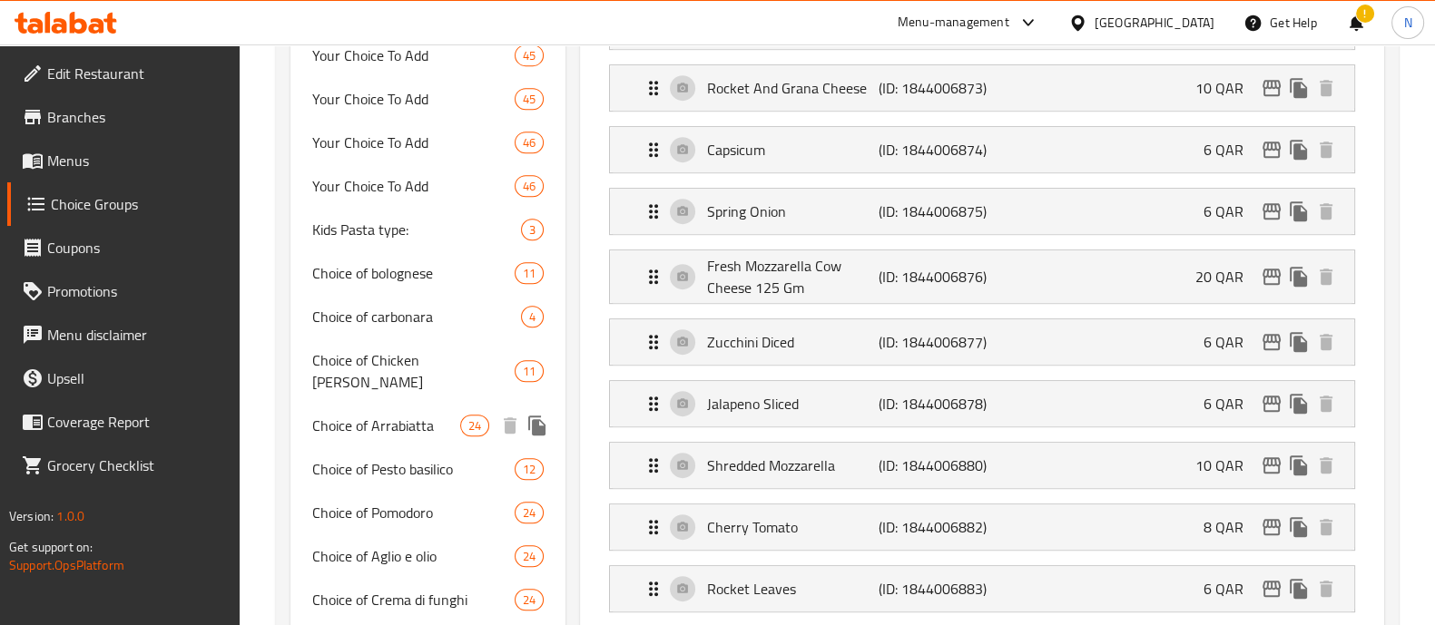
click at [419, 415] on span "Choice of Arrabiatta" at bounding box center [386, 426] width 148 height 22
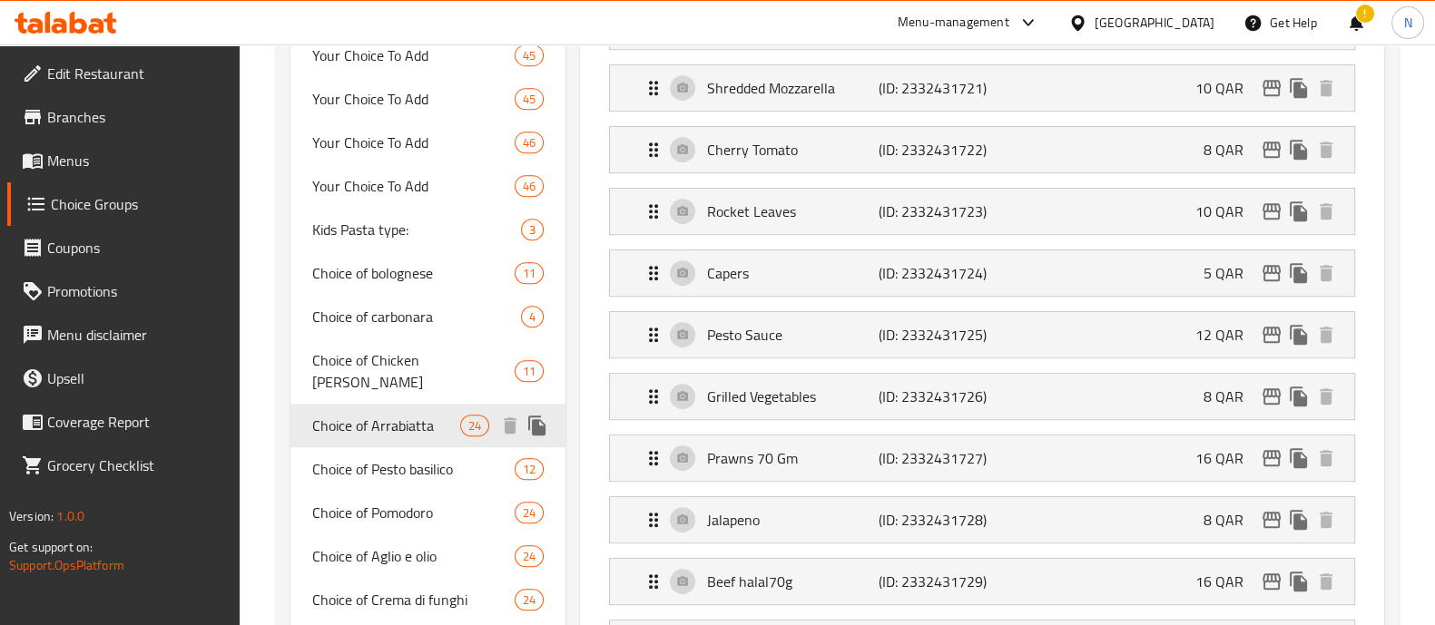
type input "Choice of Arrabiatta"
type input "اختيار أرابياتا"
type input "24"
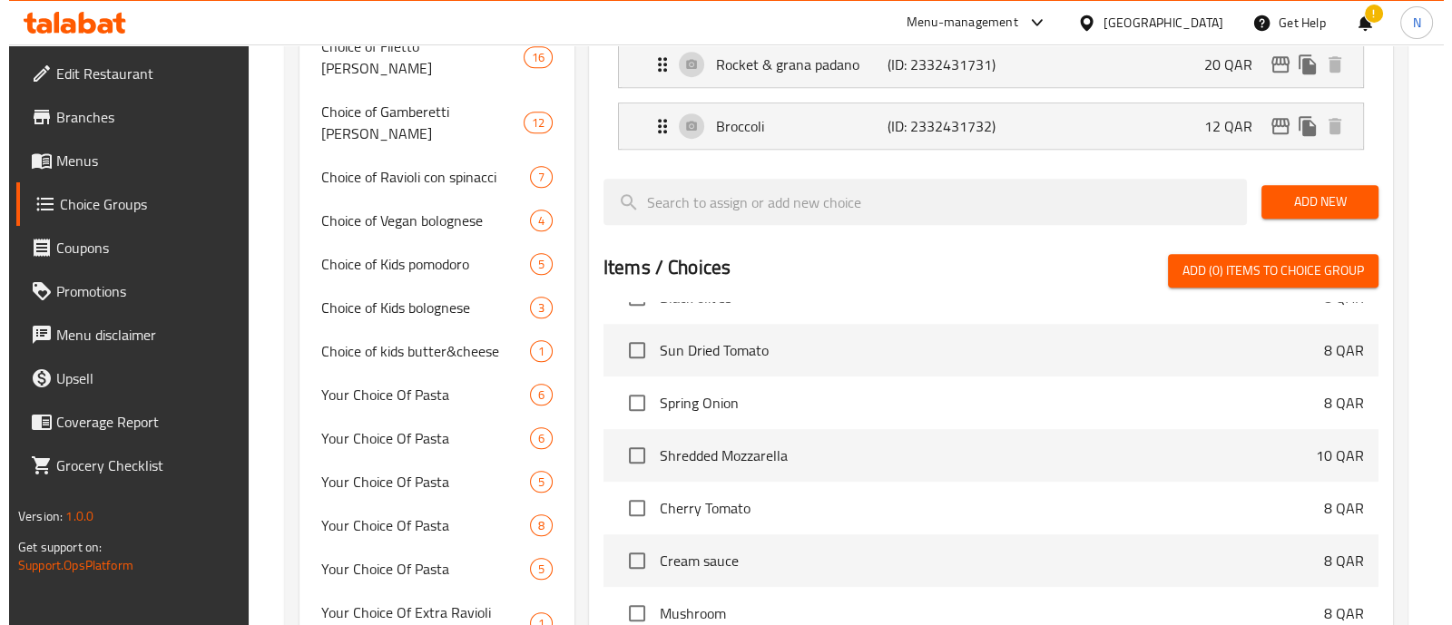
scroll to position [2211, 0]
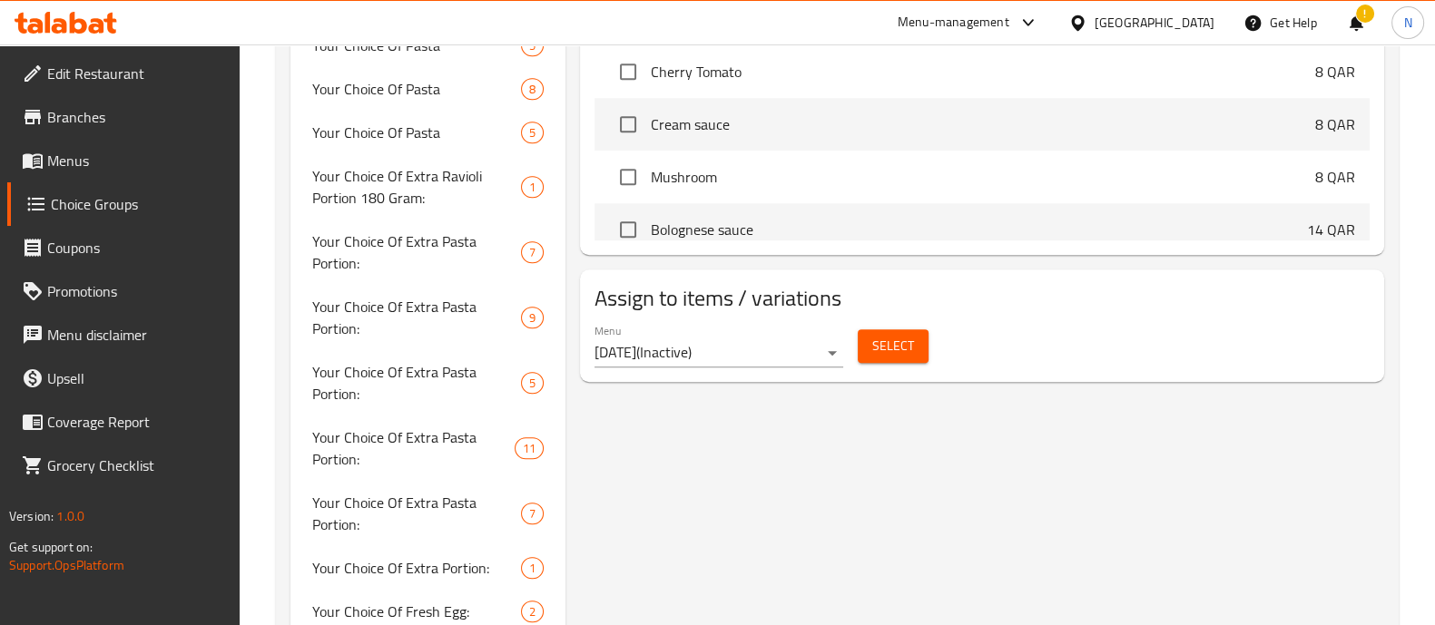
click at [897, 335] on span "Select" at bounding box center [893, 346] width 42 height 23
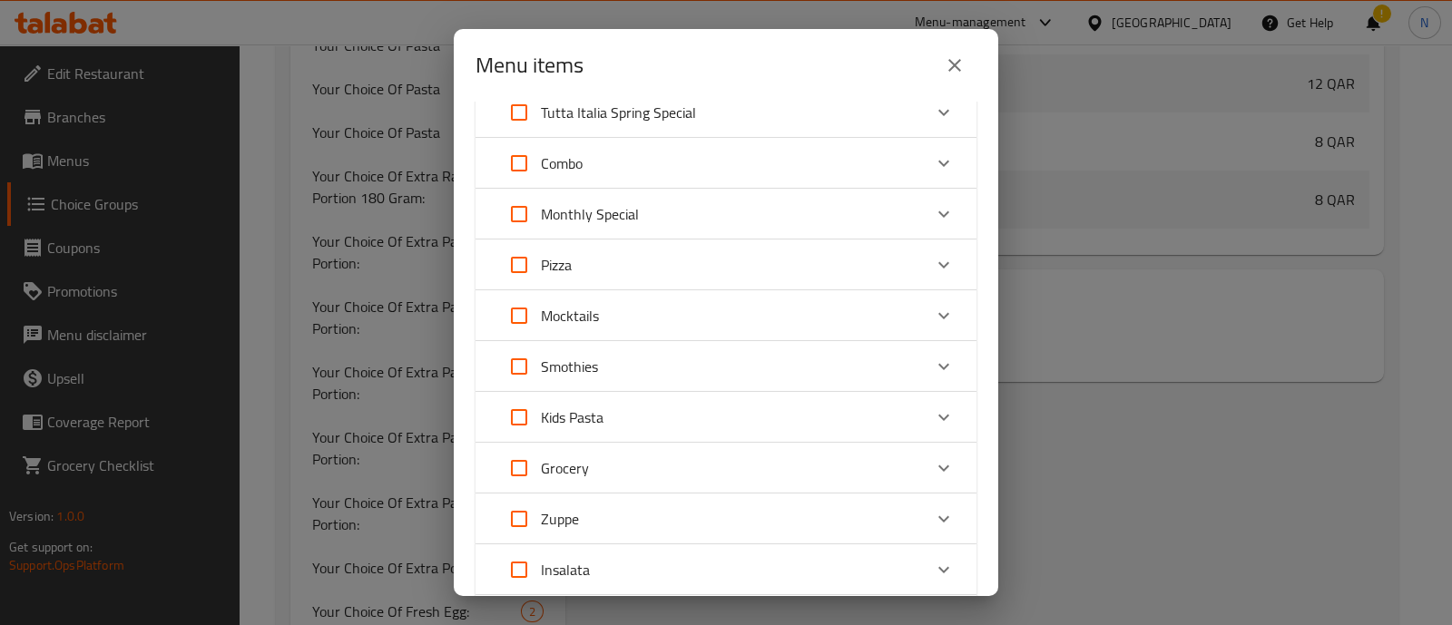
scroll to position [226, 0]
click at [1121, 319] on div "Menu items 0 / 160 items selected ​ Best Seller 30% Off Chicken [PERSON_NAME] P…" at bounding box center [726, 312] width 1452 height 625
click at [956, 73] on icon "close" at bounding box center [955, 65] width 22 height 22
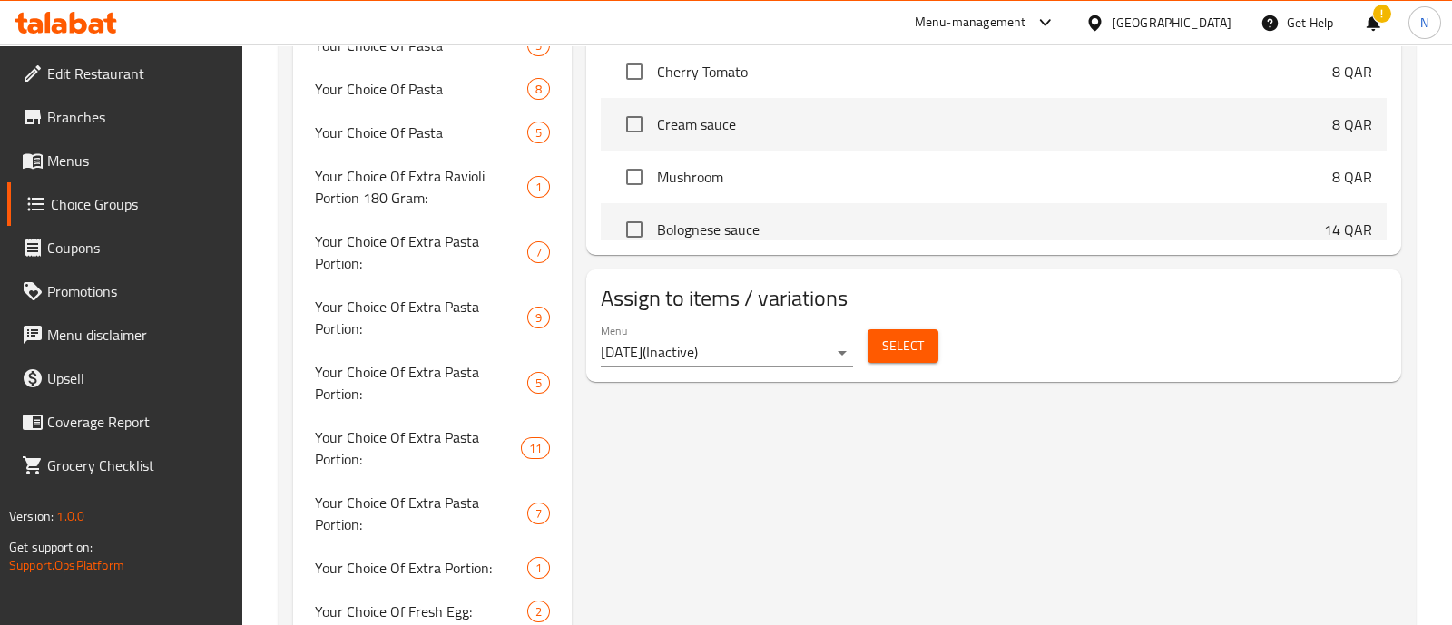
scroll to position [2102, 0]
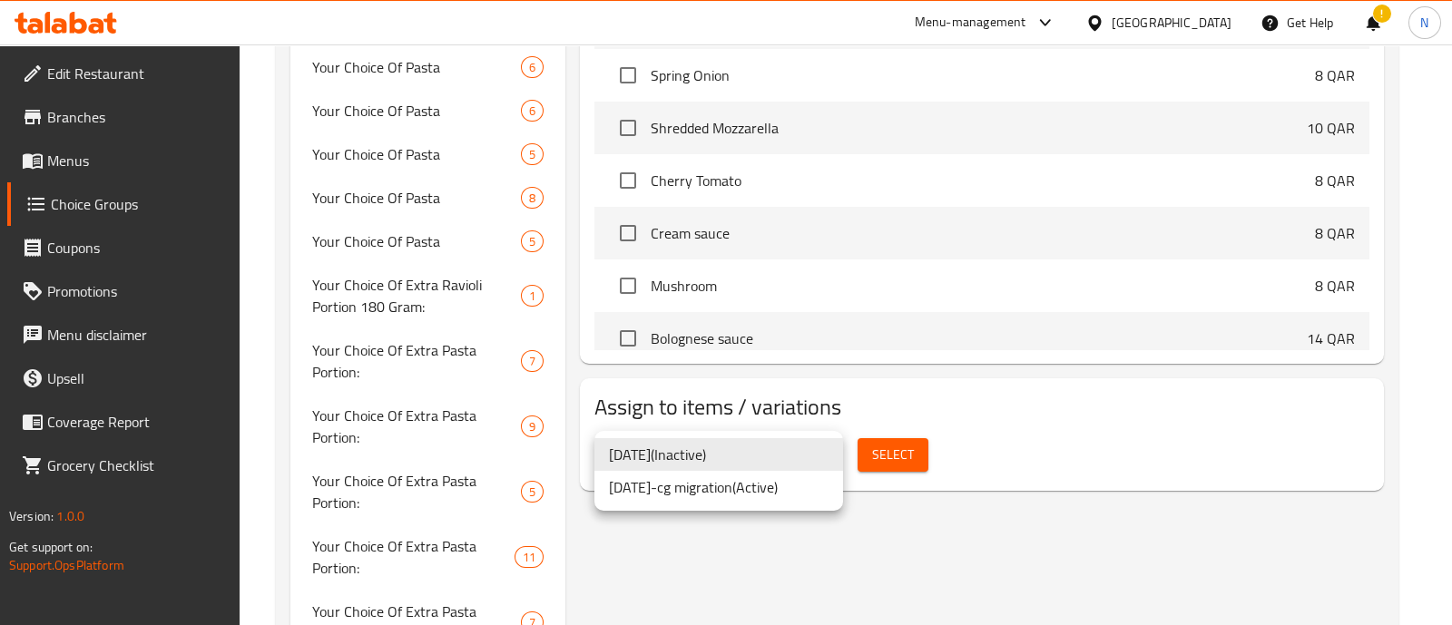
click at [761, 492] on li "[DATE]-cg migration ( Active )" at bounding box center [718, 487] width 249 height 33
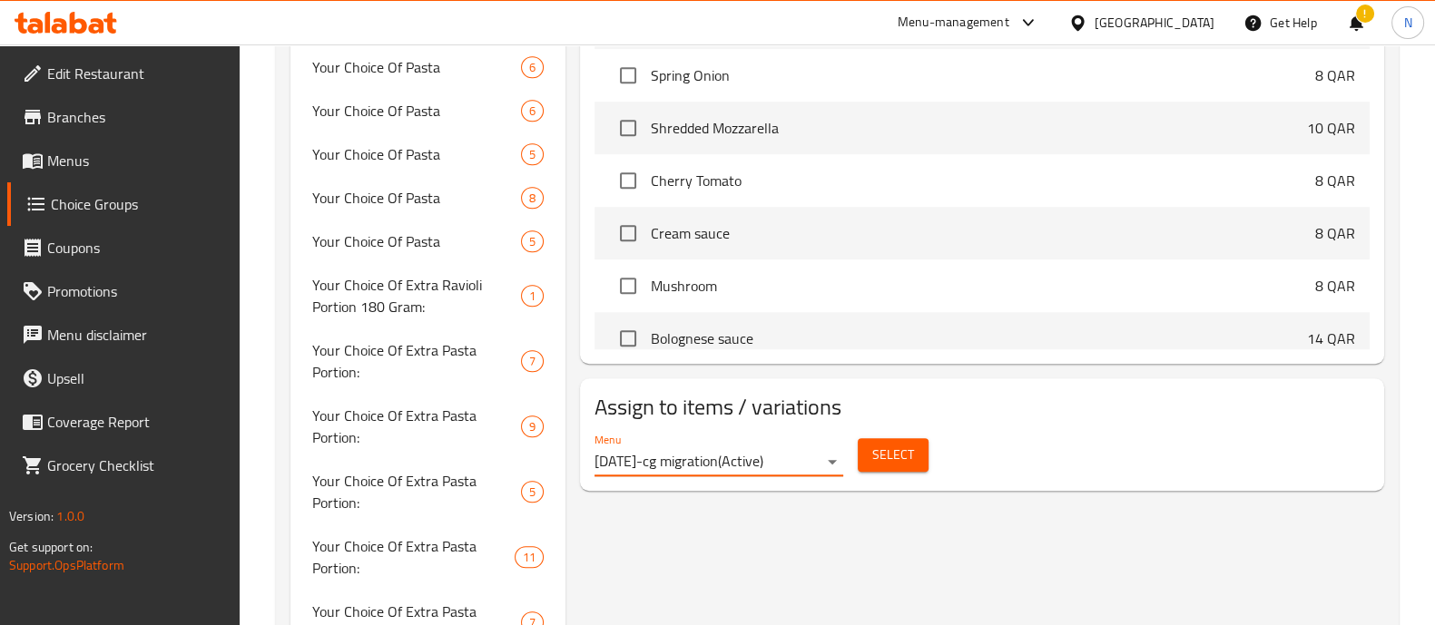
click at [879, 460] on button "Select" at bounding box center [892, 455] width 71 height 34
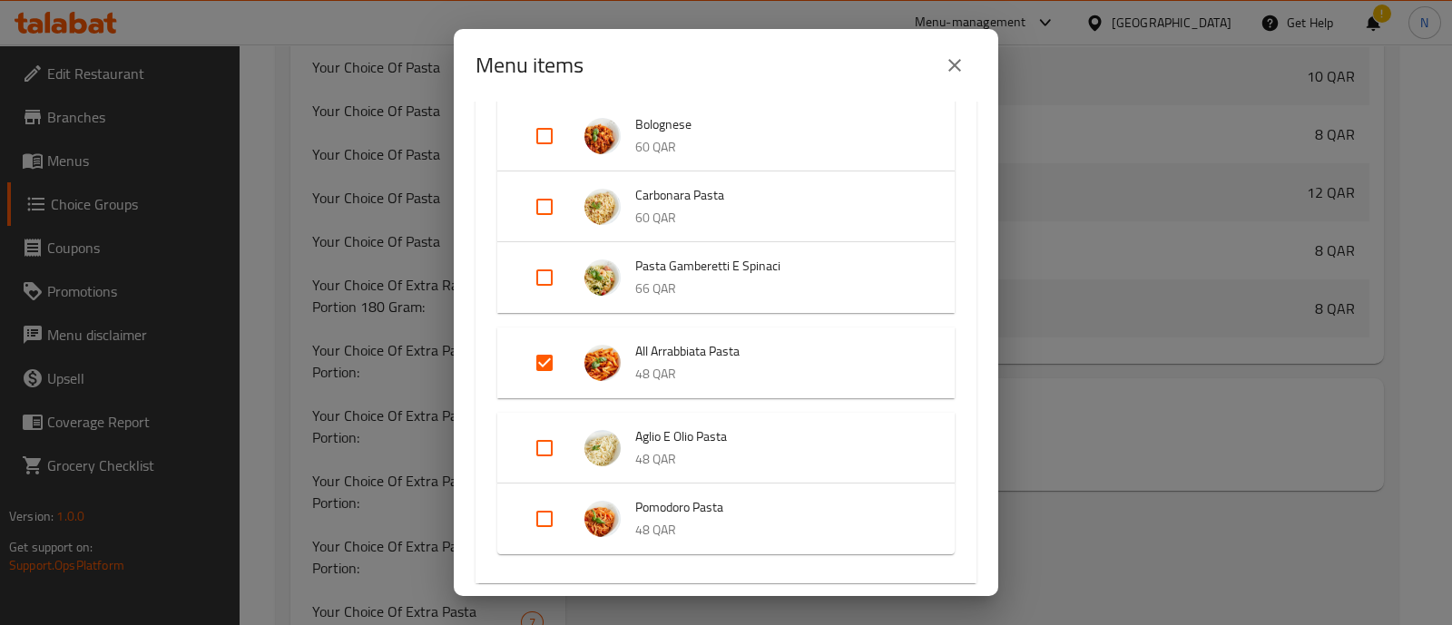
scroll to position [681, 0]
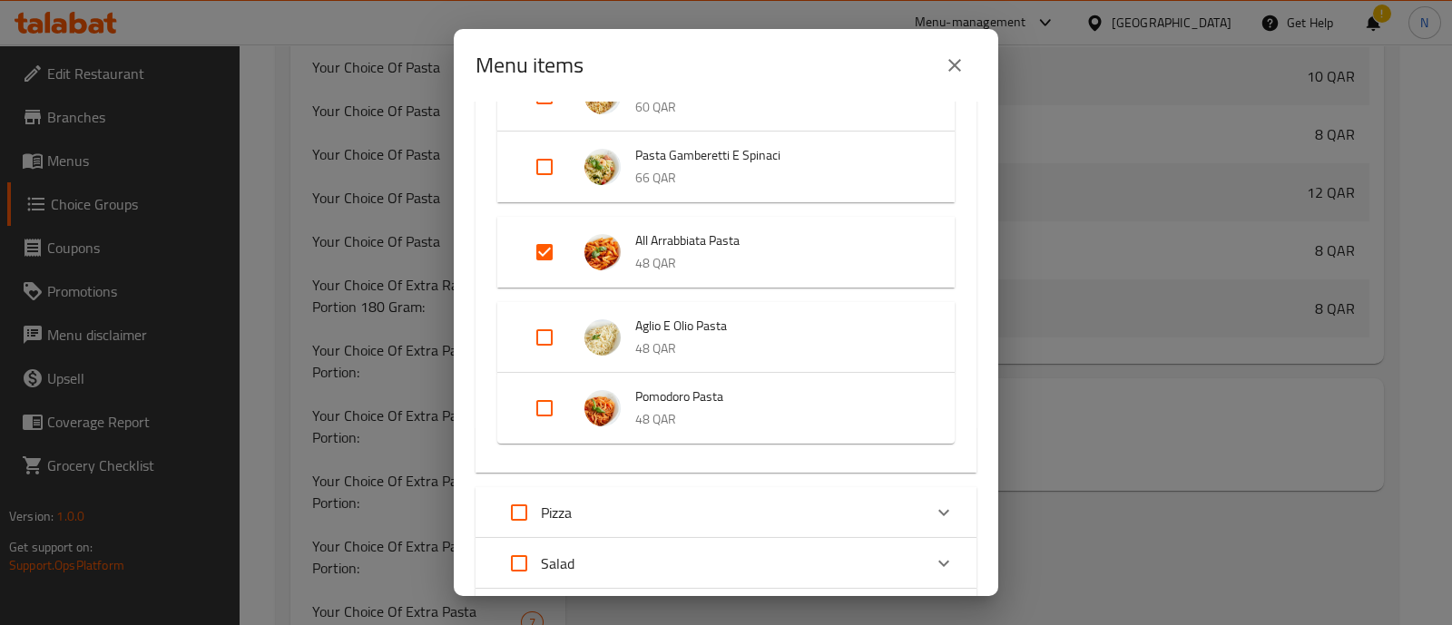
click at [545, 253] on input "Expand" at bounding box center [545, 252] width 44 height 44
checkbox input "false"
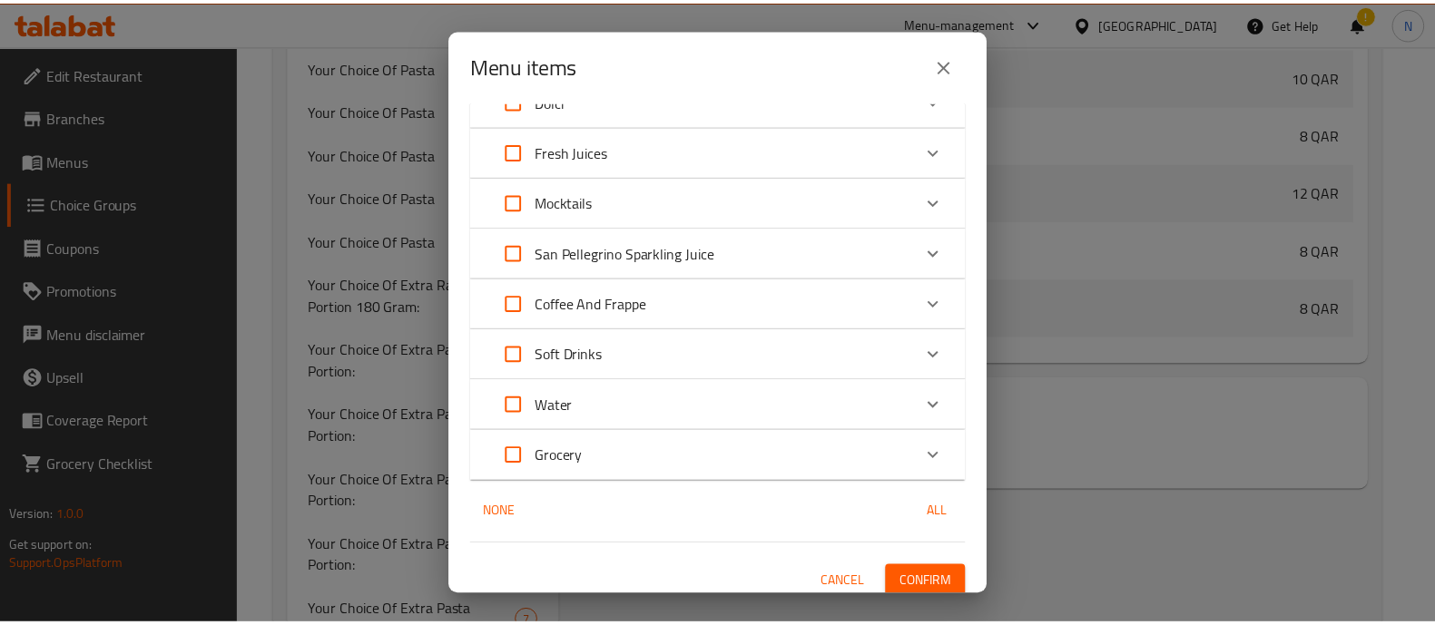
scroll to position [1682, 0]
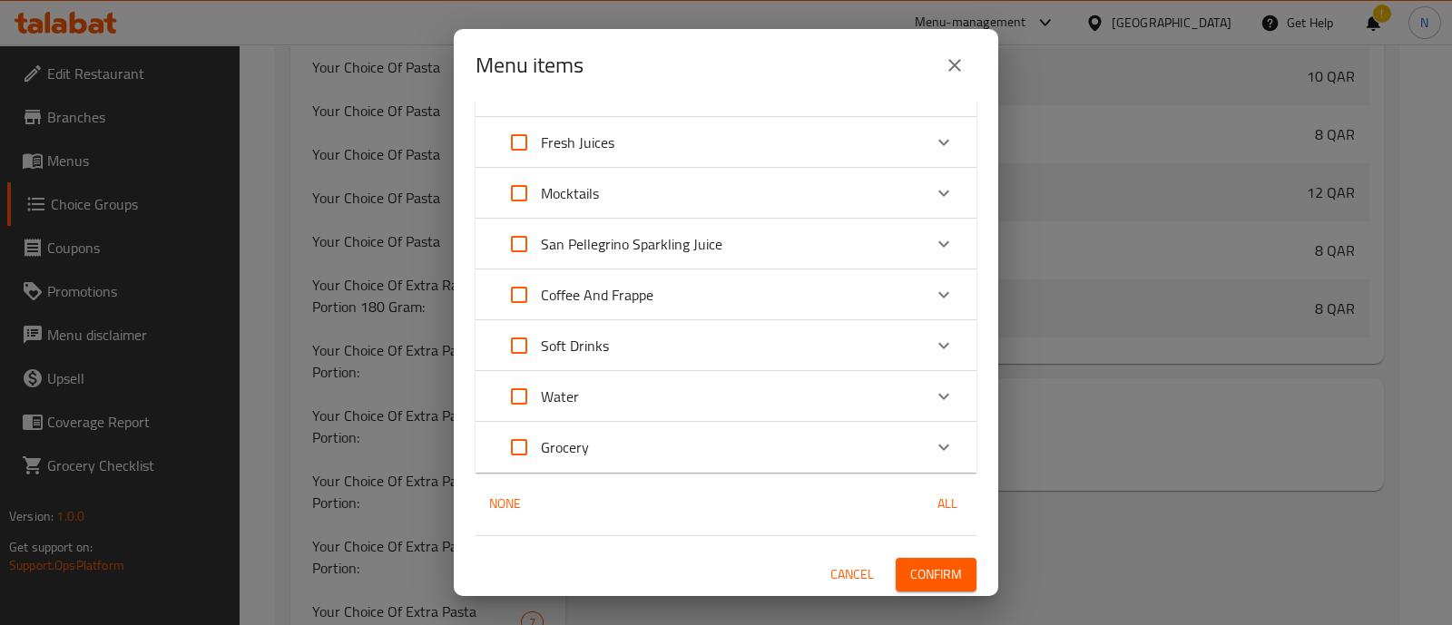
click at [925, 569] on span "Confirm" at bounding box center [936, 574] width 52 height 23
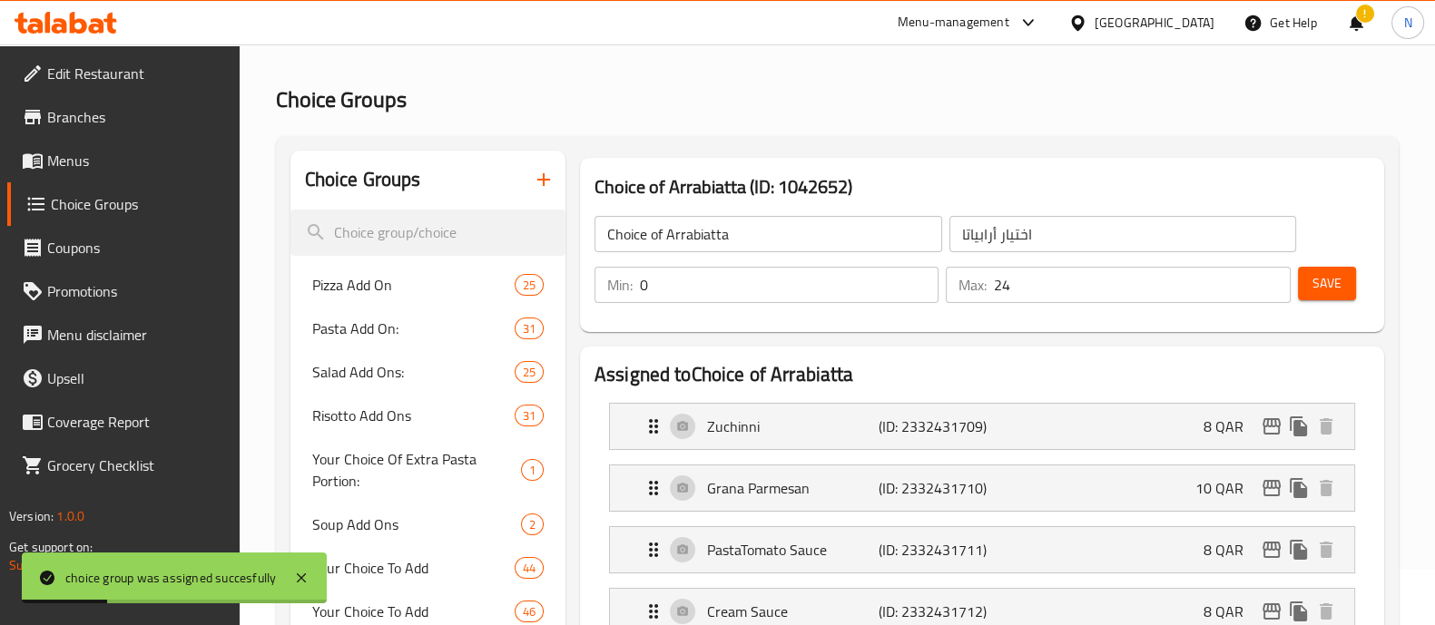
scroll to position [0, 0]
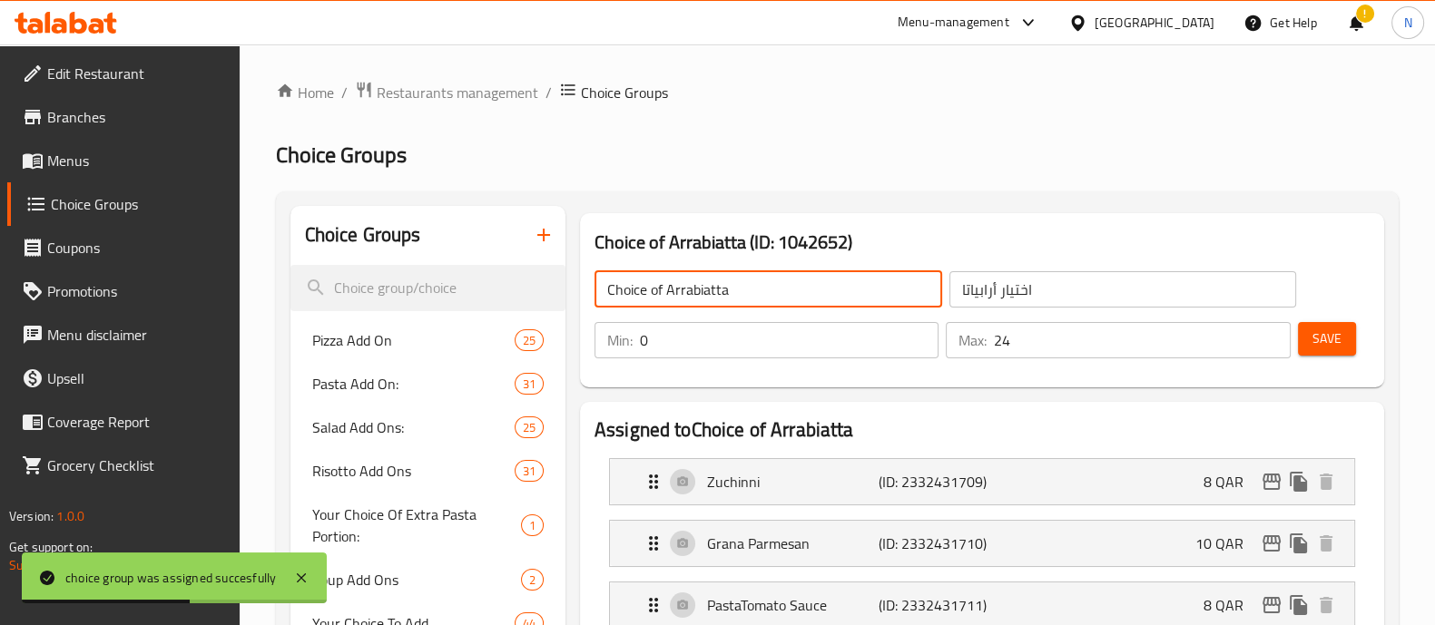
drag, startPoint x: 662, startPoint y: 288, endPoint x: 568, endPoint y: 288, distance: 94.4
click at [748, 279] on input "Arrabiatta" at bounding box center [768, 289] width 348 height 36
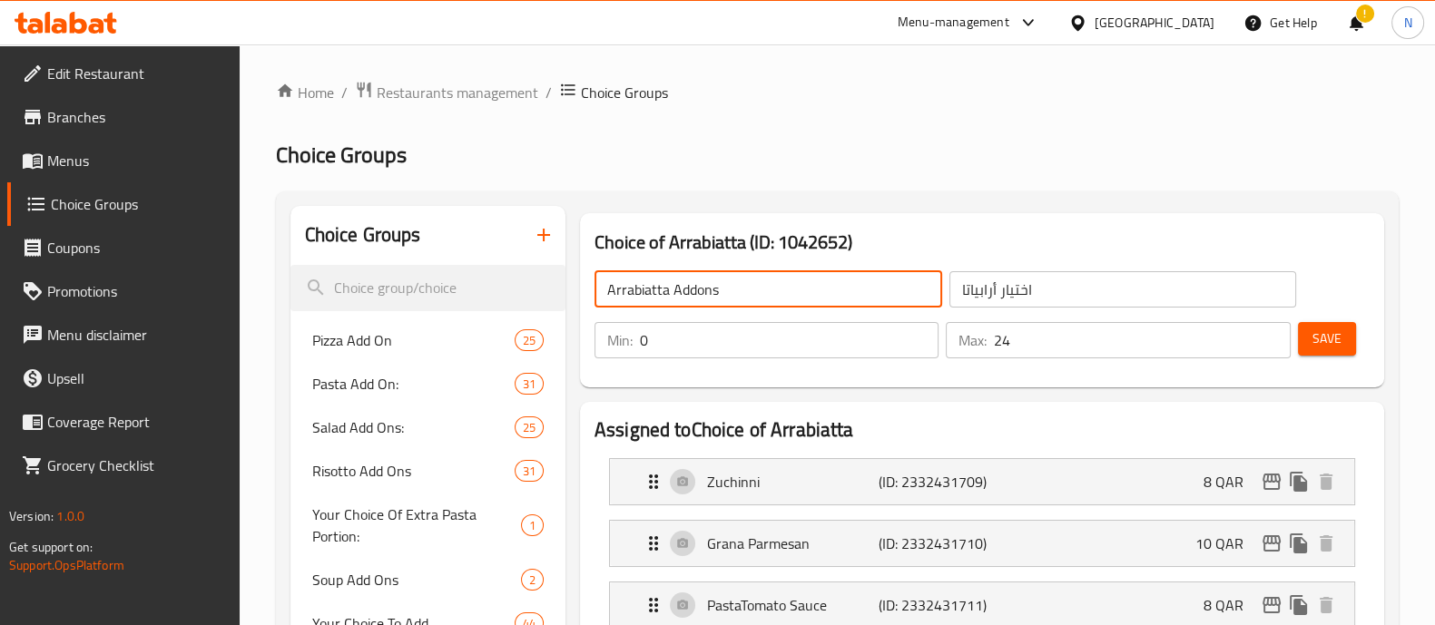
click at [698, 289] on input "Arrabiatta Addons" at bounding box center [768, 289] width 348 height 36
drag, startPoint x: 759, startPoint y: 284, endPoint x: 582, endPoint y: 307, distance: 179.3
click at [582, 307] on div "Choice of Arrabiatta (ID: 1042652) Arrabiatta Add-ons ​ اختيار أرابياتا ​ Min: …" at bounding box center [982, 300] width 804 height 174
type input "Arrabiatta Add-ons"
click at [975, 297] on input "اختيار أرابياتا" at bounding box center [1123, 289] width 348 height 36
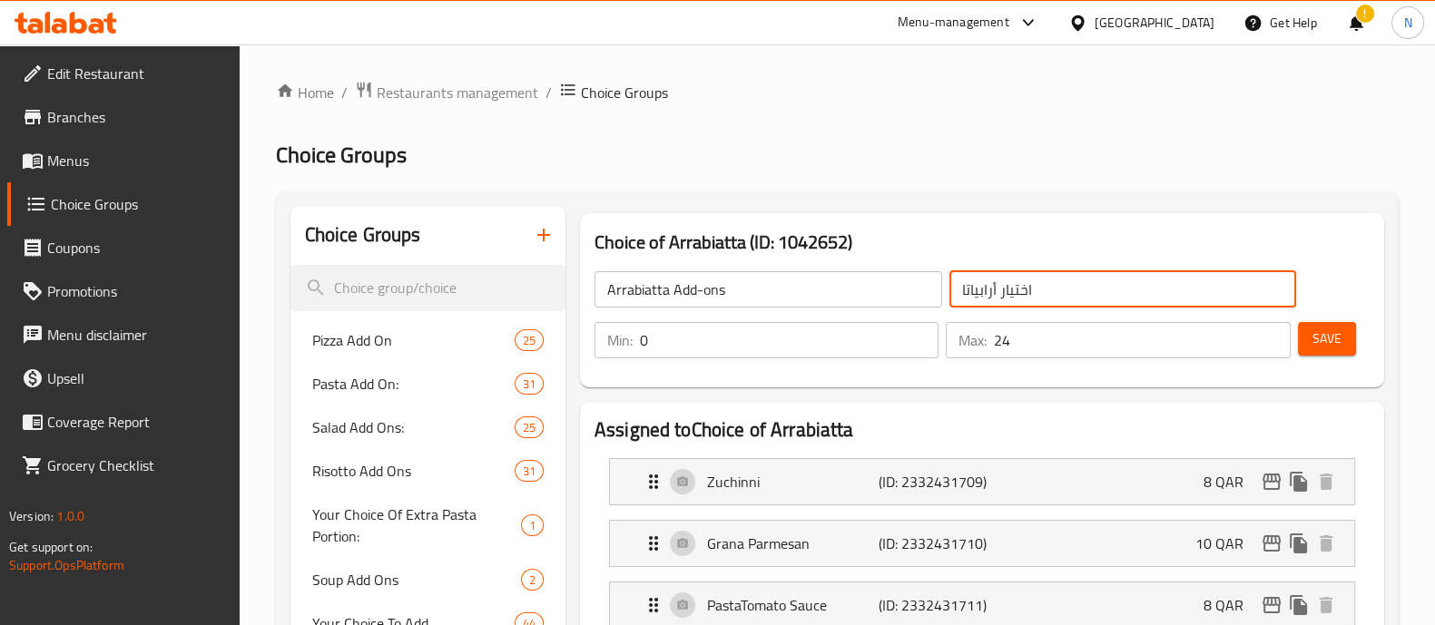
click at [975, 297] on input "اختيار أرابياتا" at bounding box center [1123, 289] width 348 height 36
paste input "ضافات"
type input "إضافات أرابياتا"
click at [1328, 342] on span "Save" at bounding box center [1326, 339] width 29 height 23
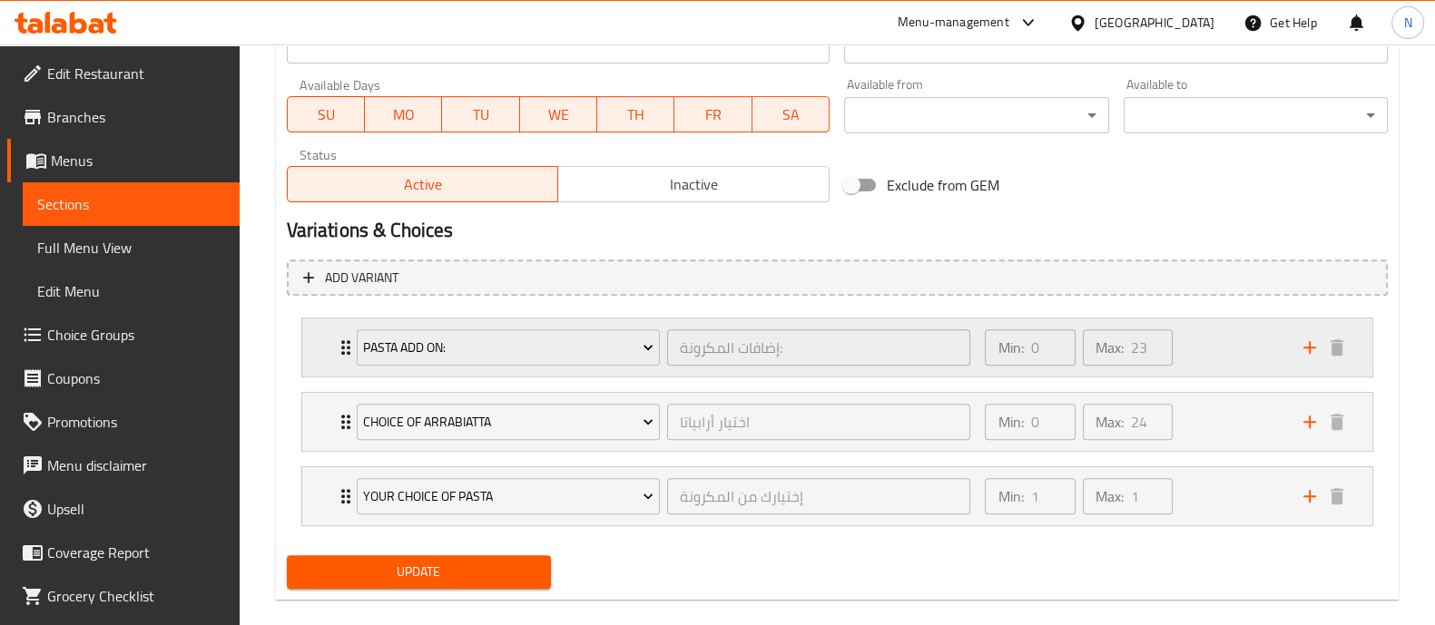
scroll to position [860, 0]
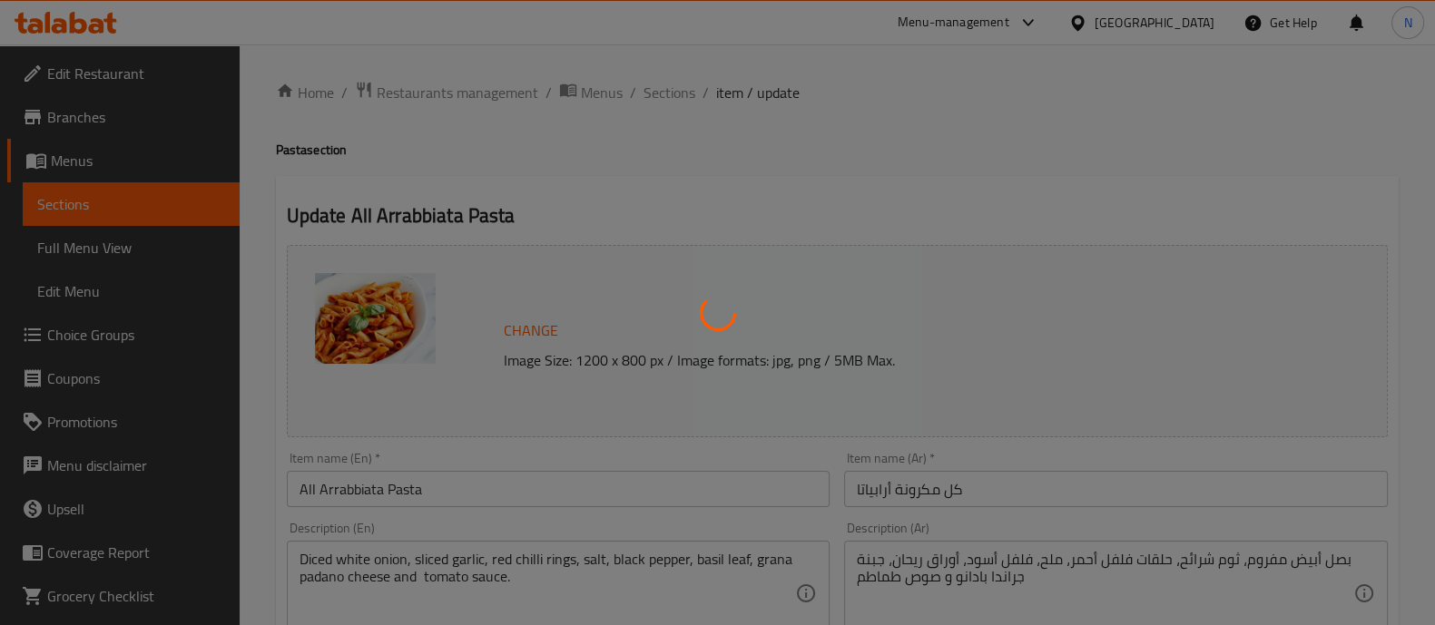
type input "إضافات المكرونة:"
type input "0"
type input "23"
type input "إختيارك من المكرونة"
type input "1"
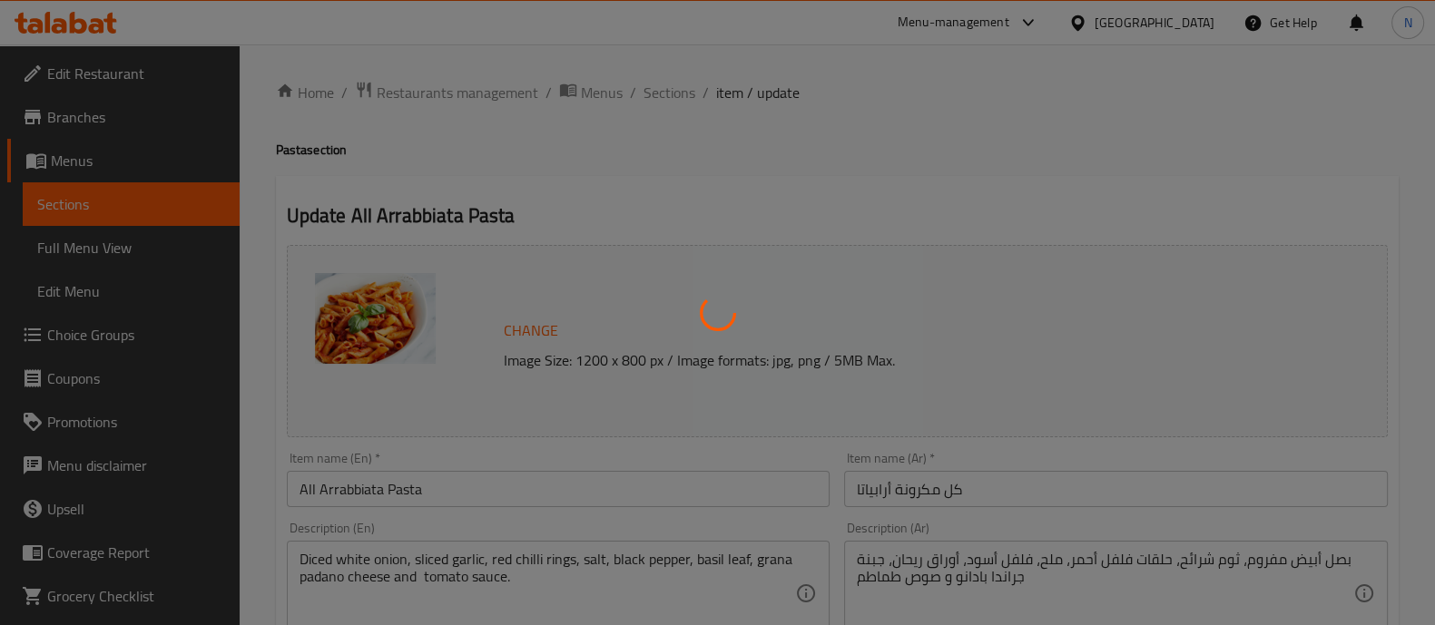
type input "1"
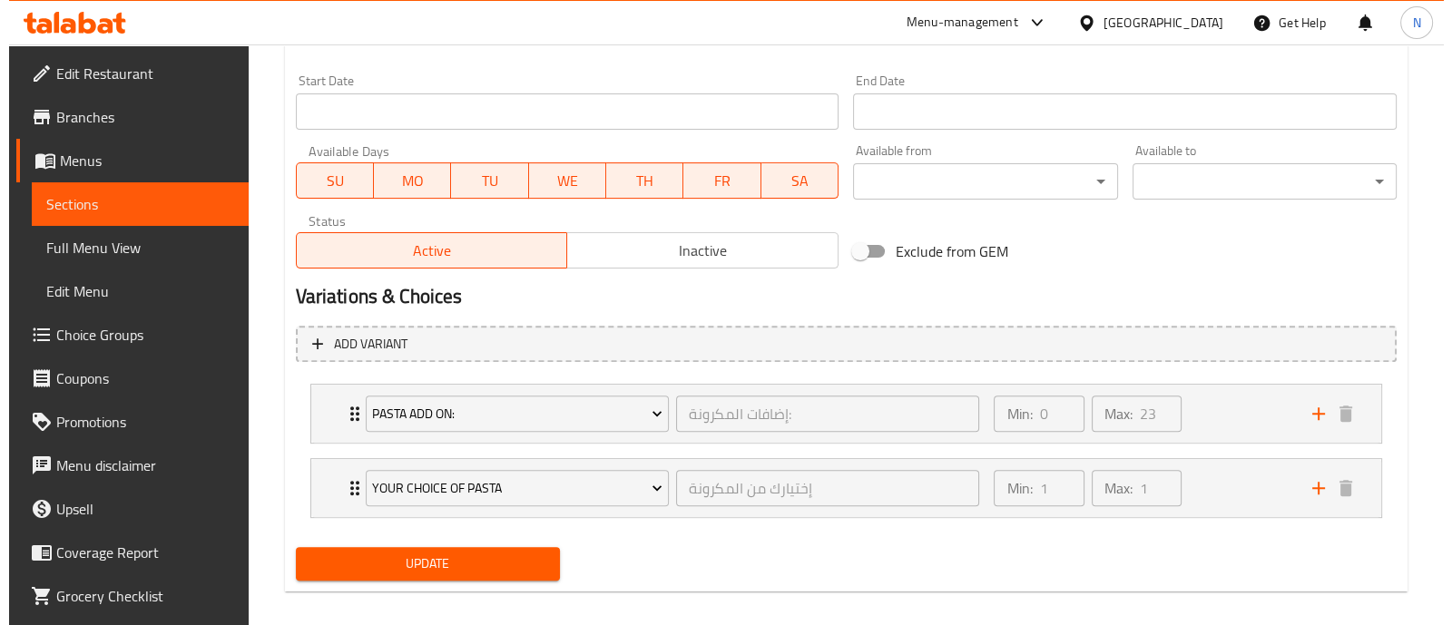
scroll to position [786, 0]
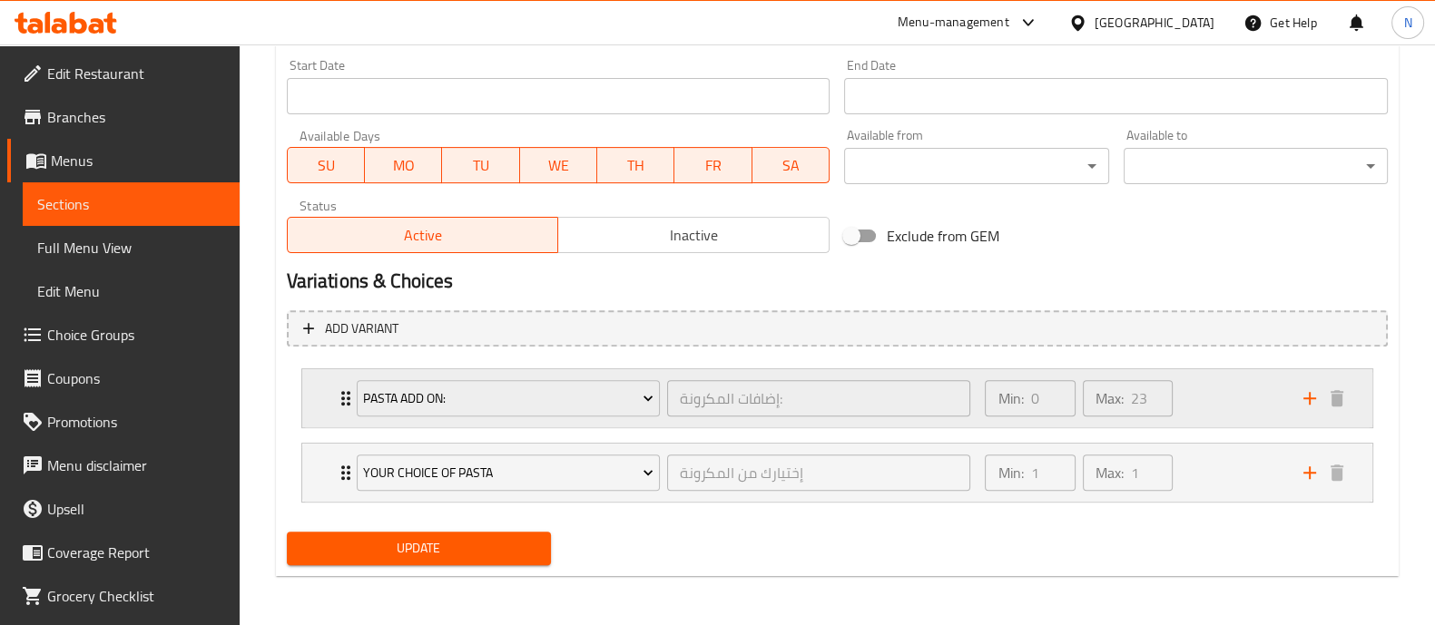
click at [338, 397] on icon "Expand" at bounding box center [346, 398] width 22 height 22
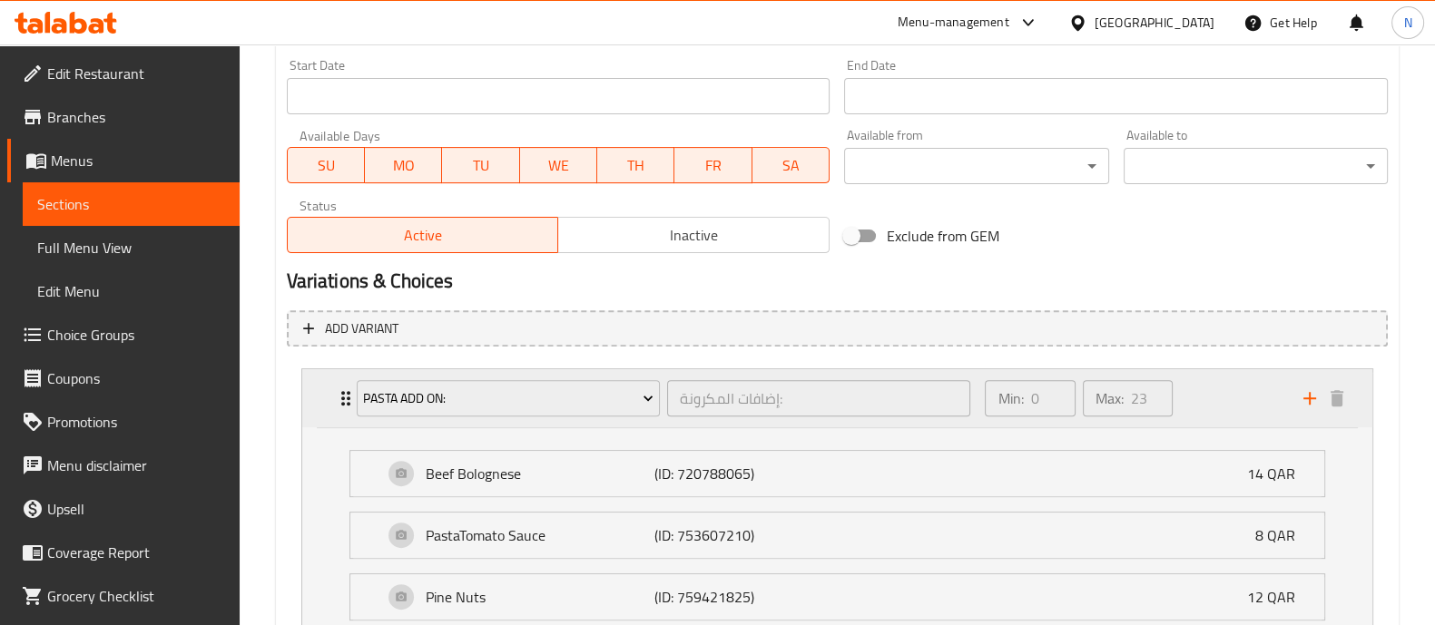
click at [342, 397] on icon "Expand" at bounding box center [345, 398] width 9 height 15
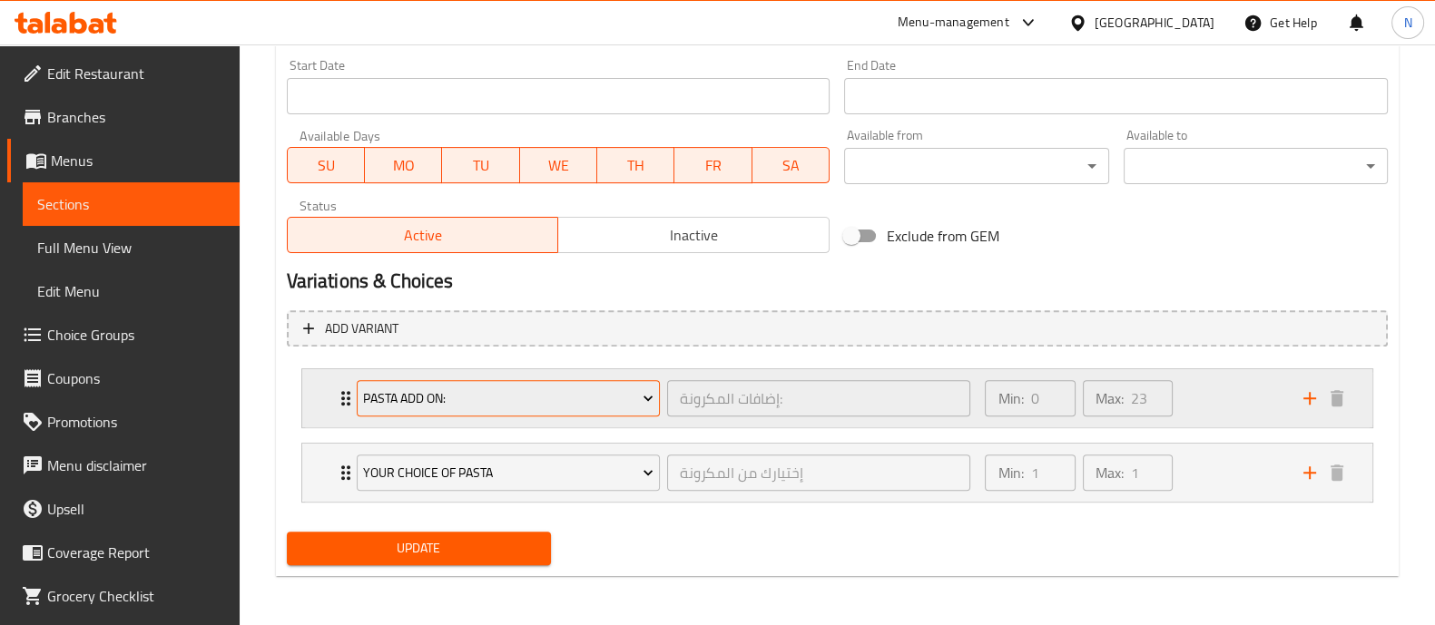
click at [449, 397] on span "Pasta Add On:" at bounding box center [508, 398] width 290 height 23
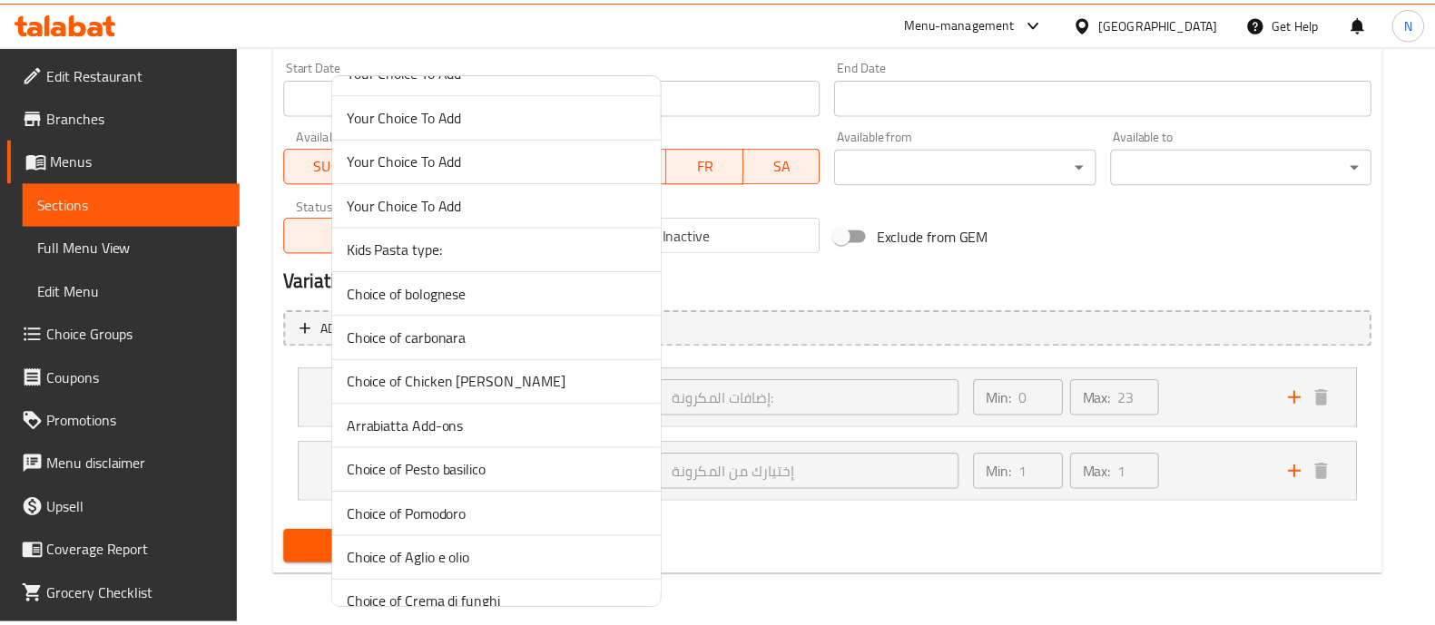
scroll to position [906, 0]
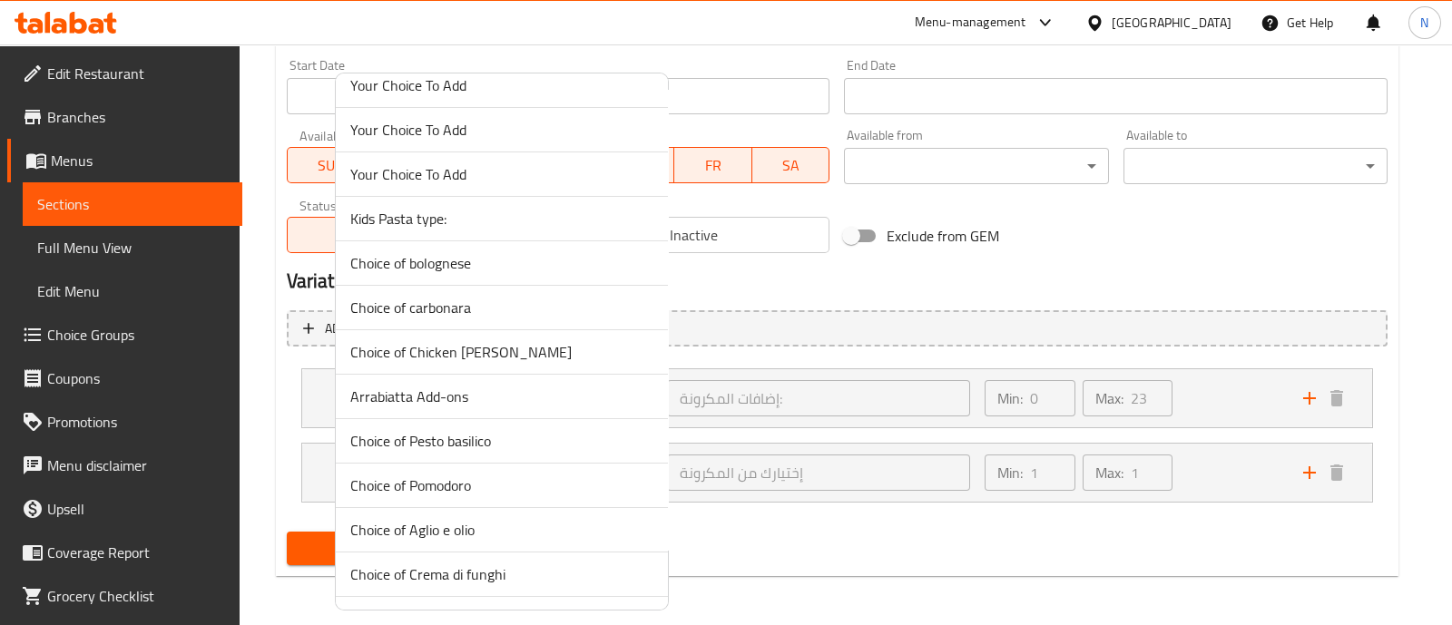
click at [426, 392] on span "Arrabiatta Add-ons" at bounding box center [501, 397] width 303 height 22
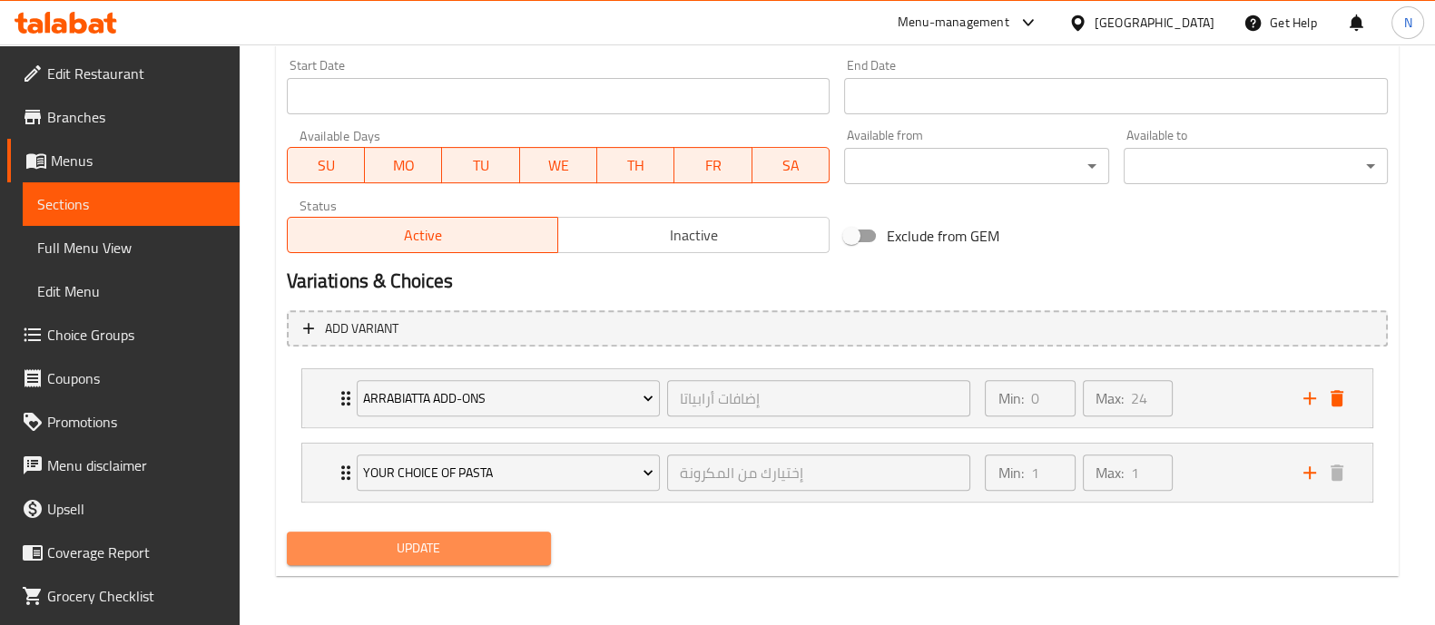
click at [464, 545] on span "Update" at bounding box center [418, 548] width 235 height 23
